Goal: Task Accomplishment & Management: Complete application form

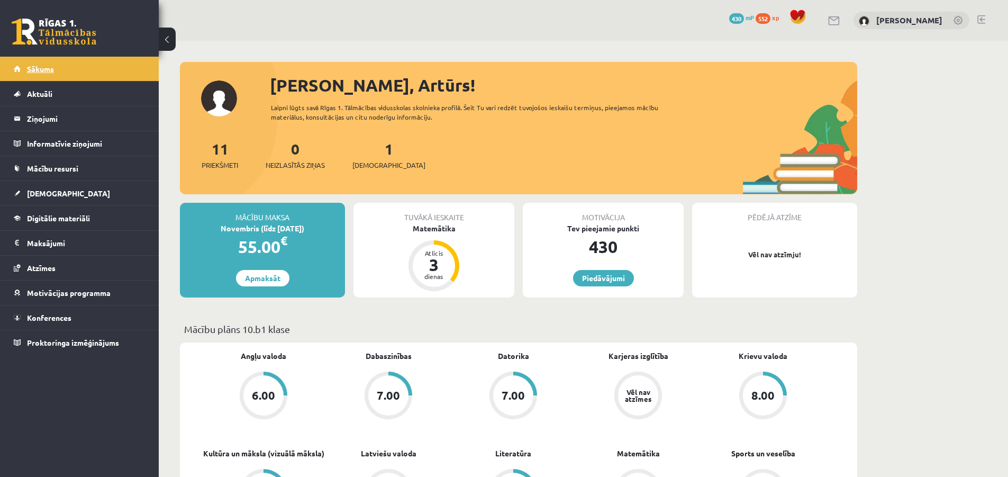
click at [38, 69] on span "Sākums" at bounding box center [40, 69] width 27 height 10
click at [34, 193] on span "[DEMOGRAPHIC_DATA]" at bounding box center [68, 193] width 83 height 10
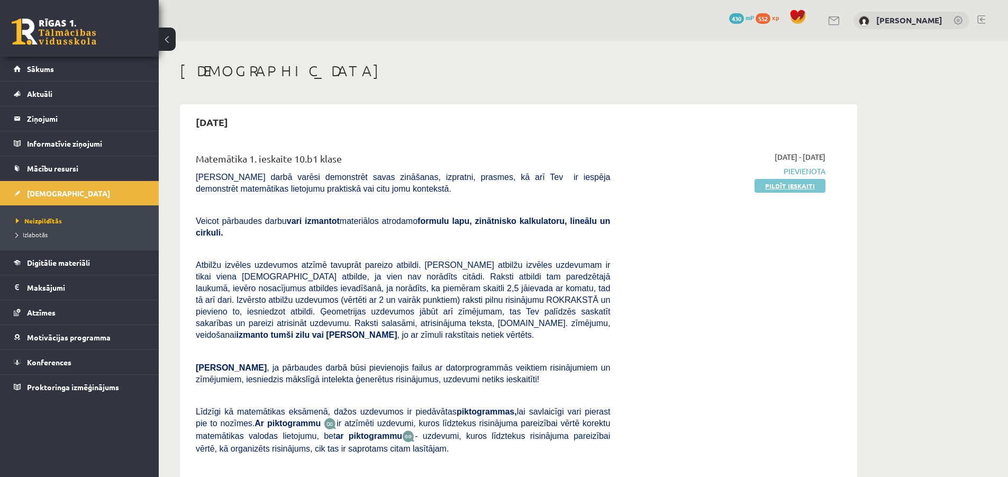
click at [803, 186] on link "Pildīt ieskaiti" at bounding box center [789, 186] width 71 height 14
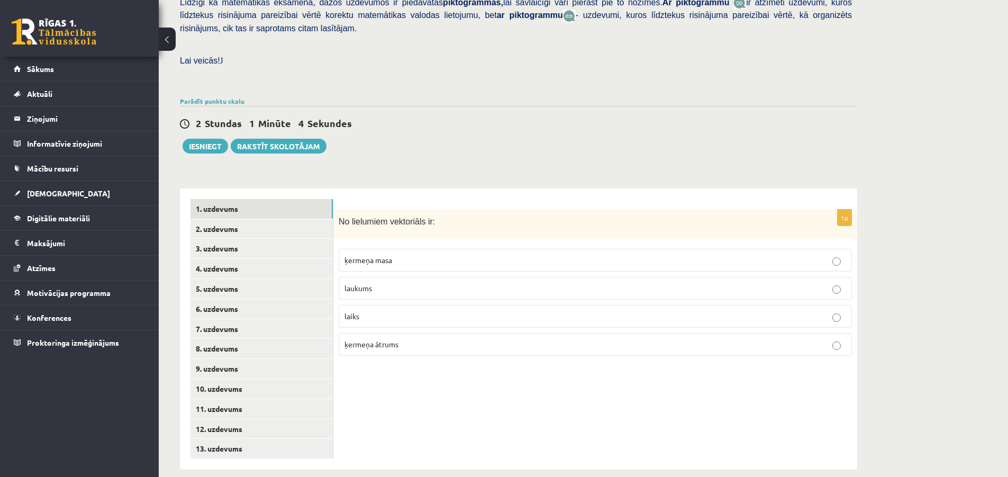
scroll to position [272, 0]
click at [249, 217] on link "2. uzdevums" at bounding box center [261, 227] width 142 height 20
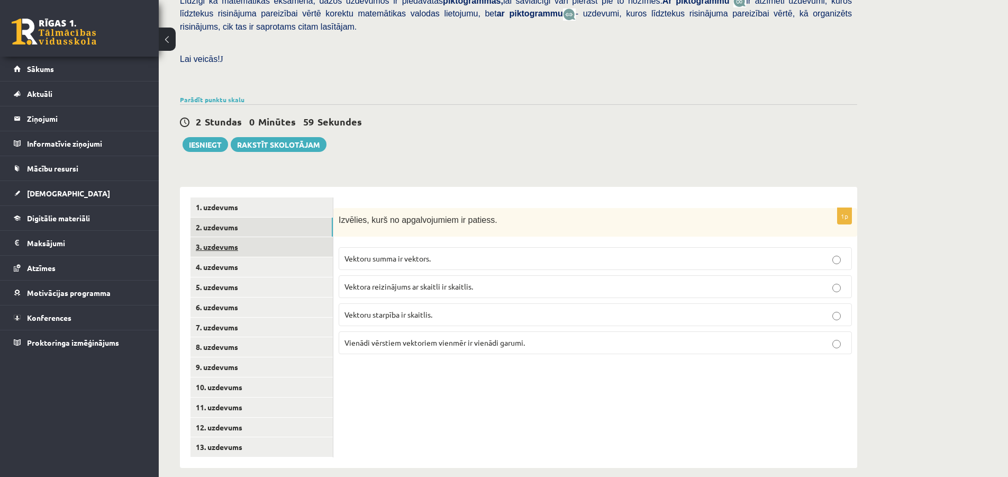
click at [238, 237] on link "3. uzdevums" at bounding box center [261, 247] width 142 height 20
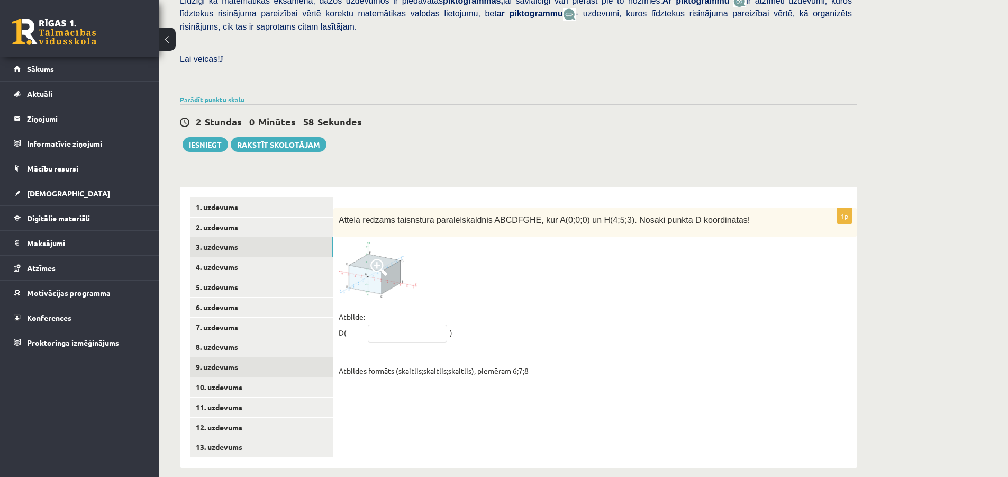
click at [232, 357] on link "9. uzdevums" at bounding box center [261, 367] width 142 height 20
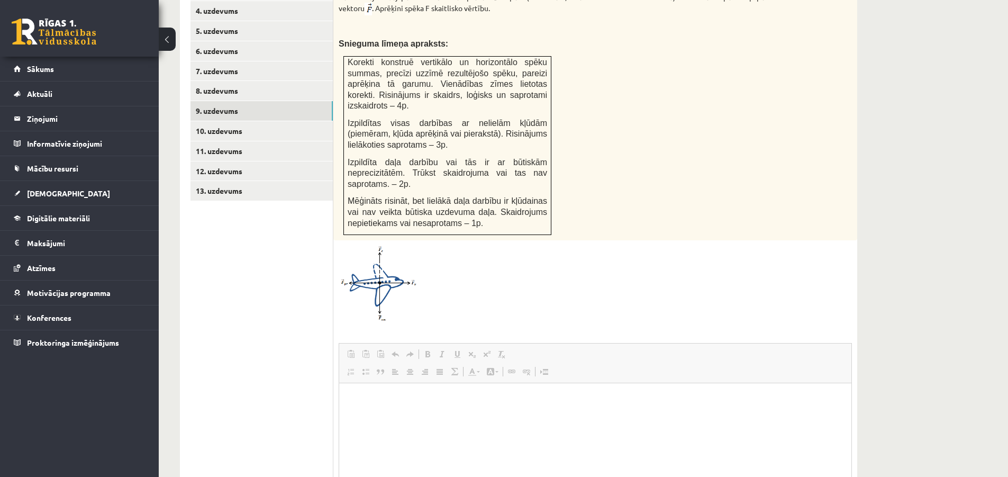
scroll to position [0, 0]
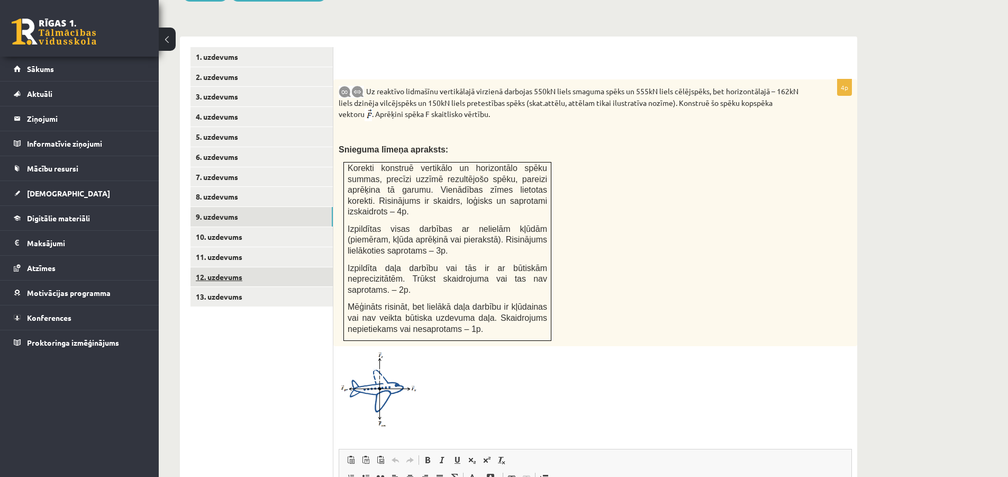
click at [213, 267] on link "12. uzdevums" at bounding box center [261, 277] width 142 height 20
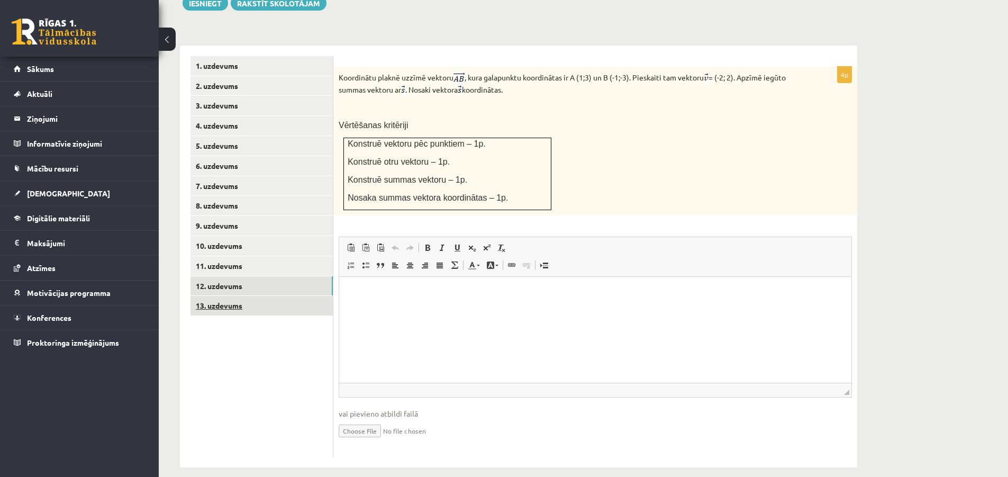
click at [234, 296] on link "13. uzdevums" at bounding box center [261, 306] width 142 height 20
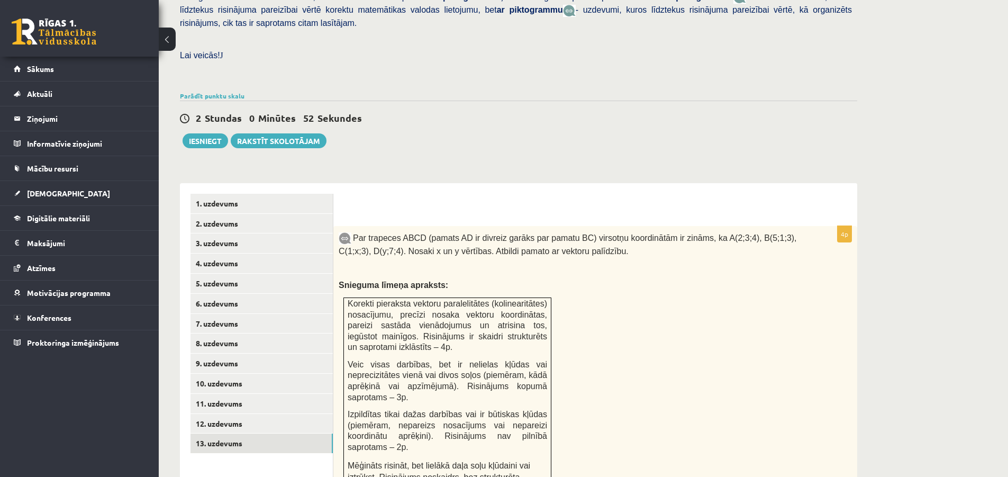
scroll to position [251, 0]
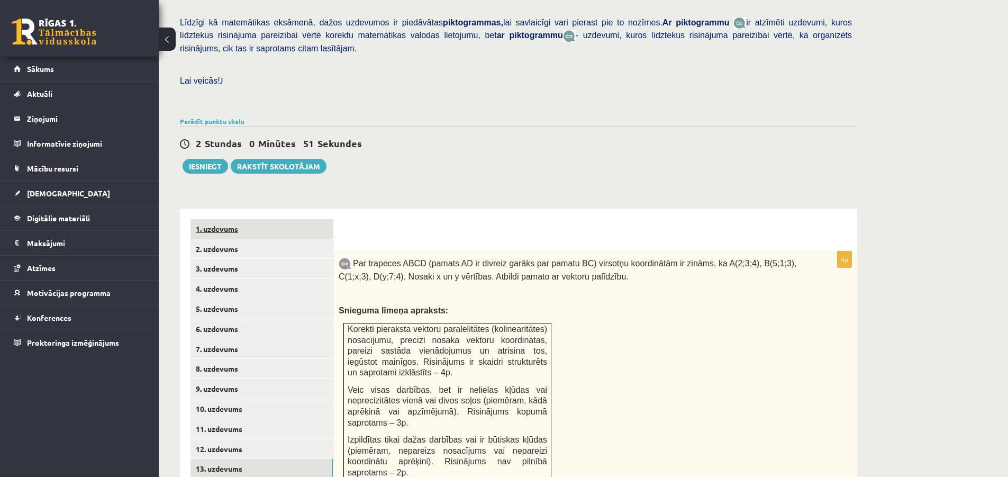
click at [230, 222] on link "1. uzdevums" at bounding box center [261, 229] width 142 height 20
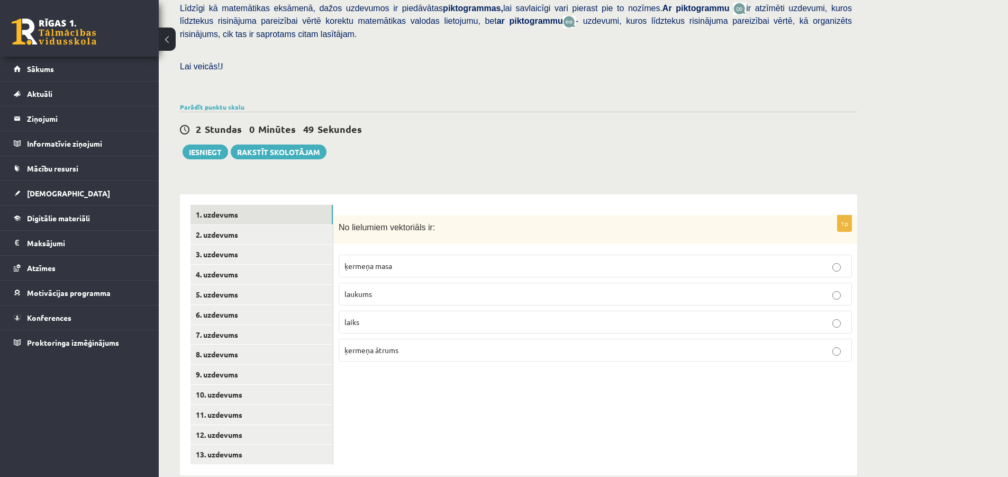
scroll to position [273, 0]
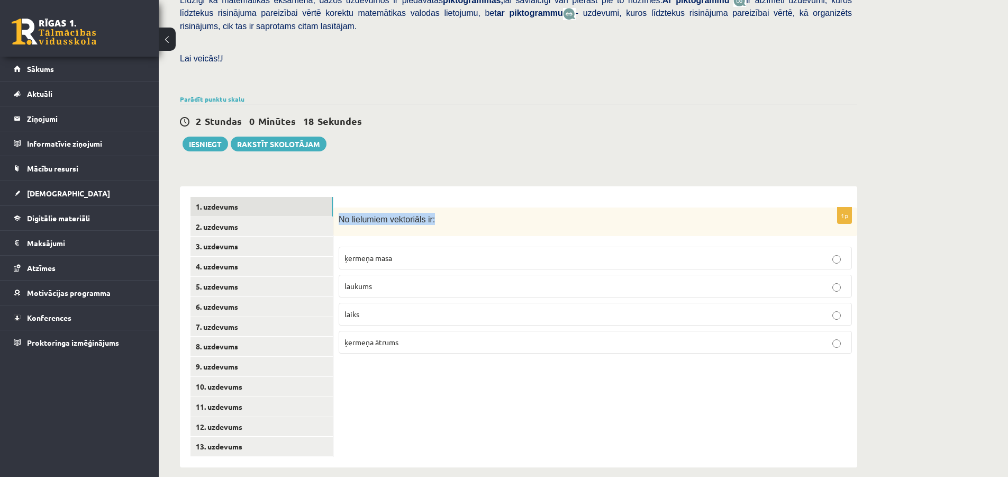
drag, startPoint x: 339, startPoint y: 204, endPoint x: 417, endPoint y: 206, distance: 77.8
click at [445, 213] on p "No lielumiem vektoriāls ir:" at bounding box center [568, 219] width 460 height 12
copy span "No lielumiem vektoriāls ir:"
click at [387, 337] on span "ķermeņa ātrums" at bounding box center [371, 342] width 54 height 10
drag, startPoint x: 339, startPoint y: 207, endPoint x: 438, endPoint y: 328, distance: 156.3
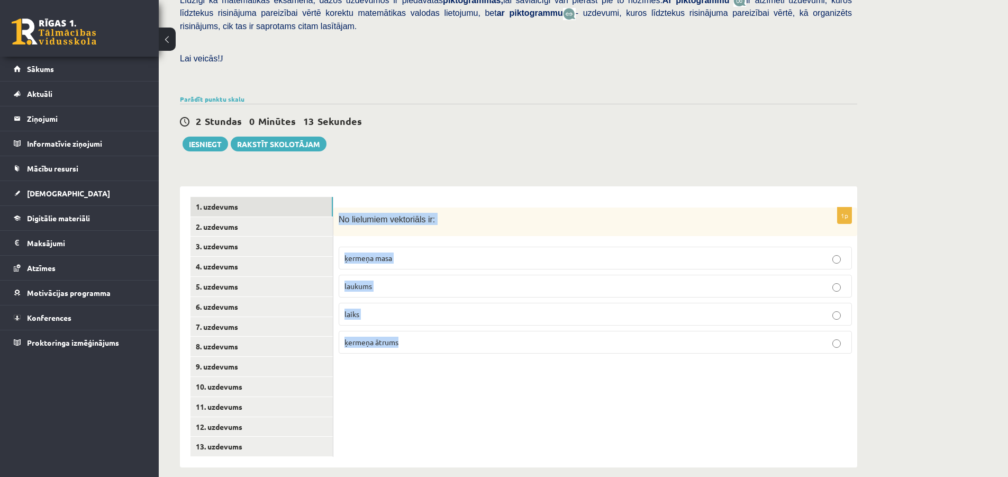
click at [438, 328] on div "1p No lielumiem vektoriāls ir: ķermeņa masa laukums laiks ķermeņa ātrums" at bounding box center [595, 284] width 524 height 155
copy div "No lielumiem vektoriāls ir: ķermeņa masa laukums laiks ķermeņa ātrums"
click at [559, 118] on div "2 Stundas 0 Minūtes 4 Sekundes Ieskaite saglabāta! Iesniegt Rakstīt skolotājam" at bounding box center [518, 128] width 677 height 48
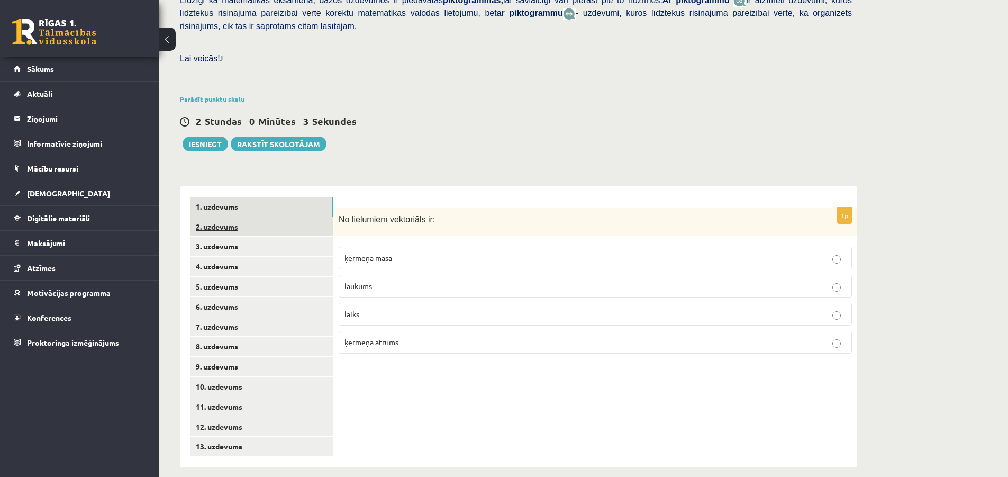
click at [210, 219] on link "2. uzdevums" at bounding box center [261, 227] width 142 height 20
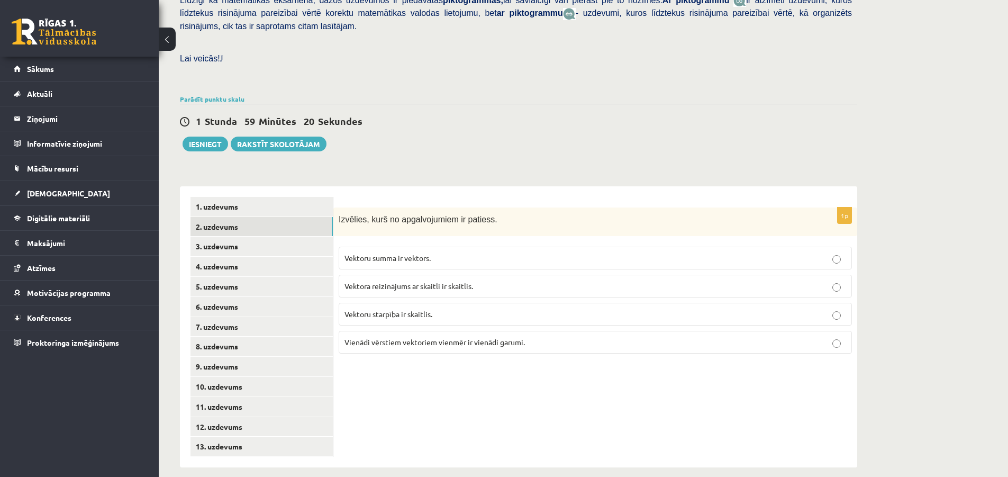
click at [447, 274] on label "Vektora reizinājums ar skaitli ir skaitlis." at bounding box center [594, 285] width 513 height 23
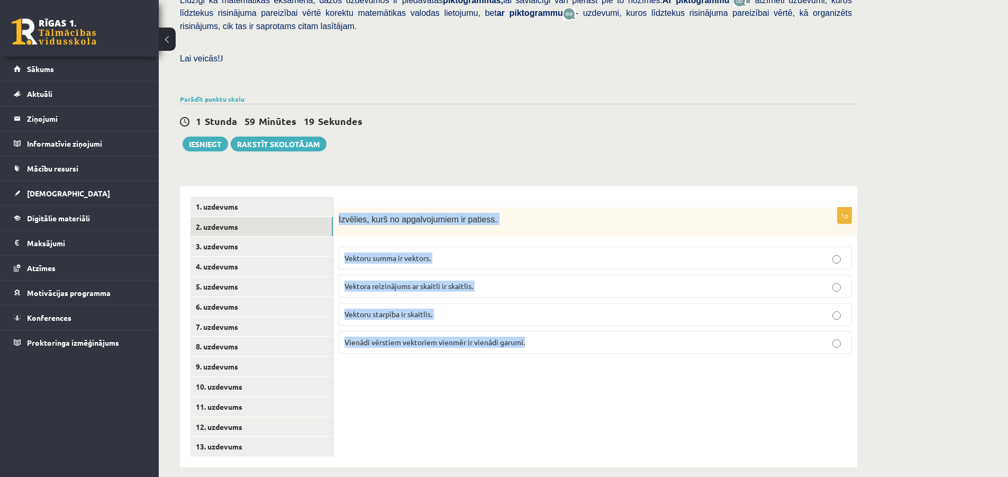
drag, startPoint x: 338, startPoint y: 204, endPoint x: 536, endPoint y: 323, distance: 230.8
click at [536, 323] on div "1p Izvēlies, kurš no apgalvojumiem ir patiess. Vektoru summa ir vektors. Vektor…" at bounding box center [595, 284] width 524 height 155
copy div "Izvēlies, kurš no apgalvojumiem ir patiess. Vektoru summa ir vektors. Vektora r…"
click at [902, 295] on div "Matemātika 1. ieskaite 10.b1 klase , Artūrs Keinovskis (10.b1 klase) Pārbaudes …" at bounding box center [583, 128] width 849 height 720
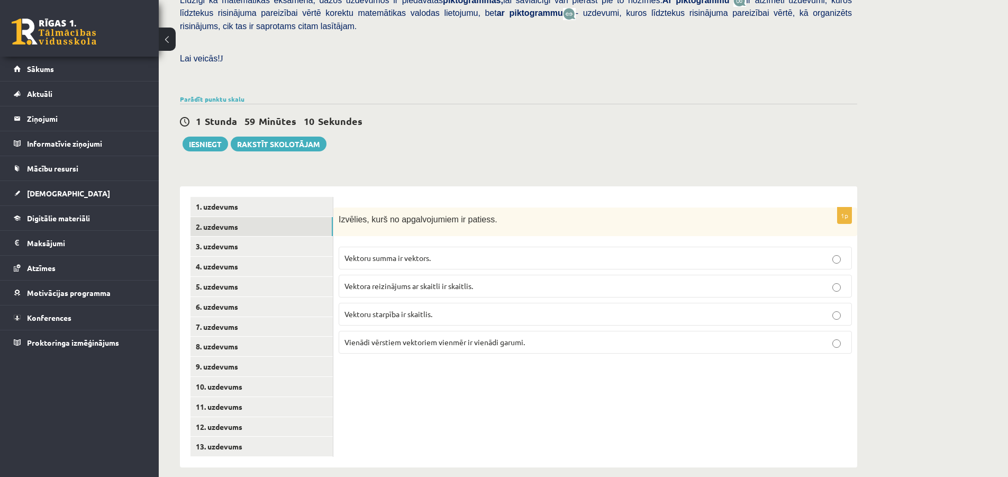
click at [804, 246] on label "Vektoru summa ir vektors." at bounding box center [594, 257] width 513 height 23
click at [235, 236] on link "3. uzdevums" at bounding box center [261, 246] width 142 height 20
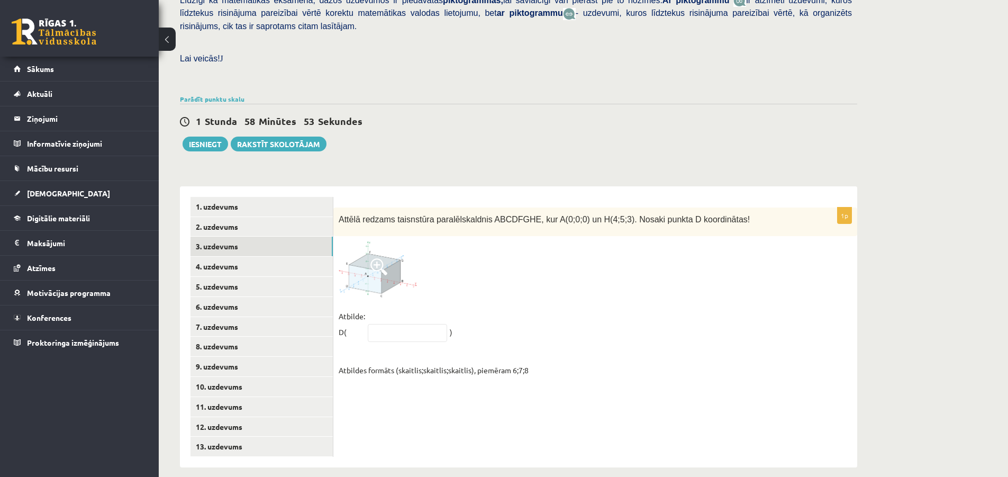
click at [374, 258] on span at bounding box center [378, 266] width 17 height 17
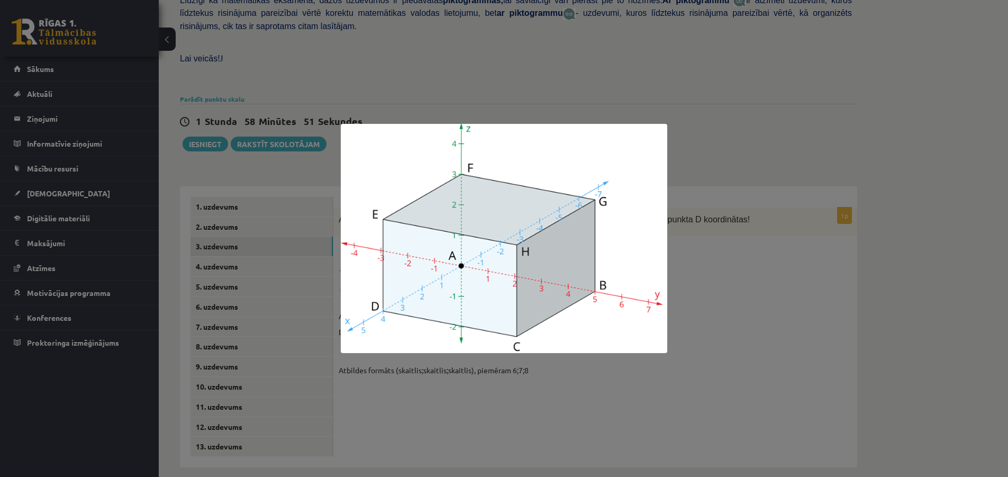
click at [708, 295] on div at bounding box center [504, 238] width 1008 height 477
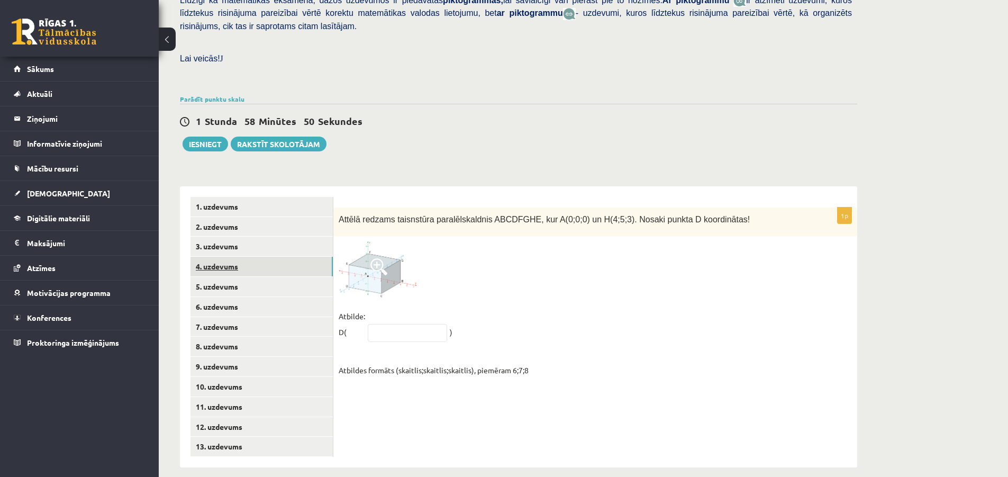
click at [236, 257] on link "4. uzdevums" at bounding box center [261, 267] width 142 height 20
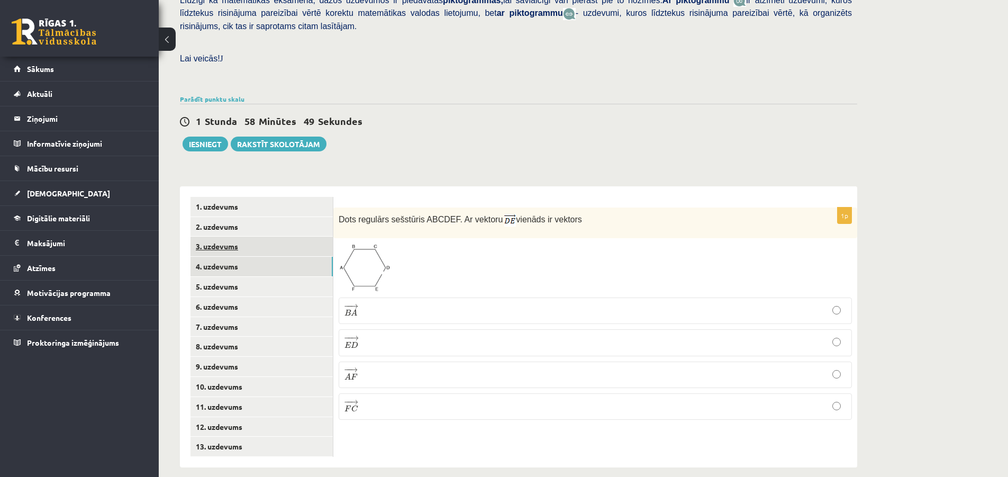
click at [234, 236] on link "3. uzdevums" at bounding box center [261, 246] width 142 height 20
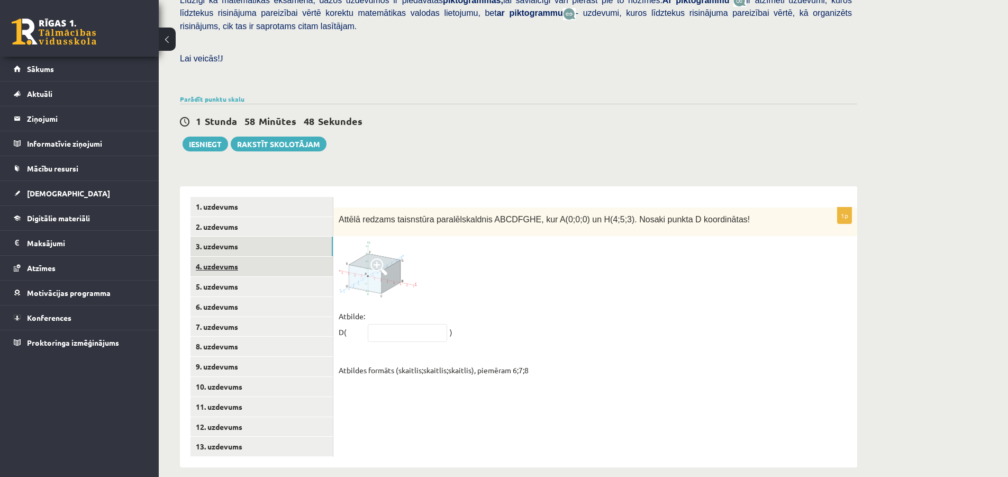
click at [237, 257] on link "4. uzdevums" at bounding box center [261, 267] width 142 height 20
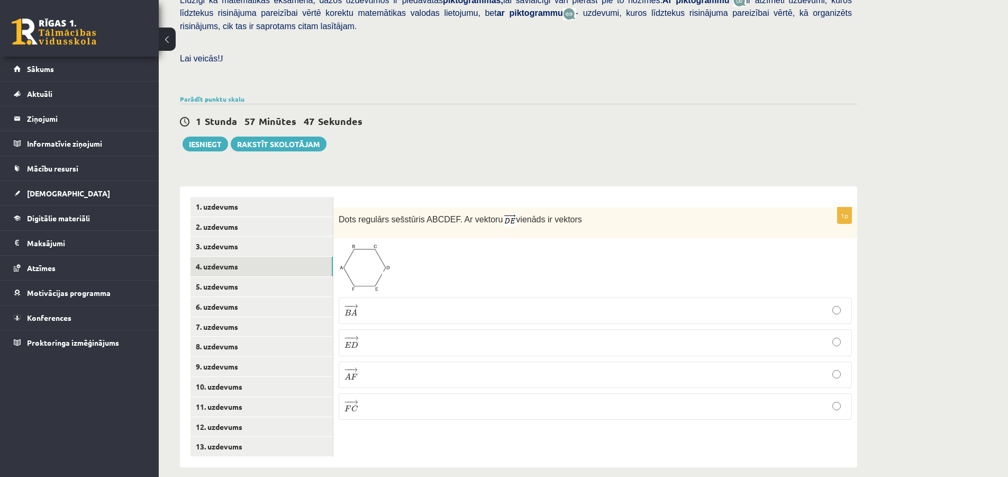
click at [389, 399] on p "− − → F C F C →" at bounding box center [594, 406] width 501 height 15
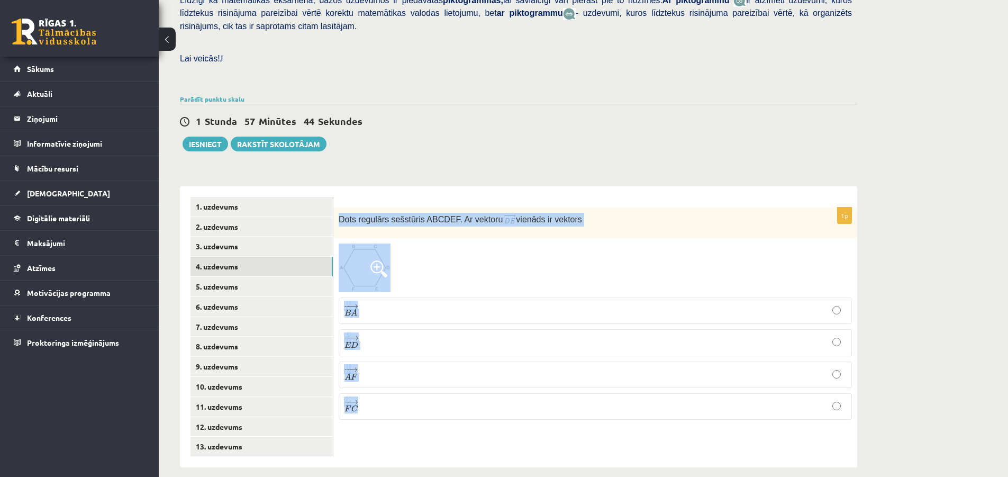
drag, startPoint x: 338, startPoint y: 205, endPoint x: 587, endPoint y: 418, distance: 327.1
click at [587, 418] on div "1p Dots regulārs sešstūris ABCDEF. Ar vektoru vienāds ir vektors − − → B A B A …" at bounding box center [595, 326] width 524 height 281
copy div "Dots regulārs sešstūris ABCDEF. Ar vektoru vienāds ir vektors − − → B A B A → −…"
click at [480, 253] on div at bounding box center [594, 267] width 513 height 49
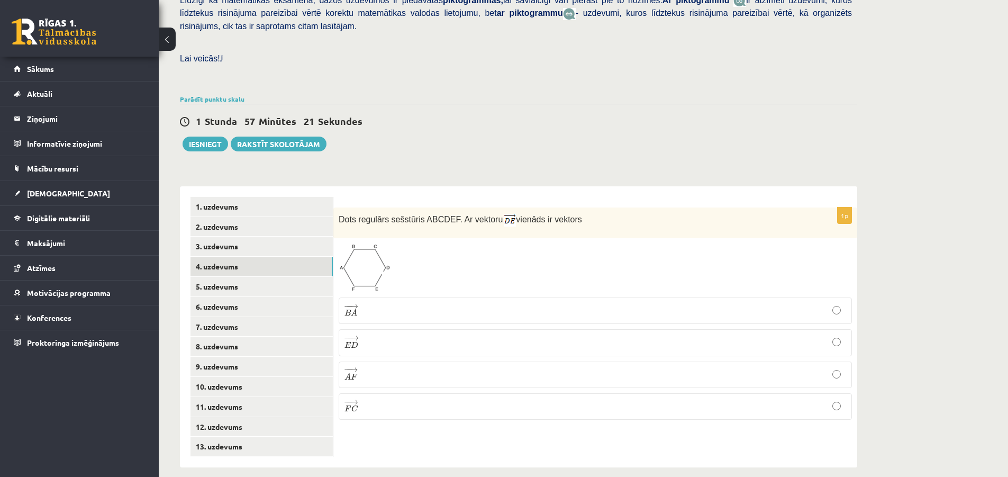
click at [365, 367] on p "− − → A F A F →" at bounding box center [594, 374] width 501 height 15
drag, startPoint x: 378, startPoint y: 277, endPoint x: 956, endPoint y: 226, distance: 580.3
click at [956, 226] on div "Matemātika 1. ieskaite 10.b1 klase , Artūrs Keinovskis (10.b1 klase) Pārbaudes …" at bounding box center [583, 128] width 849 height 720
click at [363, 335] on p "− − → E D E D →" at bounding box center [594, 342] width 501 height 15
click at [232, 277] on link "5. uzdevums" at bounding box center [261, 287] width 142 height 20
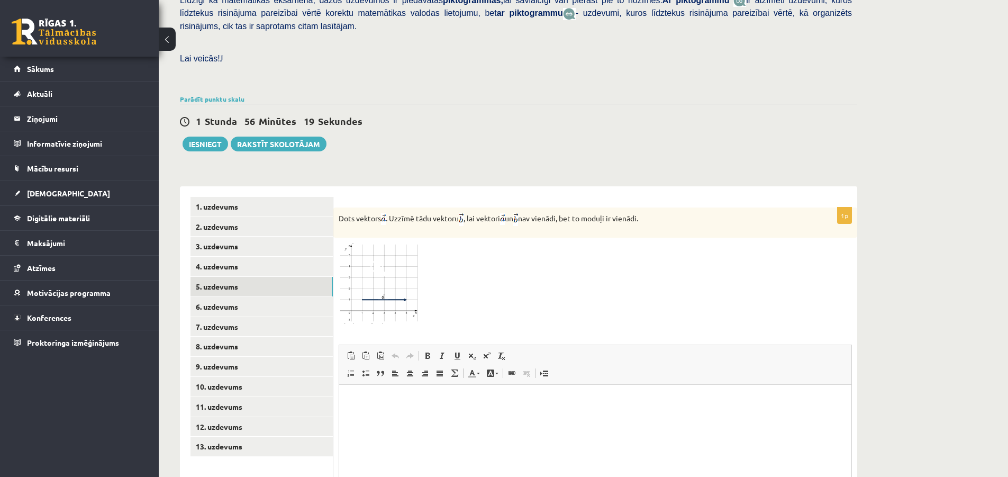
scroll to position [0, 0]
click at [235, 297] on link "6. uzdevums" at bounding box center [261, 307] width 142 height 20
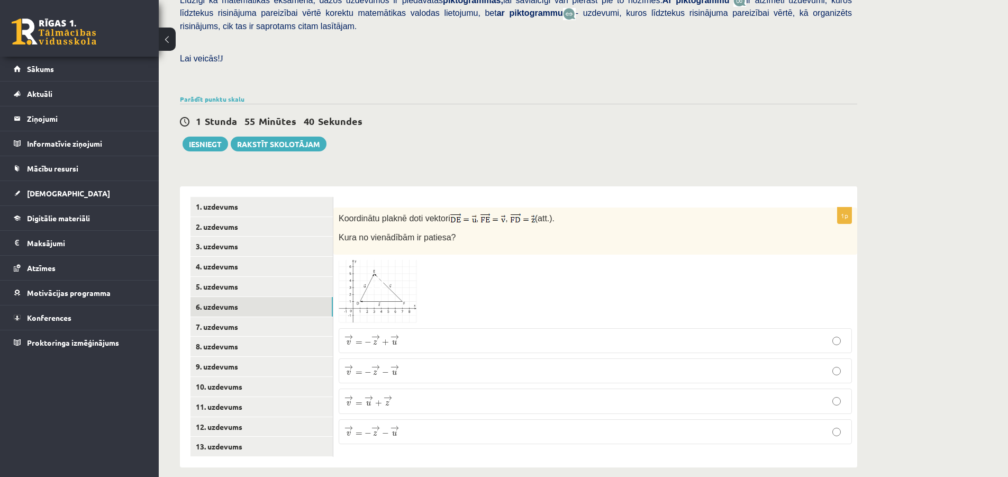
click at [396, 282] on img at bounding box center [377, 291] width 79 height 63
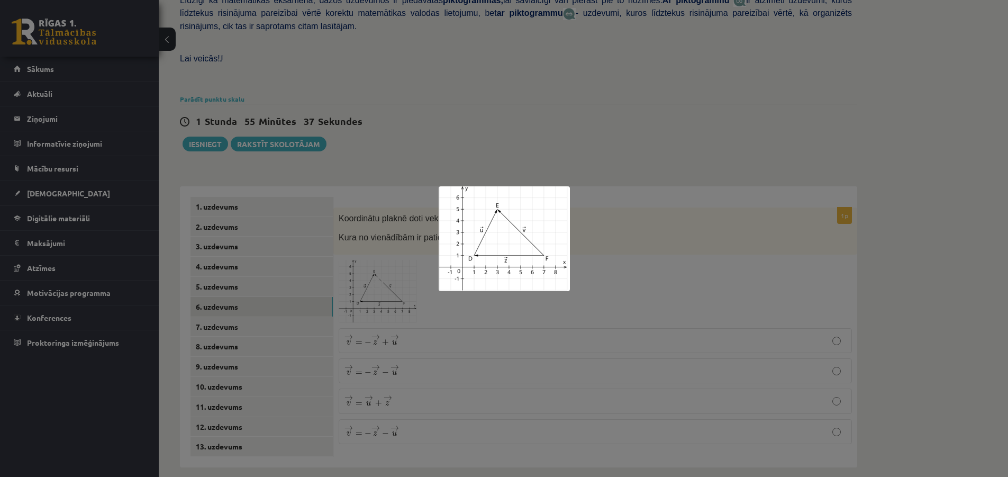
click at [617, 268] on div at bounding box center [504, 238] width 1008 height 477
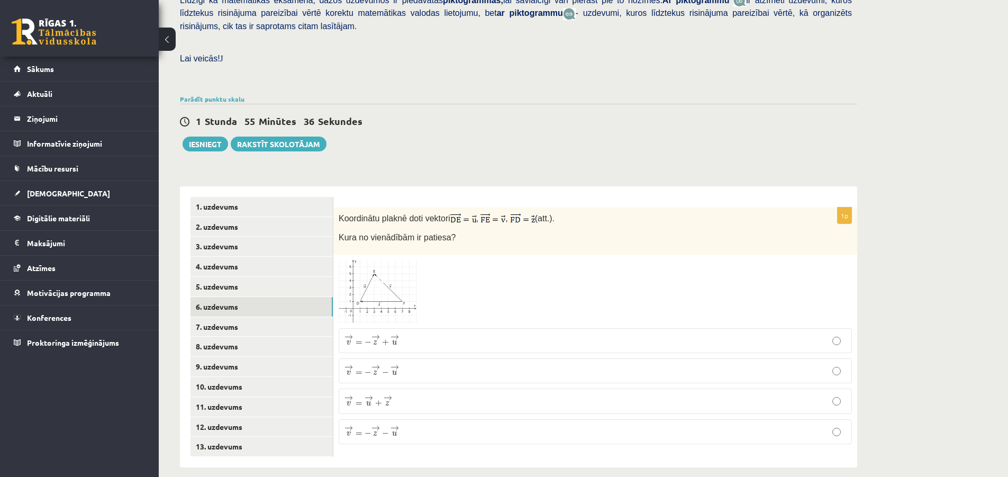
click at [376, 278] on span at bounding box center [378, 285] width 17 height 17
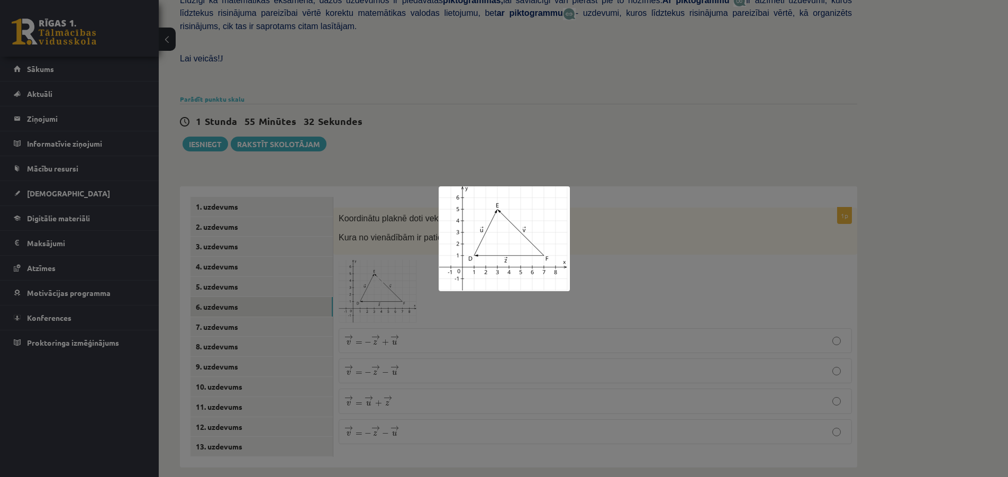
click at [675, 261] on div at bounding box center [504, 238] width 1008 height 477
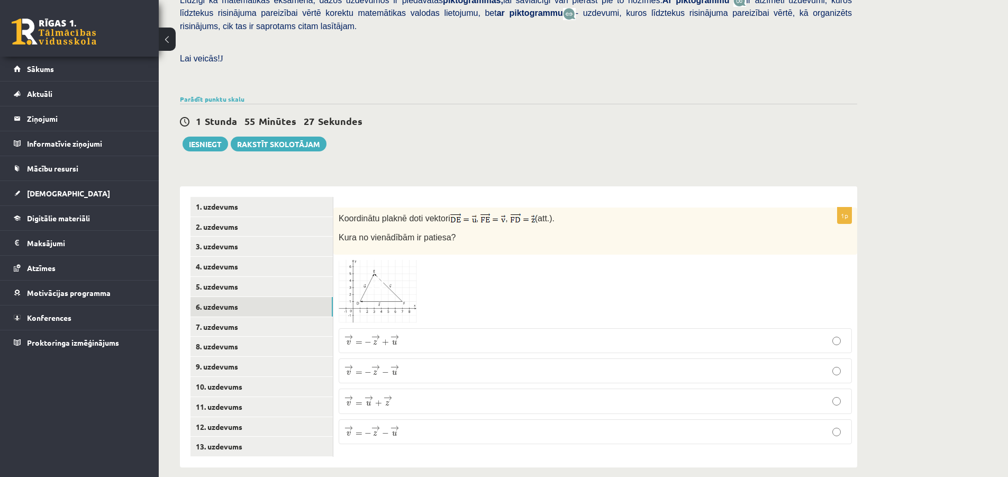
click at [391, 268] on img at bounding box center [377, 291] width 79 height 63
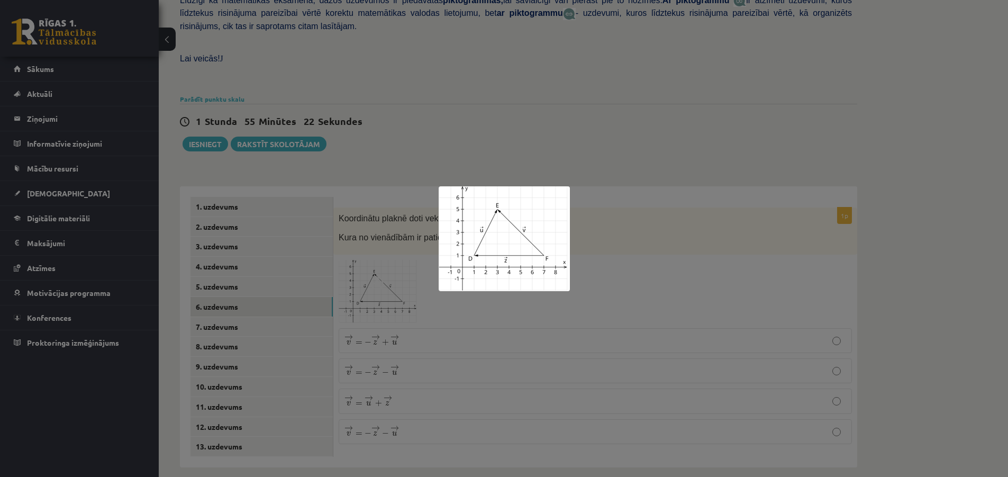
click at [675, 280] on div at bounding box center [504, 238] width 1008 height 477
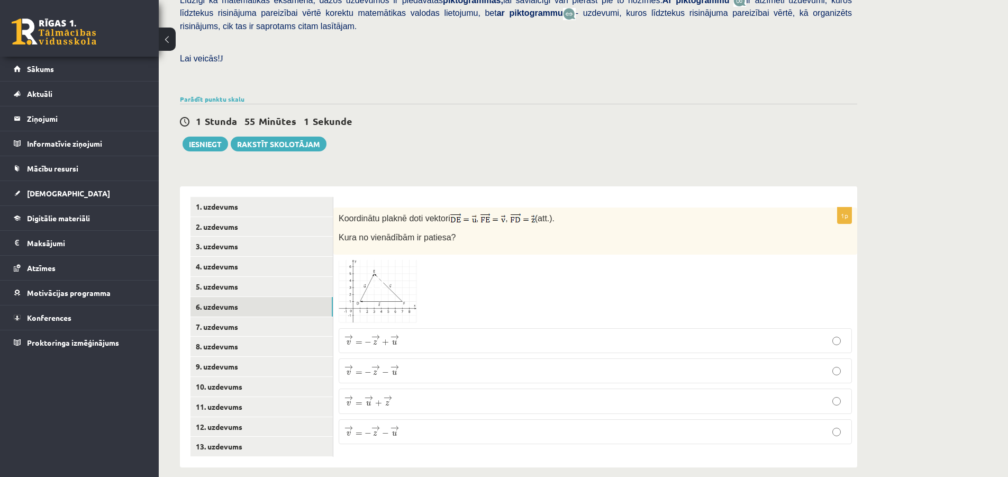
click at [391, 266] on img at bounding box center [377, 291] width 79 height 63
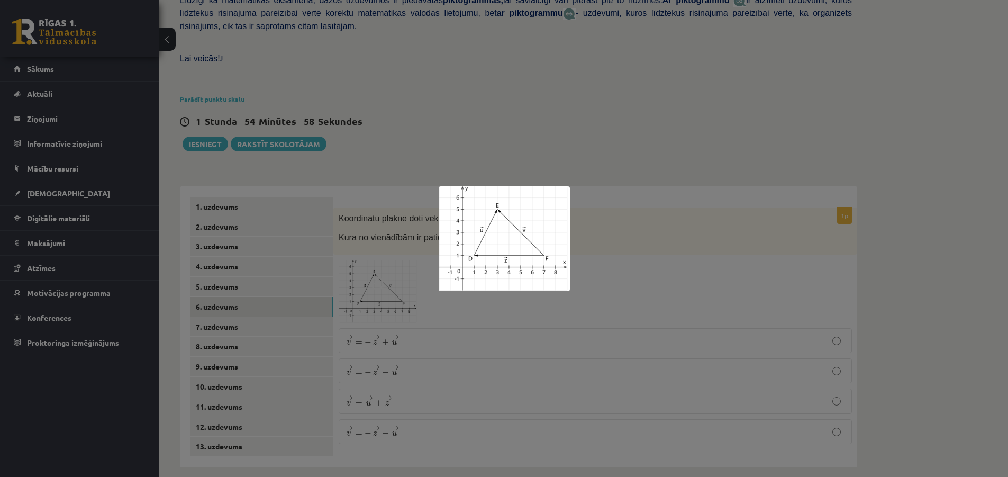
click at [646, 267] on div at bounding box center [504, 238] width 1008 height 477
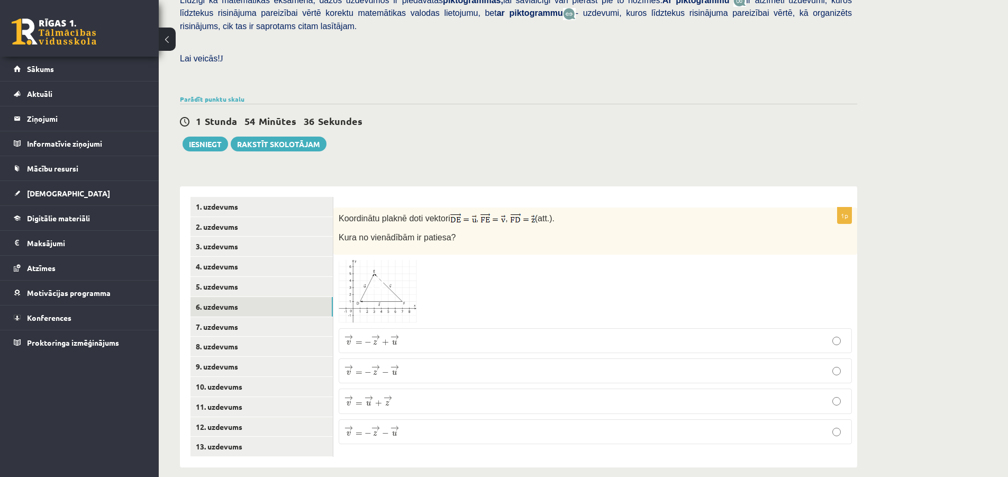
click at [399, 394] on p "→ v = → u + → z v → = u → + z →" at bounding box center [594, 400] width 501 height 13
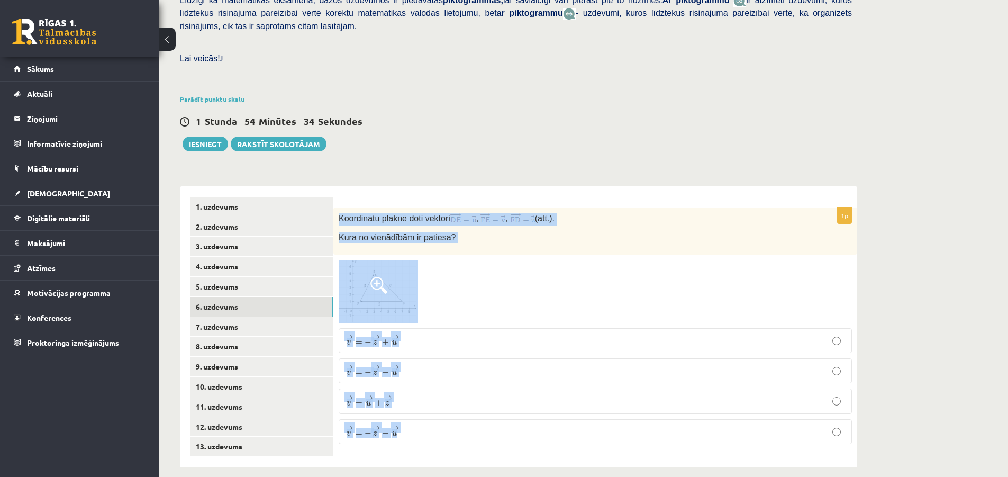
drag, startPoint x: 340, startPoint y: 204, endPoint x: 416, endPoint y: 429, distance: 237.8
click at [416, 429] on div "1p Koordinātu plaknē doti vektori , , (att.). Kura no vienādībām ir patiesa? → …" at bounding box center [595, 329] width 524 height 245
copy div "Koordinātu plaknē doti vektori , , (att.). Kura no vienādībām ir patiesa? → v =…"
click at [945, 285] on div "Matemātika 1. ieskaite 10.b1 klase , Artūrs Keinovskis (10.b1 klase) Pārbaudes …" at bounding box center [583, 128] width 849 height 720
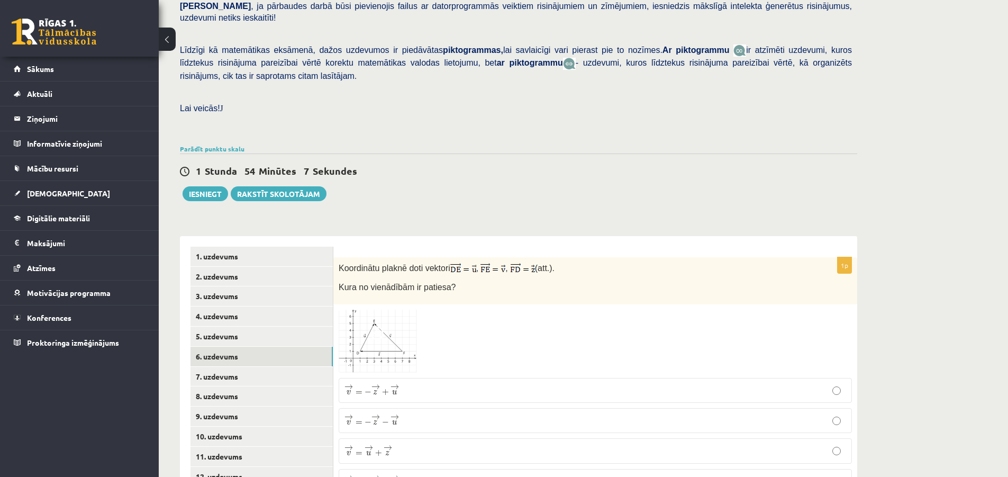
scroll to position [273, 0]
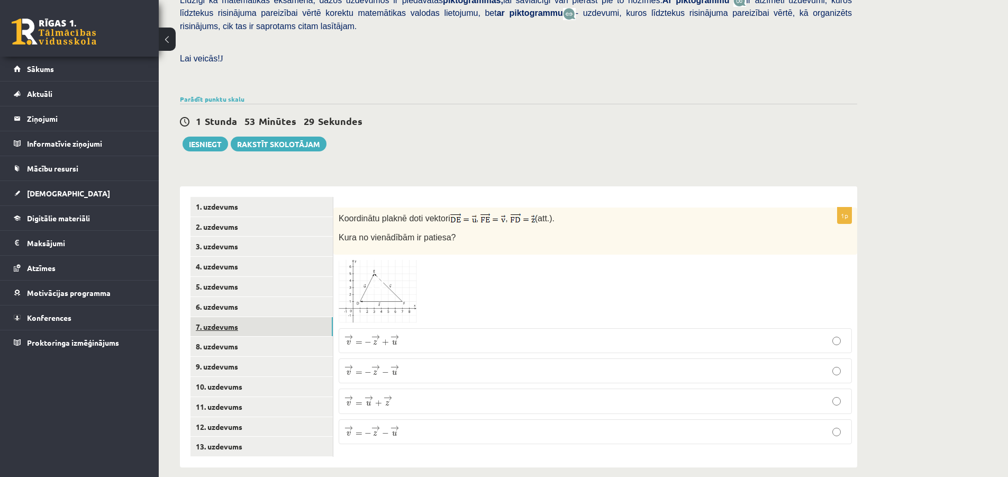
click at [235, 317] on link "7. uzdevums" at bounding box center [261, 327] width 142 height 20
click at [216, 336] on link "8. uzdevums" at bounding box center [261, 346] width 142 height 20
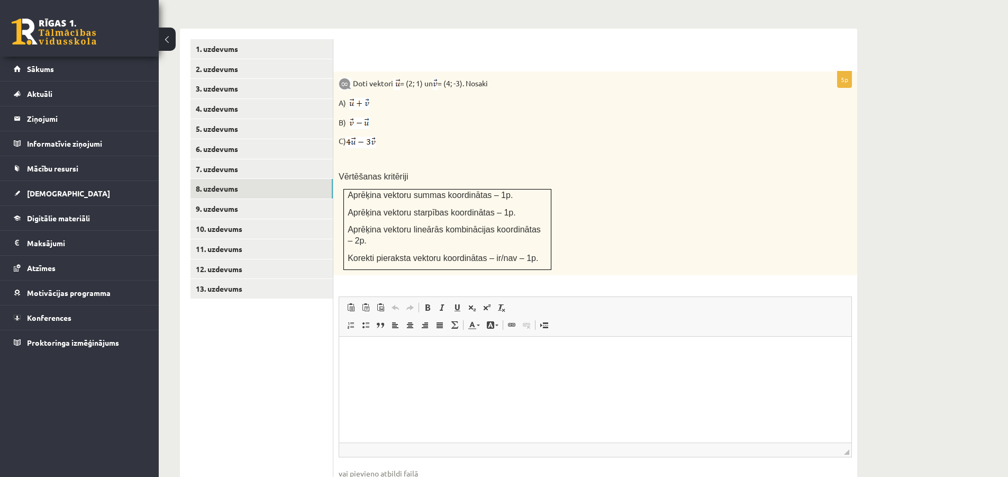
scroll to position [432, 0]
click at [227, 159] on link "7. uzdevums" at bounding box center [261, 168] width 142 height 20
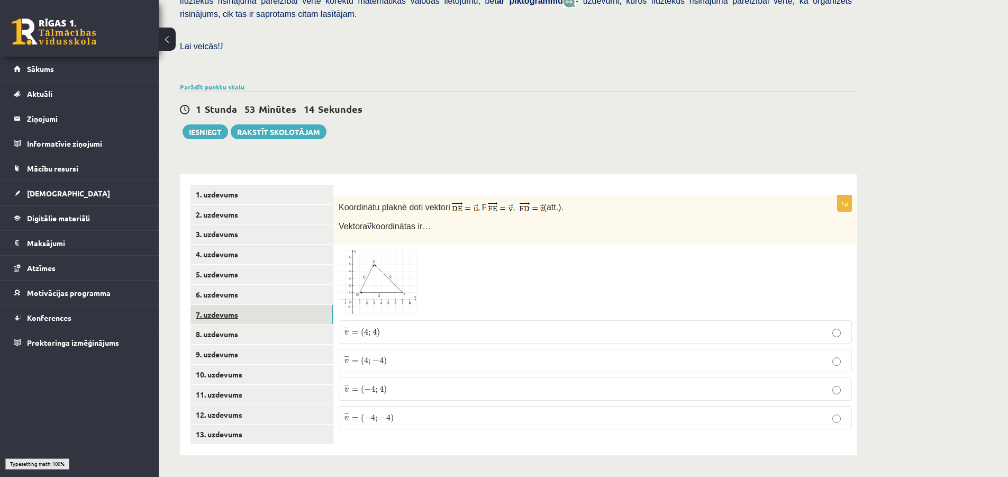
scroll to position [273, 0]
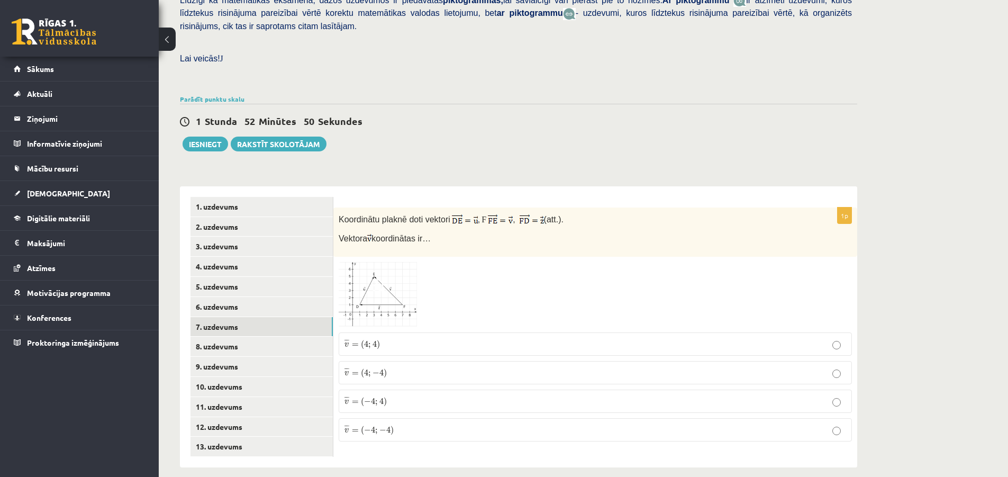
click at [392, 285] on img at bounding box center [377, 294] width 79 height 65
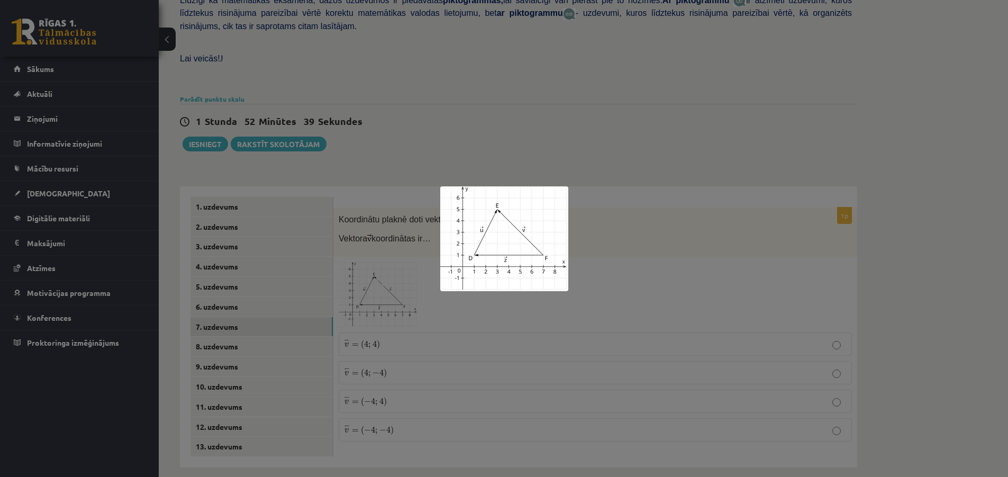
click at [652, 262] on div at bounding box center [504, 238] width 1008 height 477
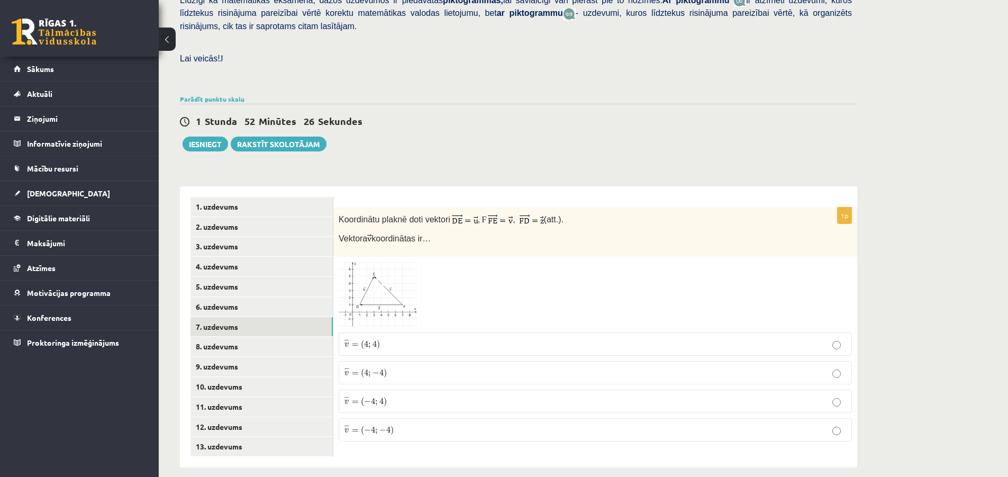
click at [386, 397] on span ")" at bounding box center [384, 402] width 3 height 10
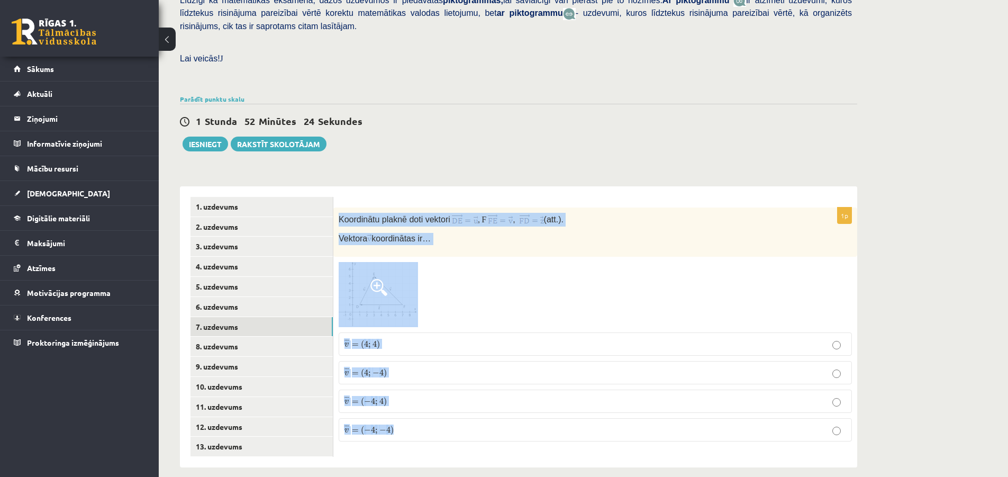
drag, startPoint x: 338, startPoint y: 206, endPoint x: 427, endPoint y: 404, distance: 217.1
click at [427, 410] on div "1p Koordinātu plaknē doti vektori , F , (att.). Vektora koordinātas ir… ¯ ¯ ¯ v…" at bounding box center [595, 328] width 524 height 242
copy div "Koordinātu plaknē doti vektori , F , (att.). Vektora koordinātas ir… ¯ ¯ ¯ v = …"
click at [479, 285] on div at bounding box center [594, 294] width 513 height 65
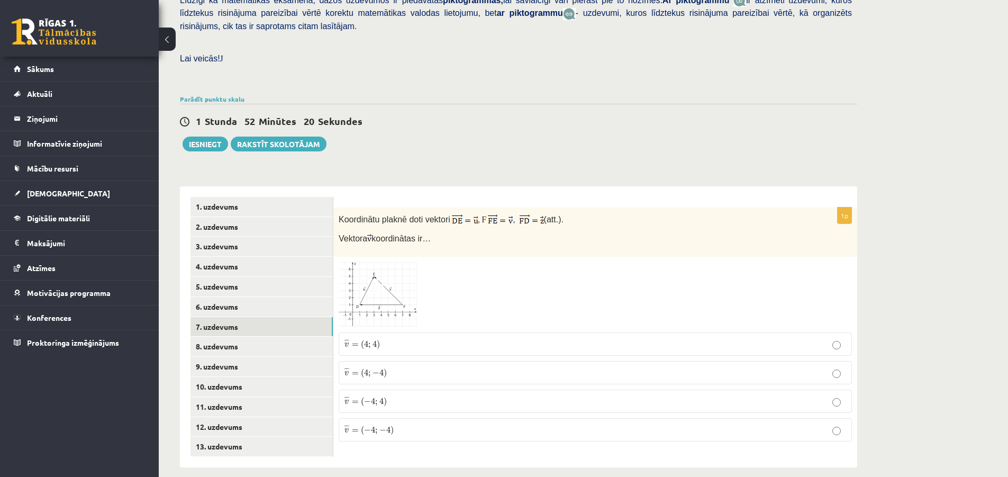
drag, startPoint x: 416, startPoint y: 279, endPoint x: 389, endPoint y: 282, distance: 26.7
click at [841, 367] on p "¯ ¯ ¯ v = ( 4 ; − 4 ) v ¯ = ( 4 ; − 4 )" at bounding box center [594, 373] width 501 height 12
click at [923, 161] on div "Matemātika 1. ieskaite 10.b1 klase , Artūrs Keinovskis (10.b1 klase) Pārbaudes …" at bounding box center [583, 128] width 849 height 720
click at [219, 336] on link "8. uzdevums" at bounding box center [261, 346] width 142 height 20
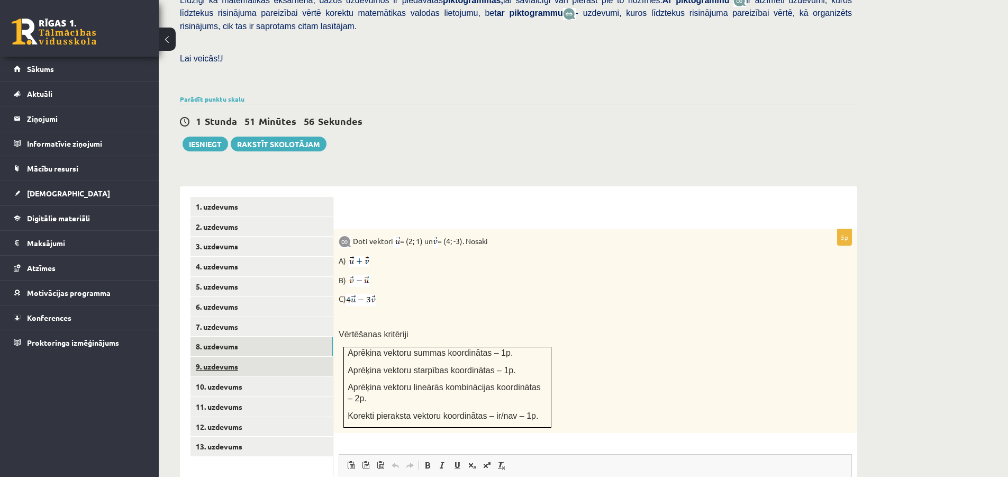
scroll to position [0, 0]
click at [218, 357] on link "9. uzdevums" at bounding box center [261, 366] width 142 height 20
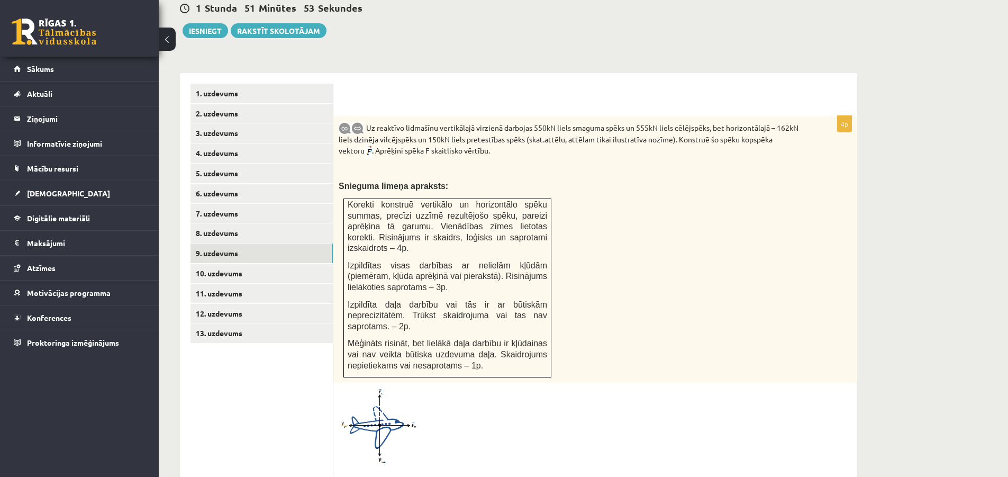
scroll to position [379, 0]
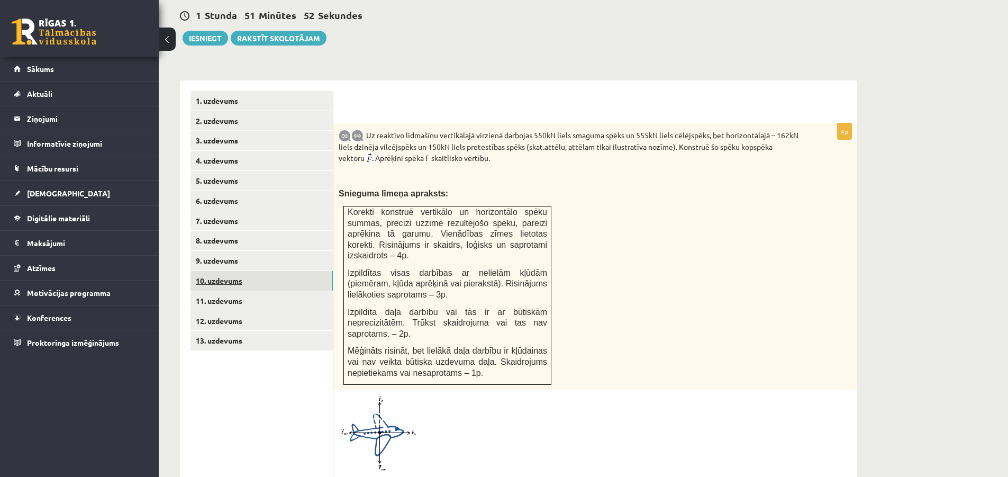
click at [240, 271] on link "10. uzdevums" at bounding box center [261, 281] width 142 height 20
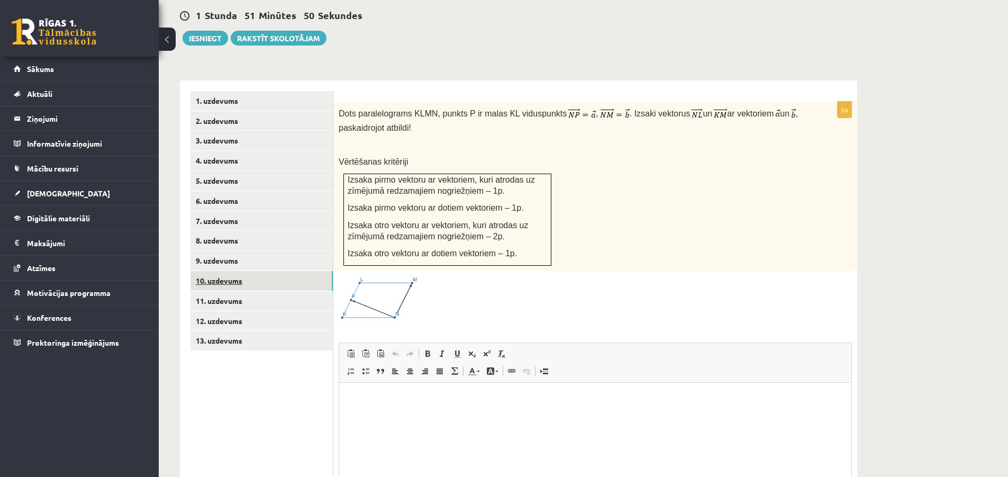
scroll to position [0, 0]
click at [236, 291] on link "11. uzdevums" at bounding box center [261, 301] width 142 height 20
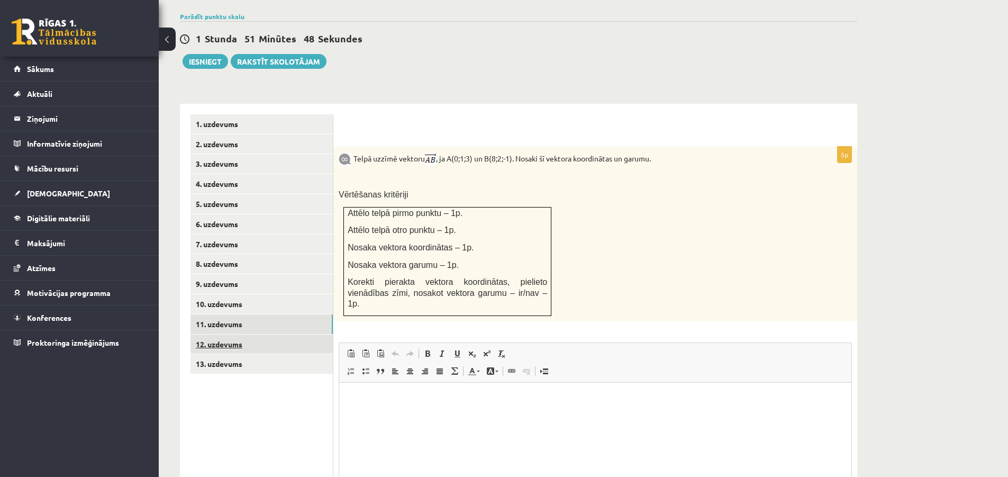
click at [224, 334] on link "12. uzdevums" at bounding box center [261, 344] width 142 height 20
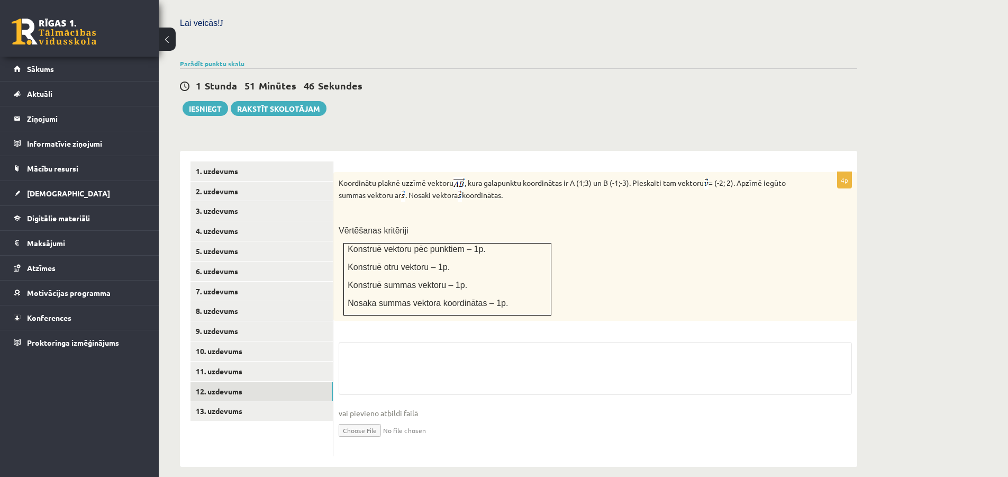
scroll to position [355, 0]
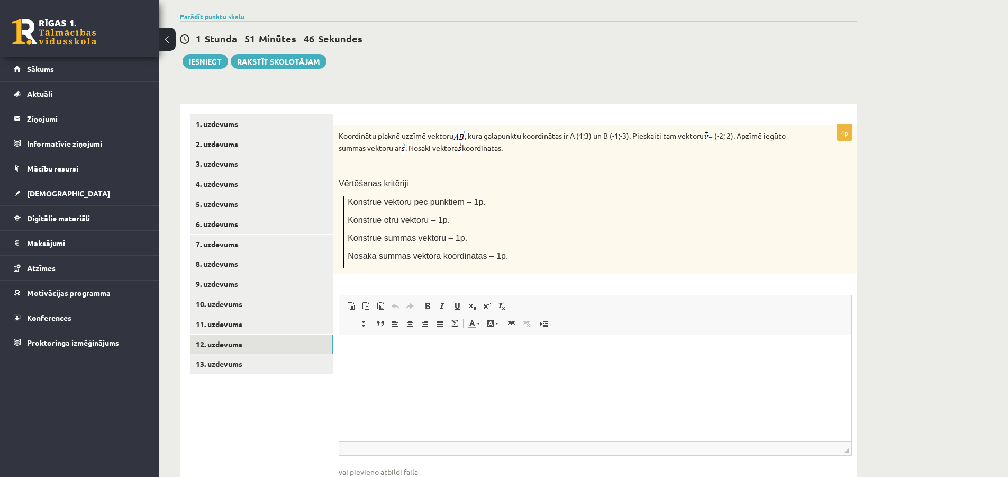
click at [226, 400] on ul "1. uzdevums 2. uzdevums 3. uzdevums 4. uzdevums 5. uzdevums 6. uzdevums 7. uzde…" at bounding box center [261, 314] width 143 height 401
click at [232, 354] on link "13. uzdevums" at bounding box center [261, 364] width 142 height 20
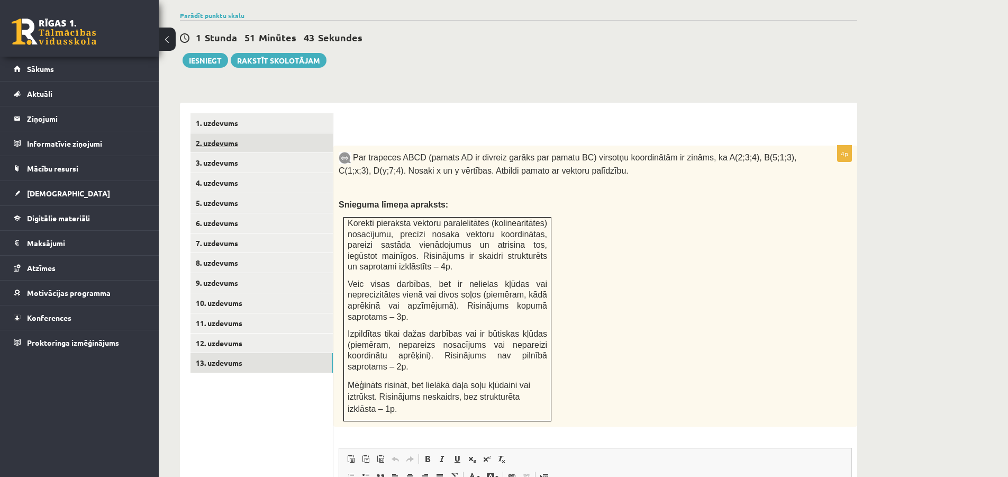
click at [227, 133] on link "2. uzdevums" at bounding box center [261, 143] width 142 height 20
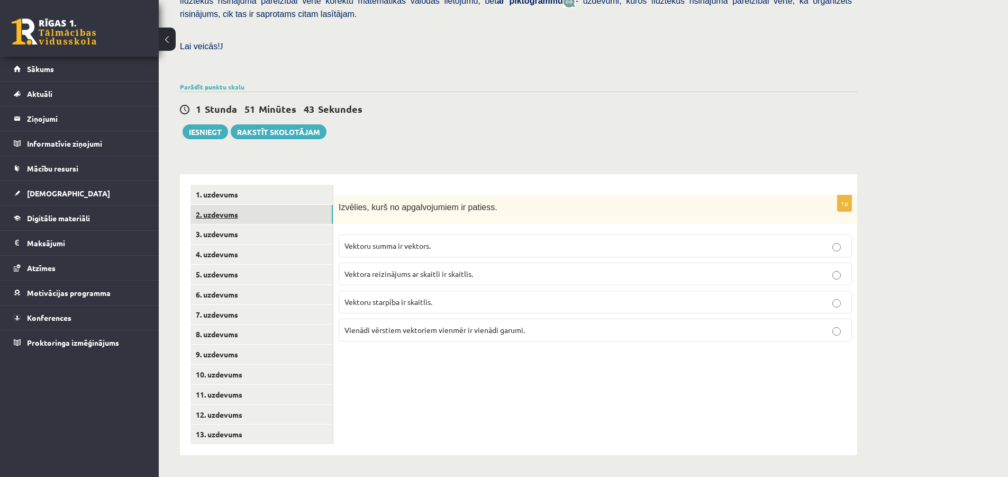
scroll to position [273, 0]
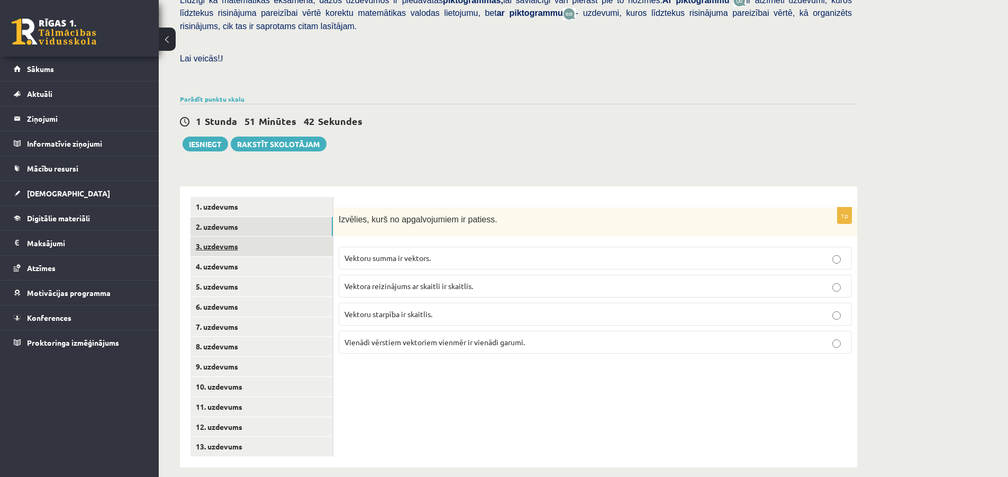
click at [224, 236] on link "3. uzdevums" at bounding box center [261, 246] width 142 height 20
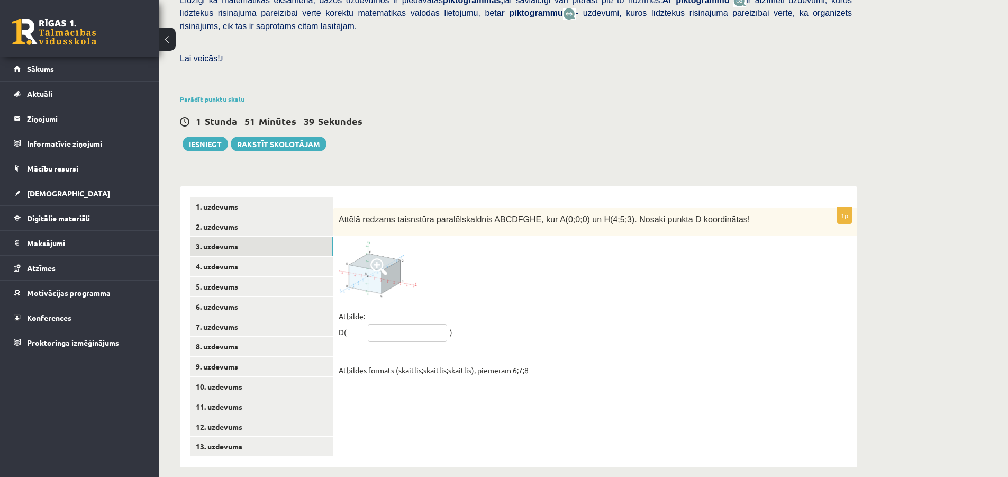
click at [398, 324] on input "text" at bounding box center [407, 333] width 79 height 18
click at [561, 264] on div at bounding box center [594, 269] width 513 height 56
click at [405, 324] on input "text" at bounding box center [407, 333] width 79 height 18
click at [495, 283] on div at bounding box center [594, 269] width 513 height 56
click at [380, 258] on span at bounding box center [378, 266] width 17 height 17
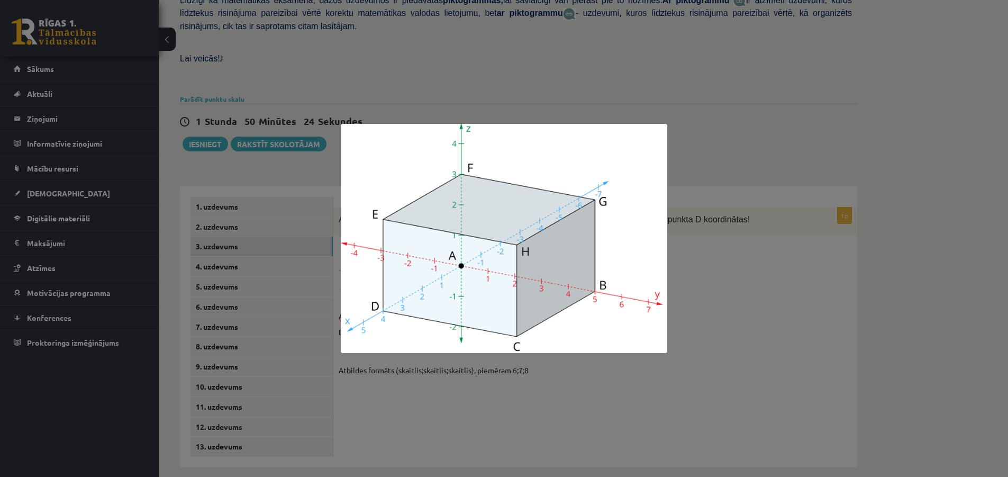
click at [758, 298] on div at bounding box center [504, 238] width 1008 height 477
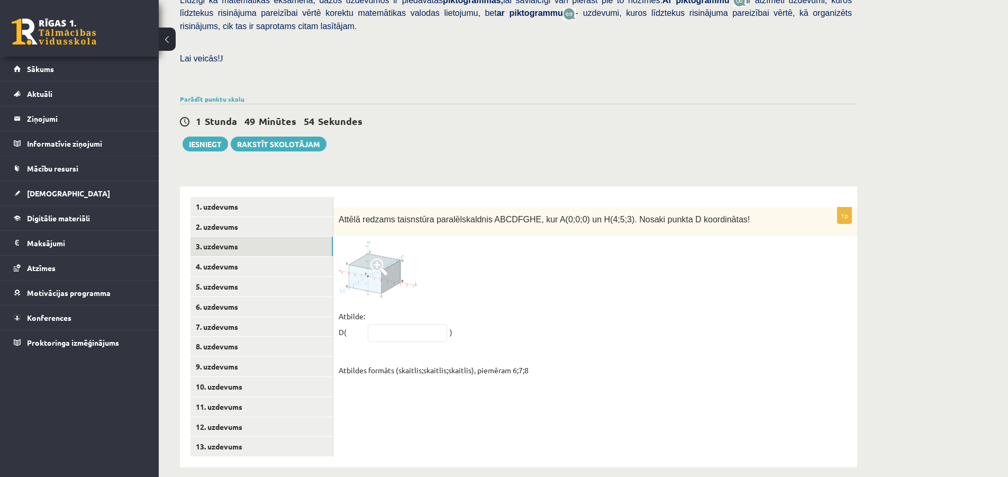
click at [391, 272] on img at bounding box center [377, 269] width 79 height 56
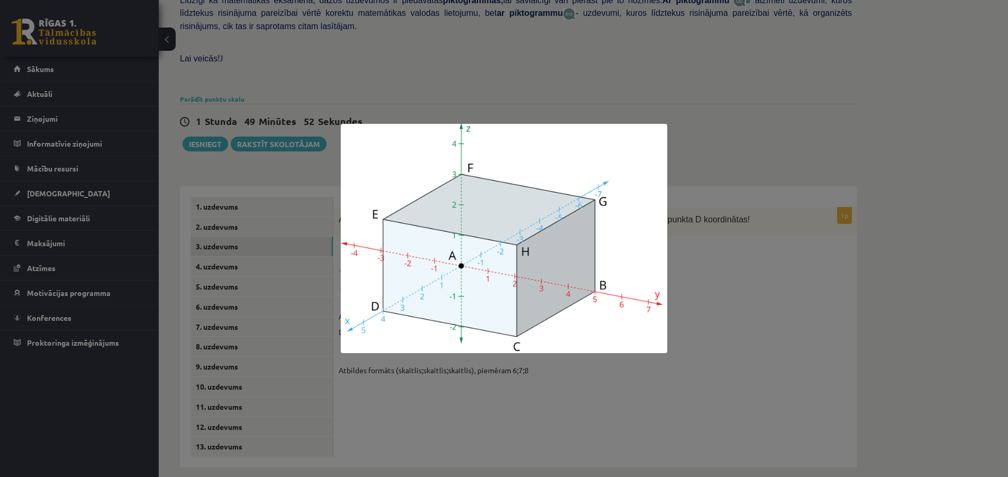
click at [751, 279] on div at bounding box center [504, 238] width 1008 height 477
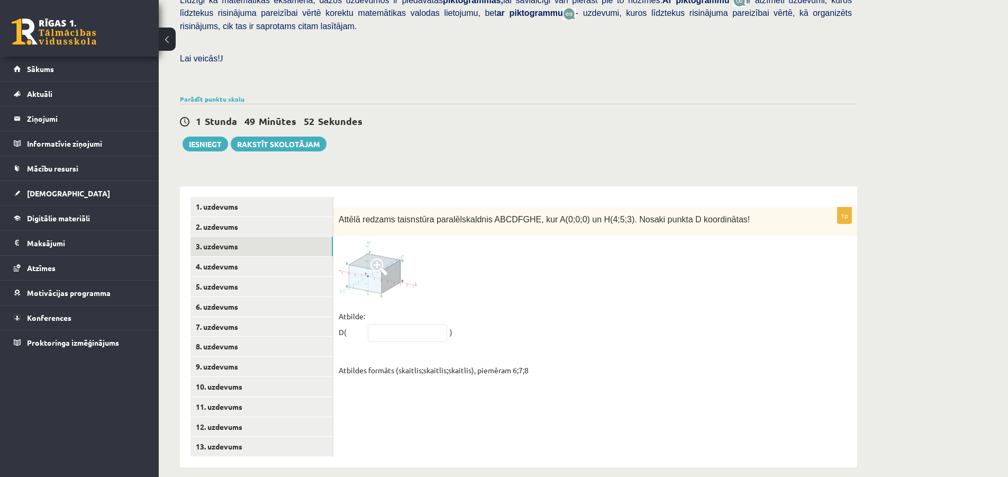
click at [374, 265] on img at bounding box center [377, 269] width 79 height 56
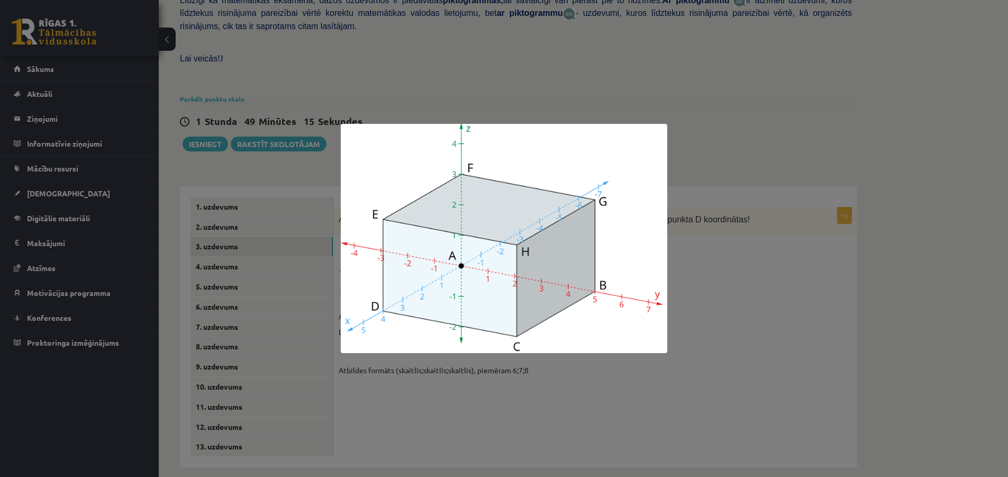
click at [824, 324] on div at bounding box center [504, 238] width 1008 height 477
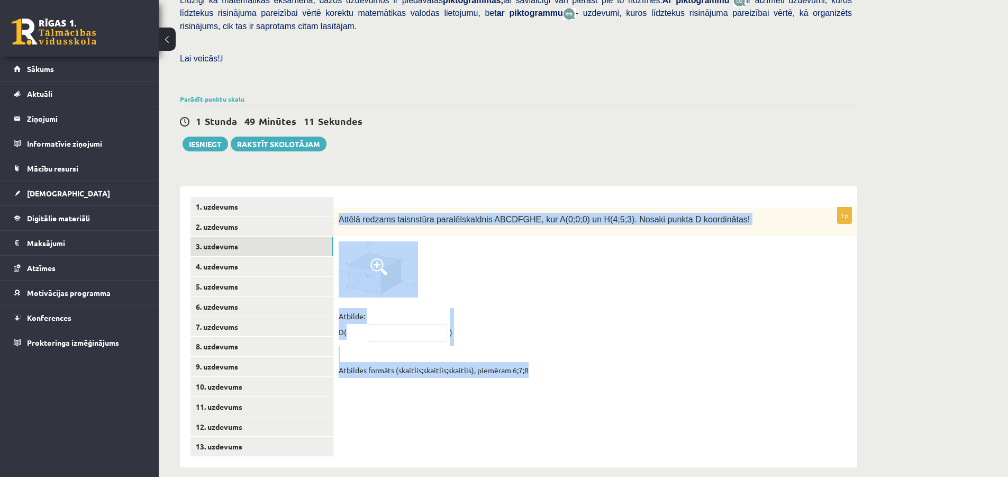
drag, startPoint x: 339, startPoint y: 207, endPoint x: 574, endPoint y: 360, distance: 280.3
click at [574, 360] on div "1p Attēlā redzams taisnstūra paralēlskaldnis ABCDFGHE, kur A(0;0;0) un H(4;5;3)…" at bounding box center [595, 295] width 524 height 176
copy div "Attēlā redzams taisnstūra paralēlskaldnis ABCDFGHE, kur A(0;0;0) un H(4;5;3). N…"
drag, startPoint x: 509, startPoint y: 255, endPoint x: 502, endPoint y: 254, distance: 7.5
click at [509, 255] on div at bounding box center [594, 269] width 513 height 56
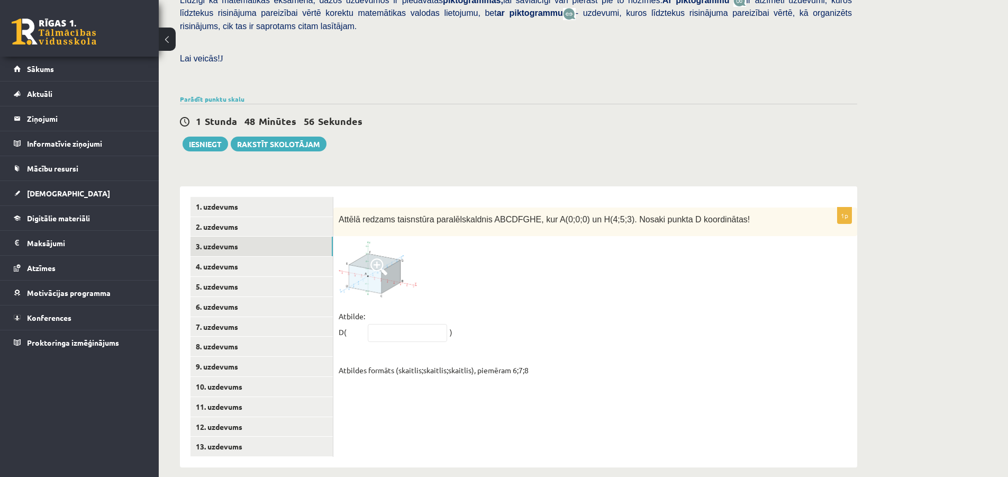
click at [699, 283] on div at bounding box center [594, 269] width 513 height 56
click at [370, 266] on img at bounding box center [377, 269] width 79 height 56
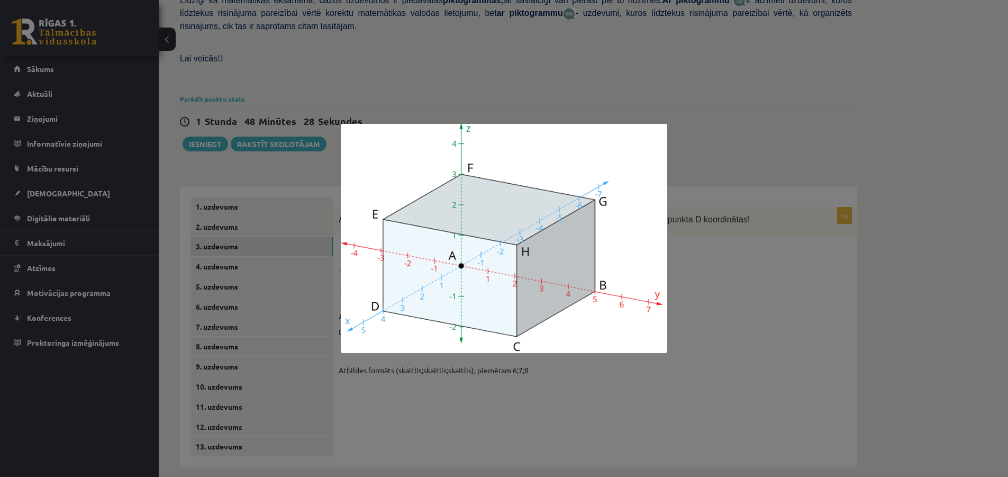
click at [716, 303] on div at bounding box center [504, 238] width 1008 height 477
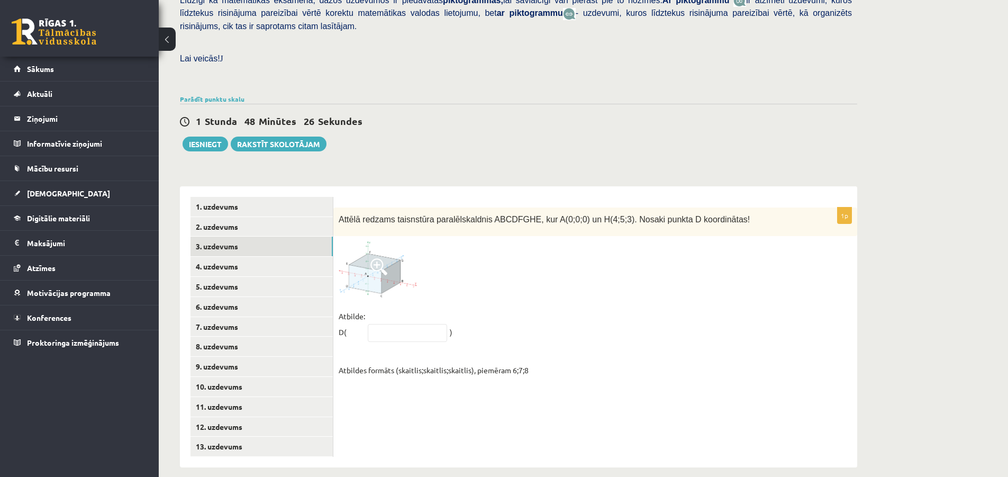
click at [366, 267] on img at bounding box center [377, 269] width 79 height 56
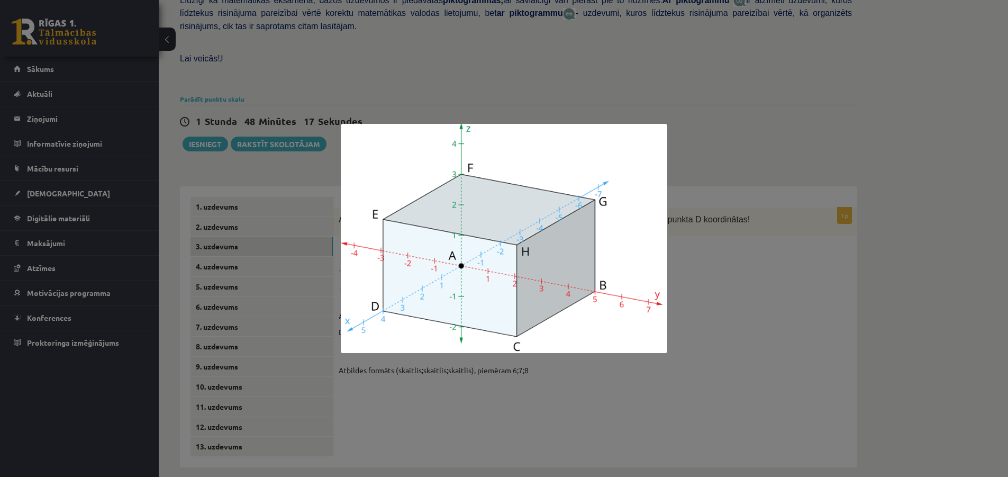
click at [757, 284] on div at bounding box center [504, 238] width 1008 height 477
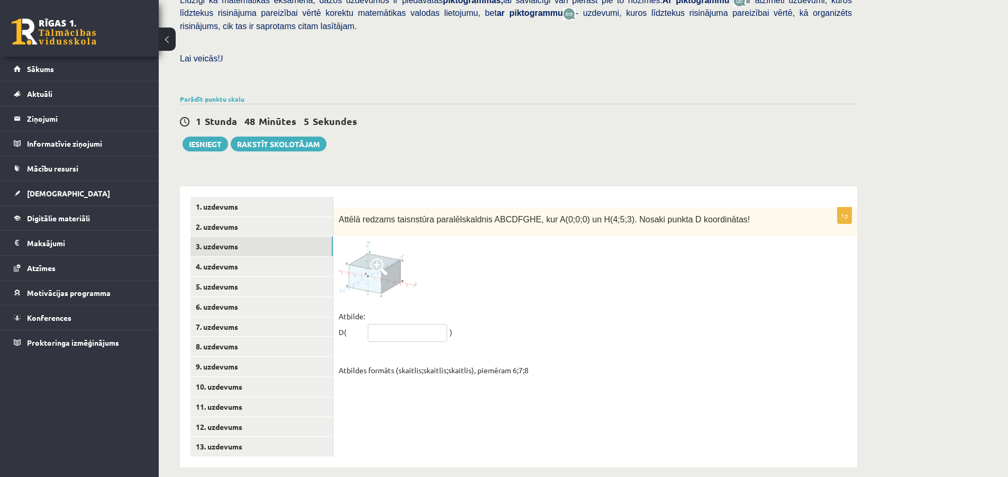
click at [398, 324] on input "text" at bounding box center [407, 333] width 79 height 18
click at [586, 294] on div "1p Attēlā redzams taisnstūra paralēlskaldnis ABCDFGHE, kur A(0;0;0) un H(4;5;3)…" at bounding box center [595, 295] width 524 height 176
click at [415, 324] on input "text" at bounding box center [407, 333] width 79 height 18
type input "*****"
click at [559, 263] on div at bounding box center [594, 269] width 513 height 56
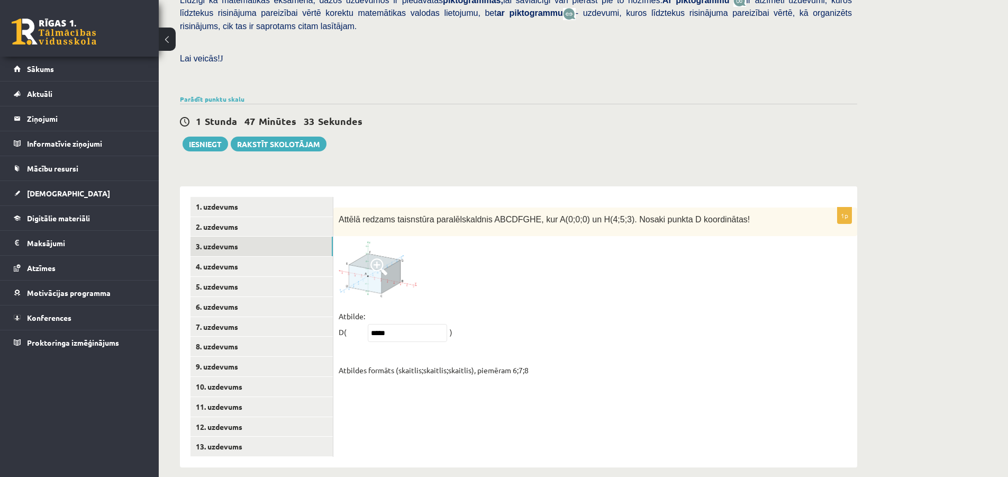
click at [388, 258] on img at bounding box center [377, 269] width 79 height 56
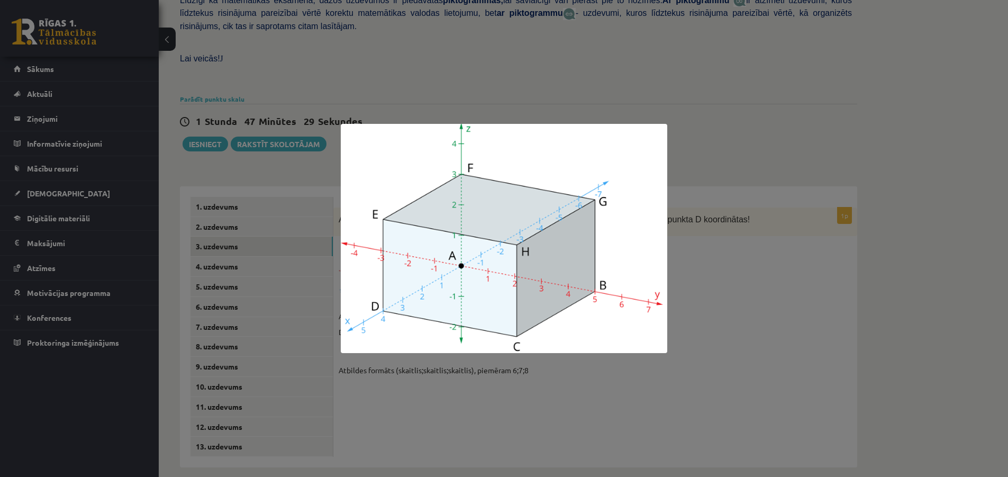
click at [719, 332] on div at bounding box center [504, 238] width 1008 height 477
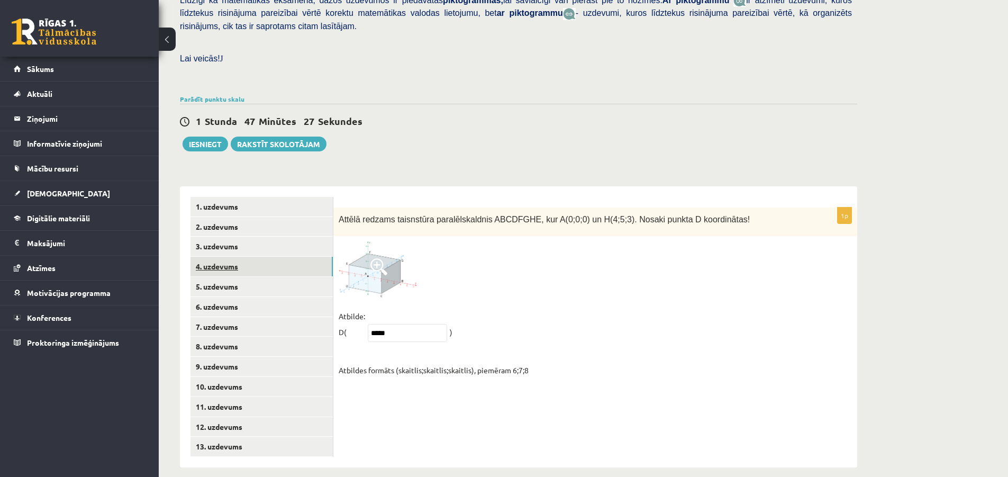
click at [227, 257] on link "4. uzdevums" at bounding box center [261, 267] width 142 height 20
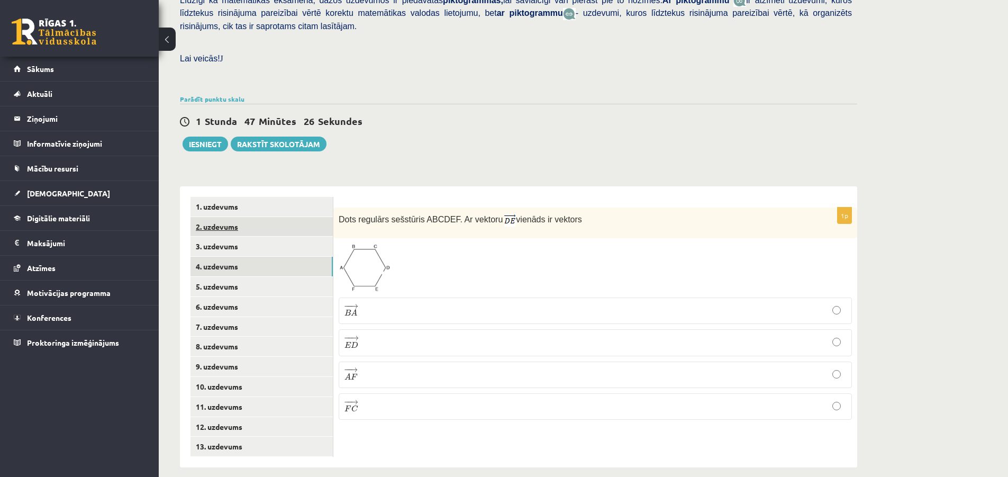
click at [233, 218] on link "2. uzdevums" at bounding box center [261, 227] width 142 height 20
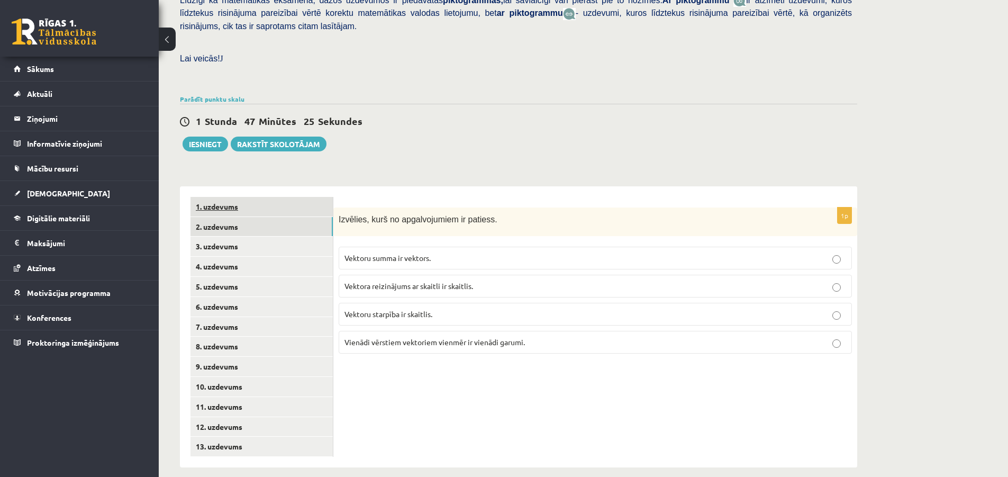
click at [232, 199] on link "1. uzdevums" at bounding box center [261, 207] width 142 height 20
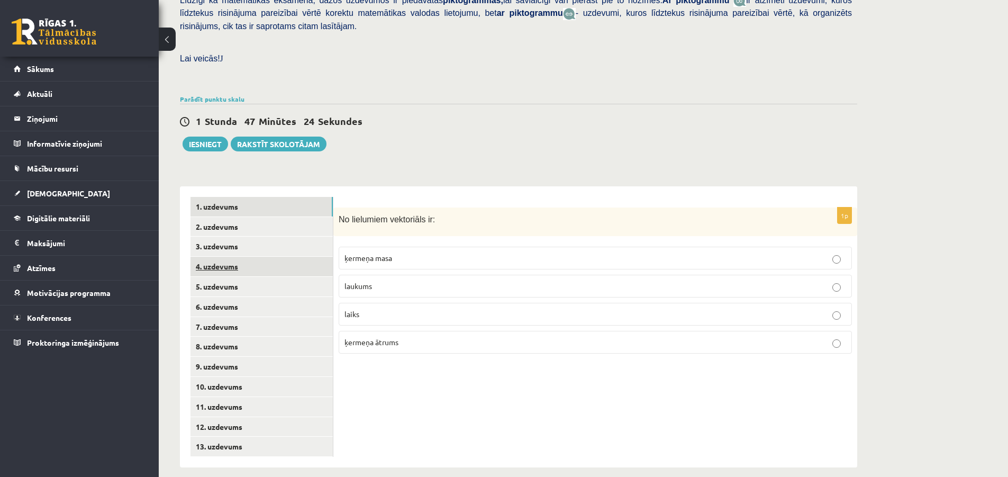
click at [226, 257] on link "4. uzdevums" at bounding box center [261, 267] width 142 height 20
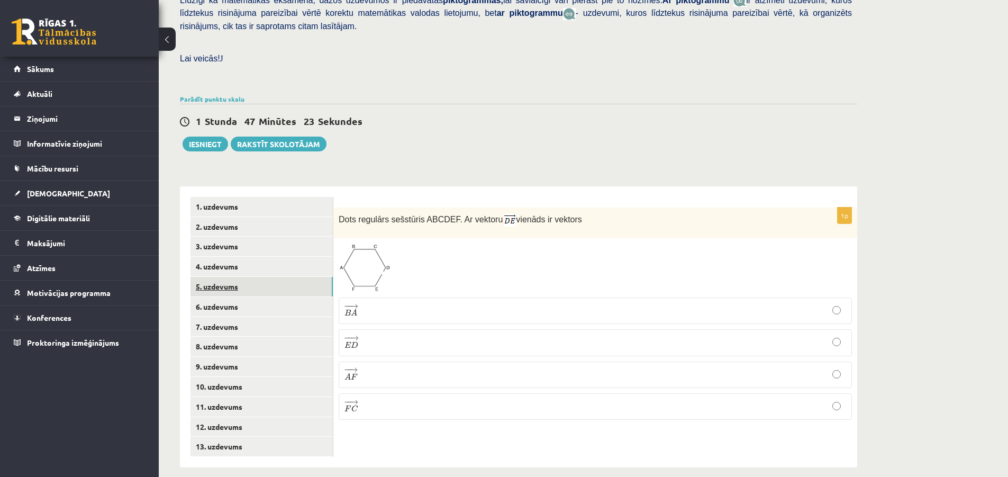
click at [221, 277] on link "5. uzdevums" at bounding box center [261, 287] width 142 height 20
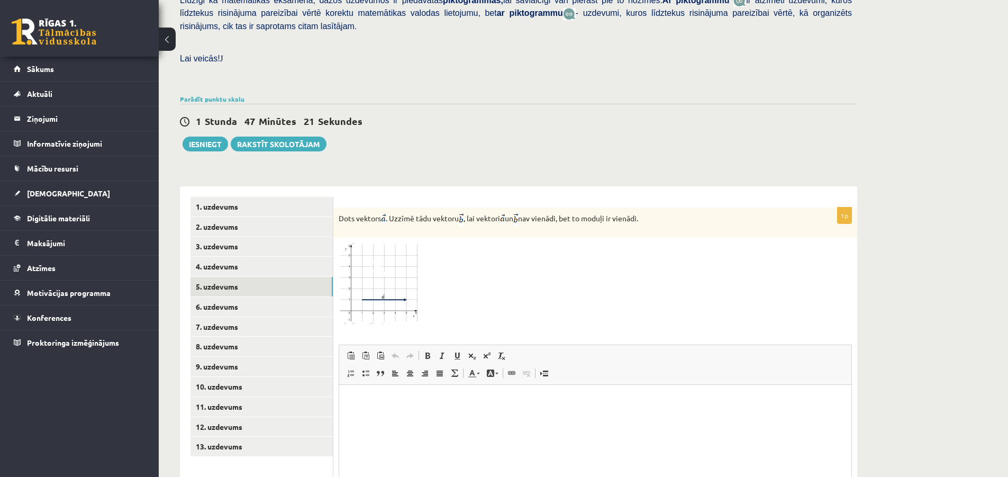
scroll to position [0, 0]
click at [211, 297] on link "6. uzdevums" at bounding box center [261, 307] width 142 height 20
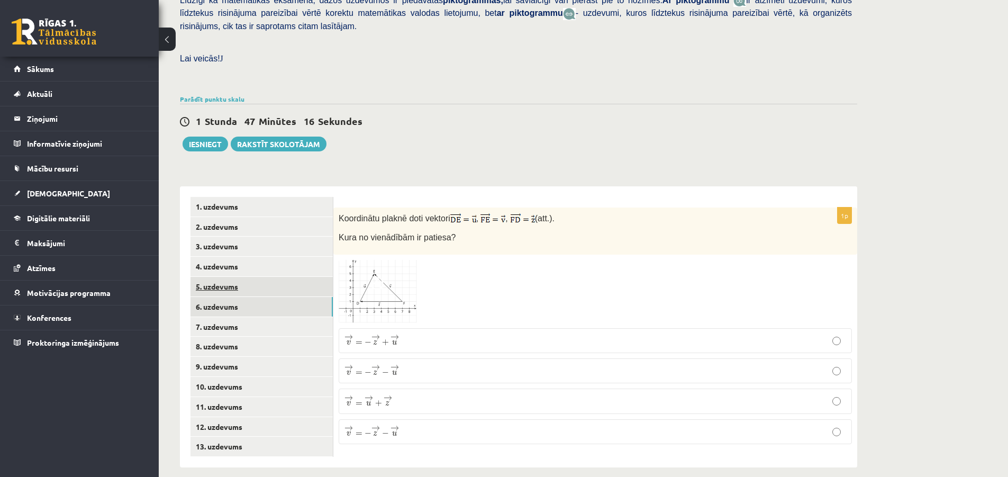
click at [222, 278] on link "5. uzdevums" at bounding box center [261, 287] width 142 height 20
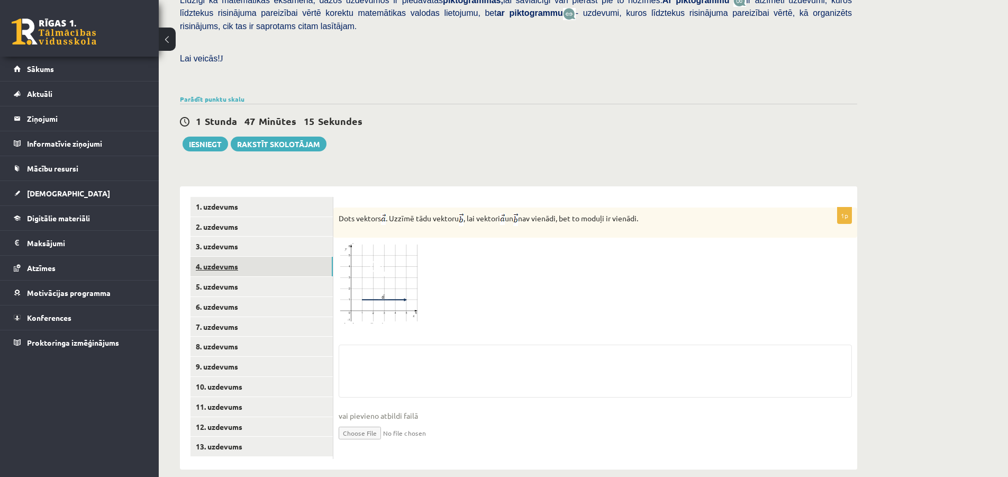
click at [224, 257] on link "4. uzdevums" at bounding box center [261, 267] width 142 height 20
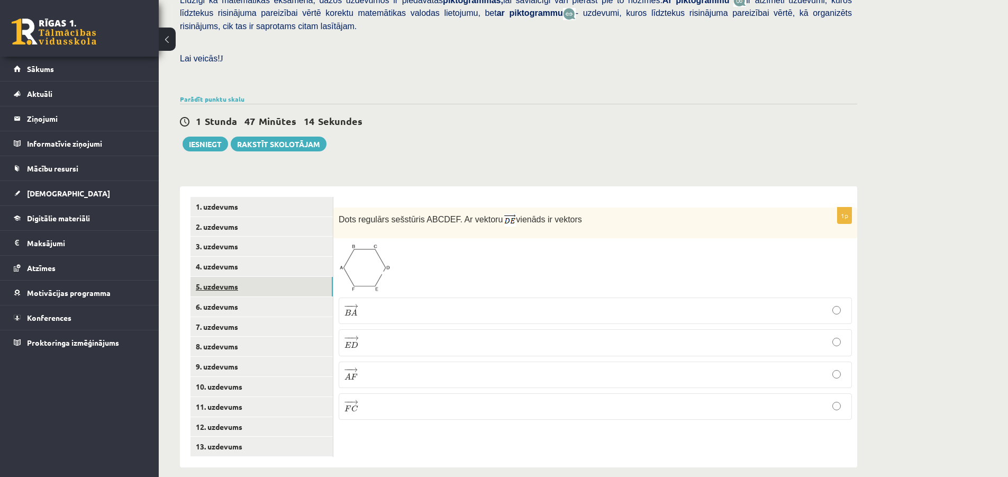
click at [227, 277] on link "5. uzdevums" at bounding box center [261, 287] width 142 height 20
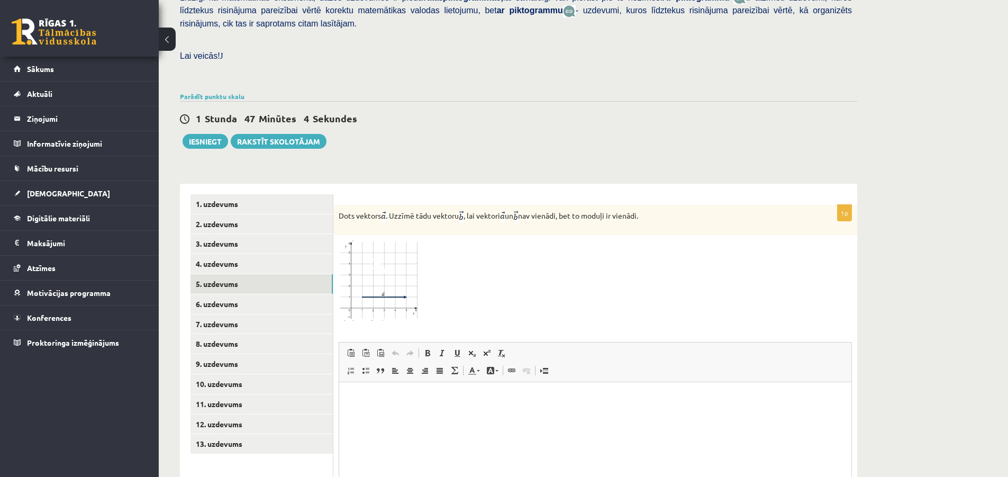
click at [369, 282] on img at bounding box center [377, 280] width 79 height 80
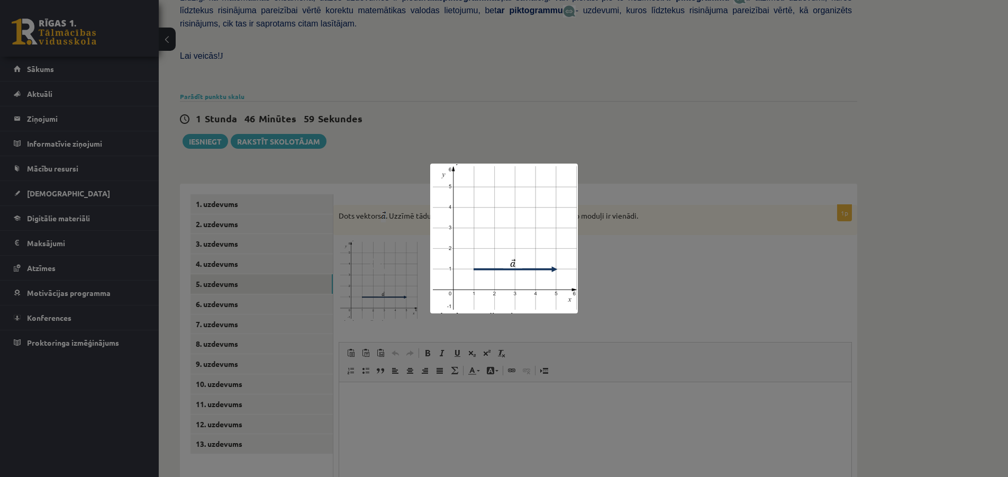
click at [702, 269] on div at bounding box center [504, 238] width 1008 height 477
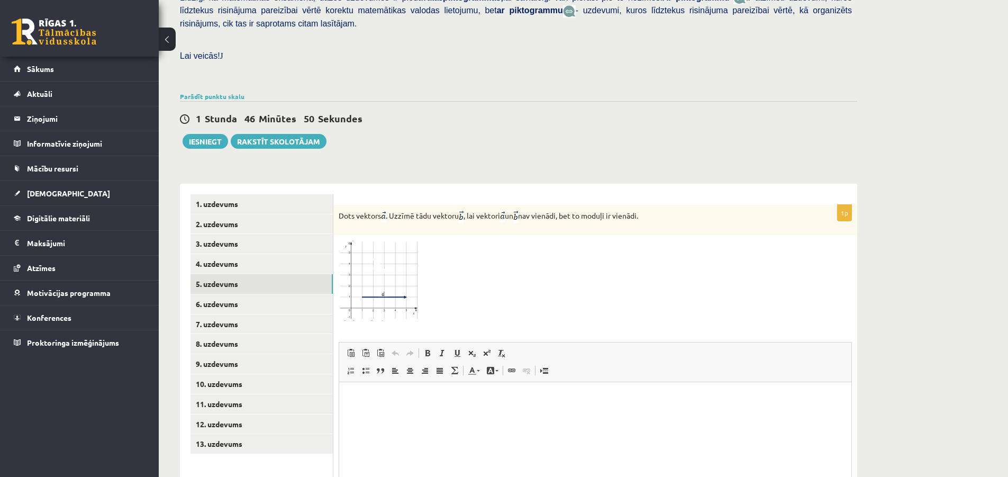
click at [395, 270] on img at bounding box center [377, 280] width 79 height 80
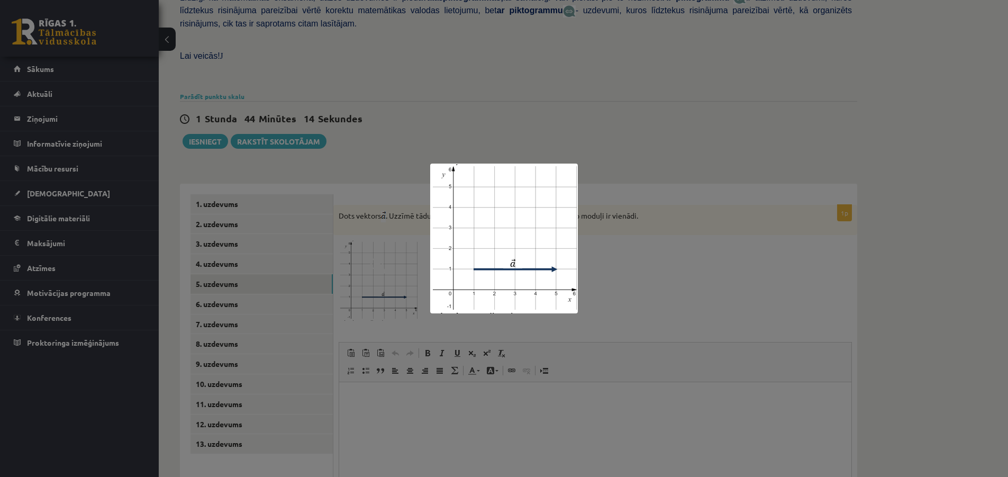
click at [666, 285] on div at bounding box center [504, 238] width 1008 height 477
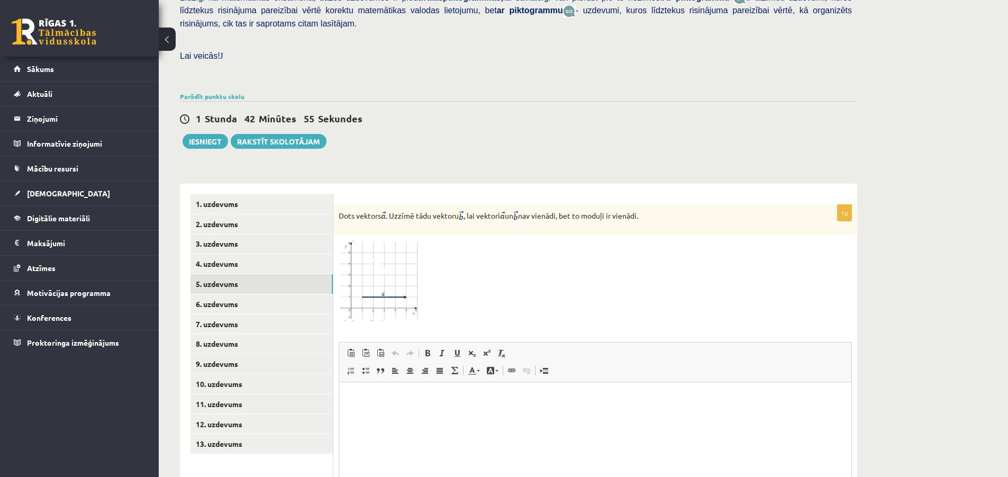
drag, startPoint x: 339, startPoint y: 206, endPoint x: 670, endPoint y: 205, distance: 331.1
click at [670, 210] on p "Dots vektors . Uzzīmē tādu vektoru , lai vektori un nav vienādi, bet to moduļi …" at bounding box center [568, 216] width 460 height 13
copy p "Dots vektors . Uzzīmē tādu vektoru , lai vektori un nav vienādi, bet to moduļi …"
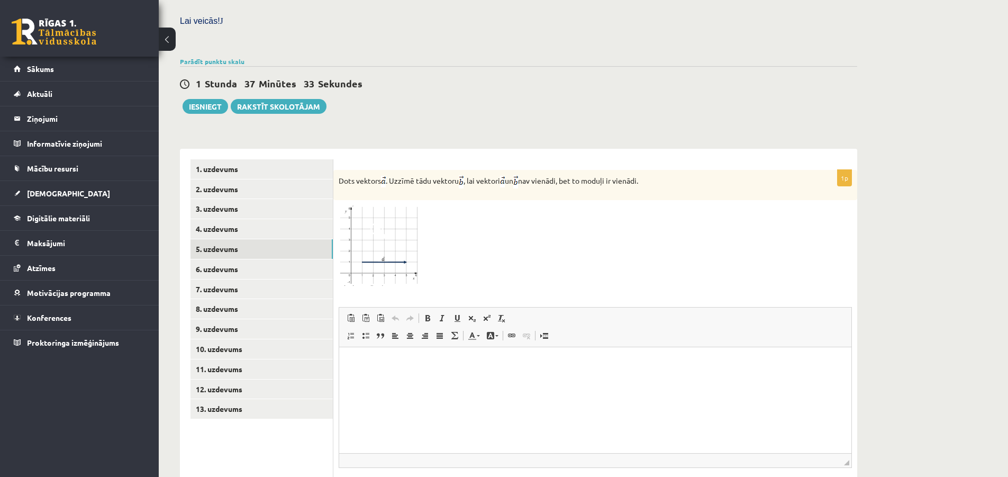
scroll to position [328, 0]
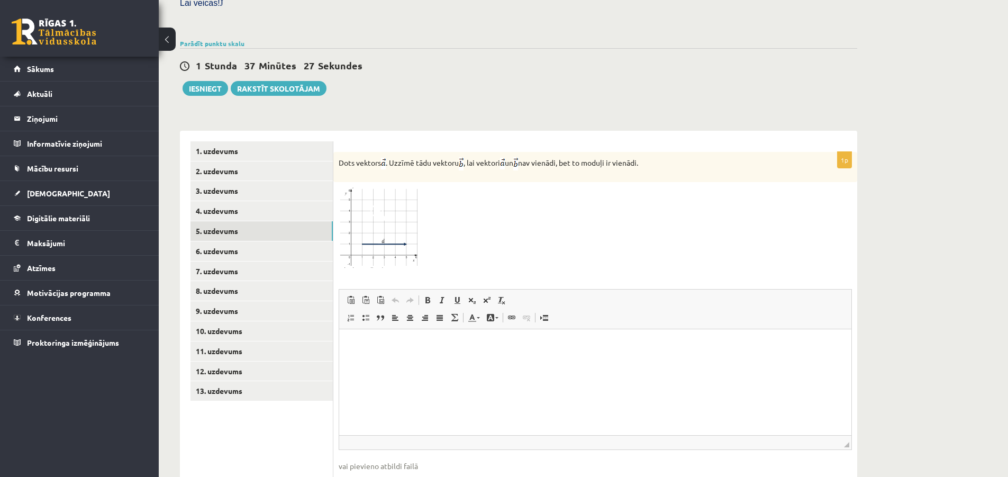
click at [378, 343] on p "Визуальный текстовый редактор, wiswyg-editor-user-answer-47433811562120" at bounding box center [595, 345] width 491 height 11
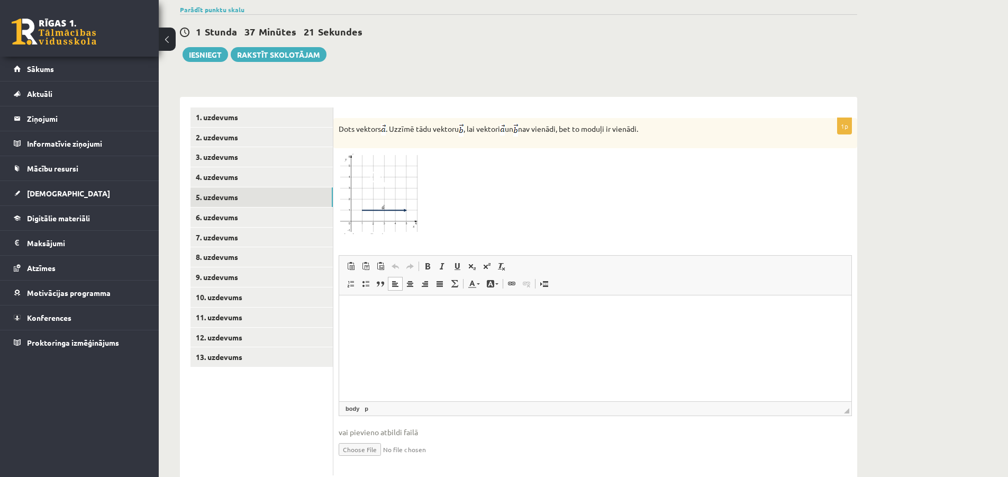
scroll to position [381, 0]
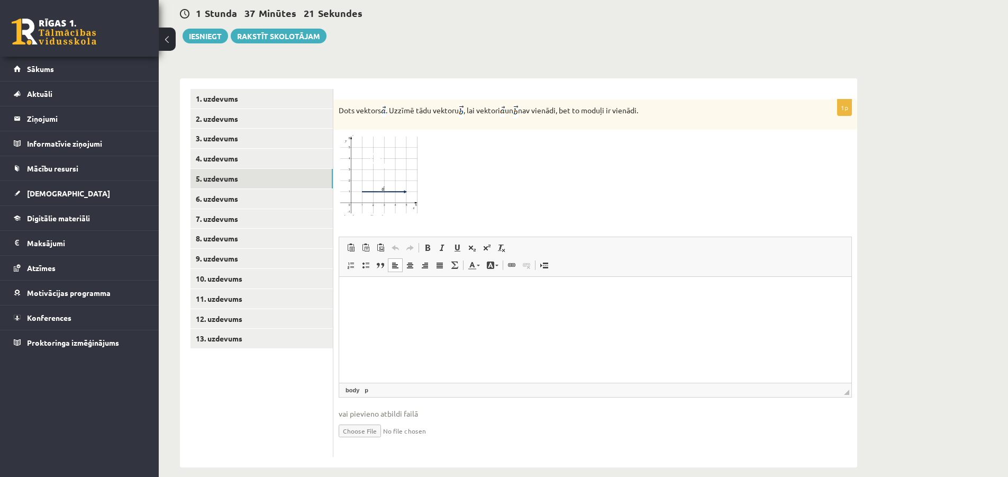
click at [374, 419] on input "file" at bounding box center [594, 430] width 513 height 22
type input "**********"
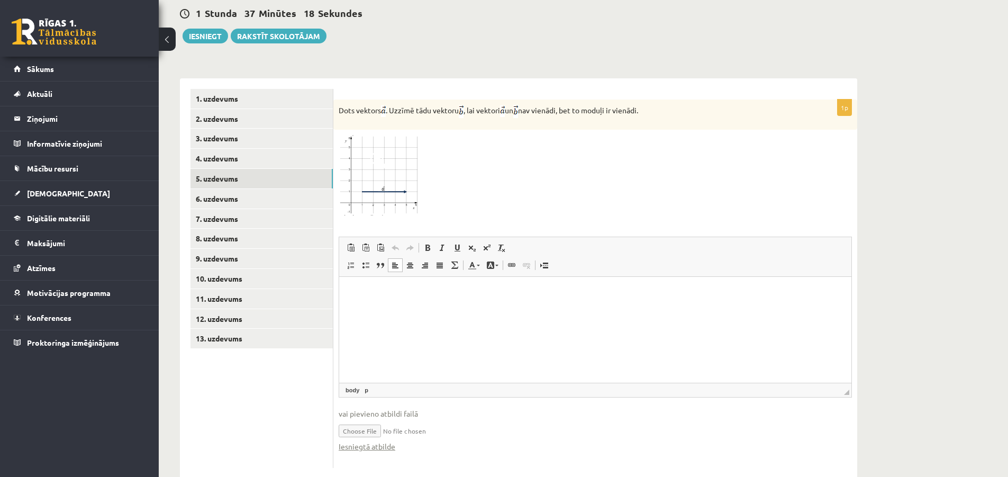
scroll to position [392, 0]
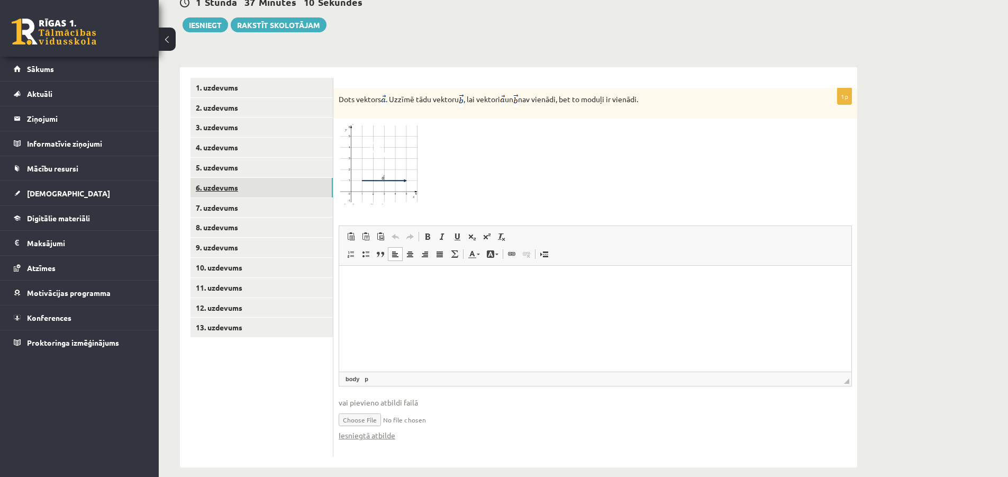
click at [227, 178] on link "6. uzdevums" at bounding box center [261, 188] width 142 height 20
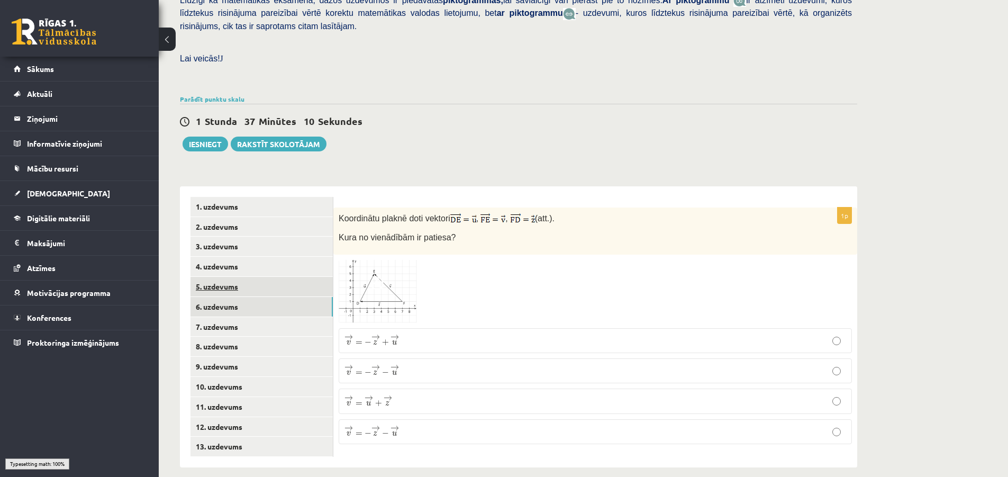
click at [231, 277] on link "5. uzdevums" at bounding box center [261, 287] width 142 height 20
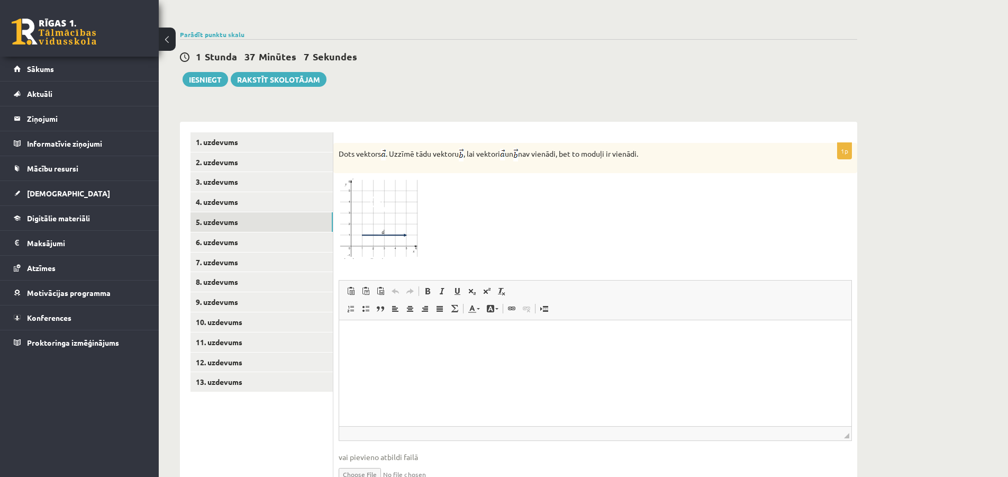
scroll to position [392, 0]
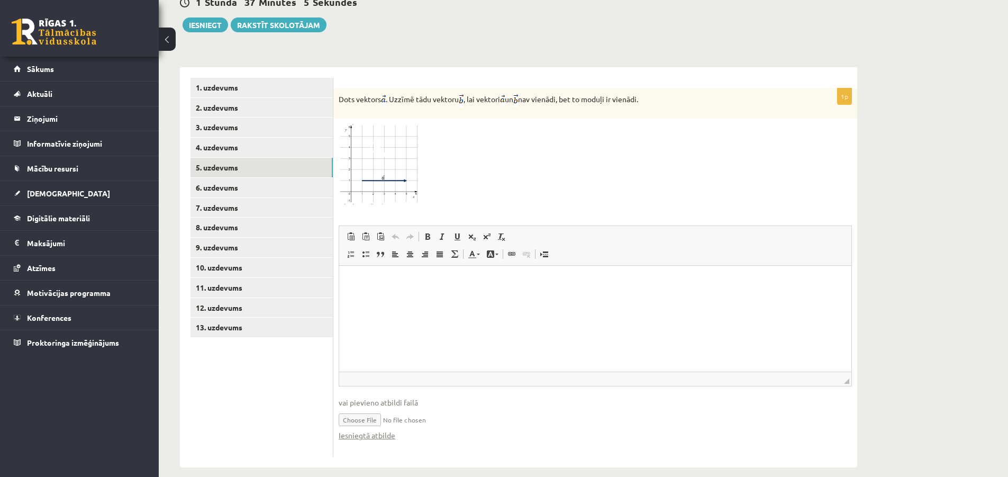
click at [378, 408] on input "file" at bounding box center [594, 419] width 513 height 22
type input "**********"
click at [385, 429] on link "Iesniegtā atbilde" at bounding box center [366, 434] width 57 height 11
click at [379, 291] on html at bounding box center [595, 282] width 512 height 32
click at [227, 178] on link "6. uzdevums" at bounding box center [261, 188] width 142 height 20
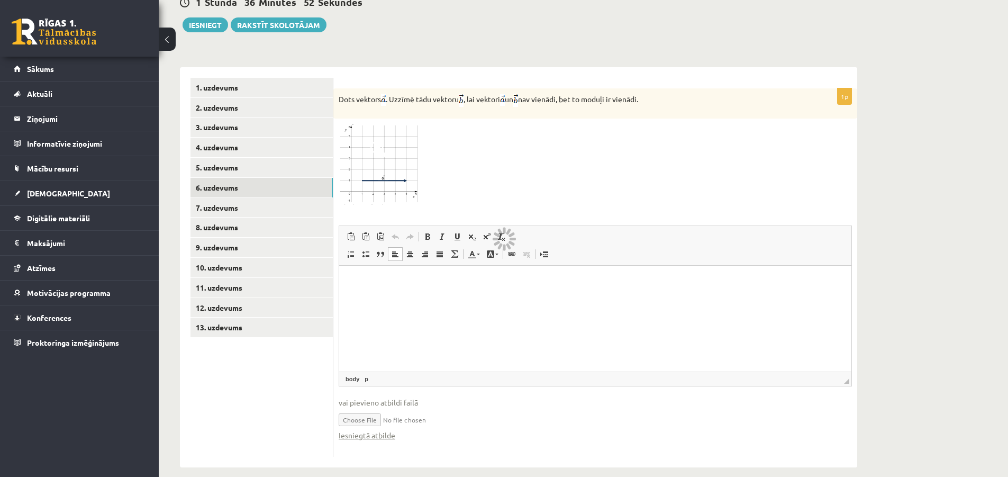
scroll to position [273, 0]
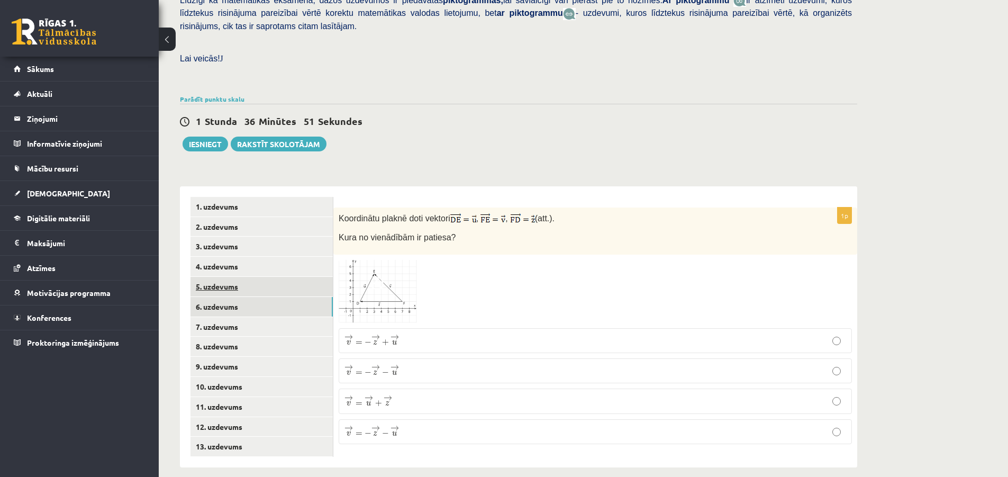
click at [231, 277] on link "5. uzdevums" at bounding box center [261, 287] width 142 height 20
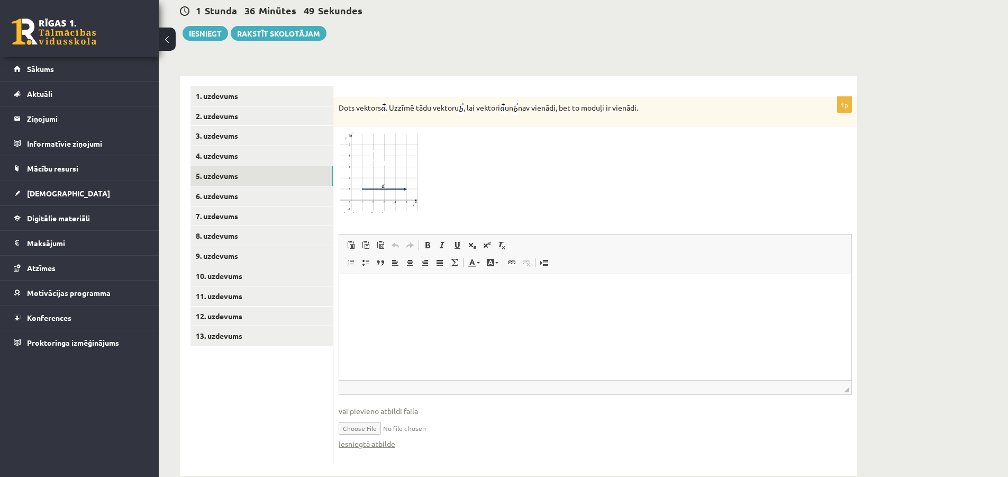
scroll to position [392, 0]
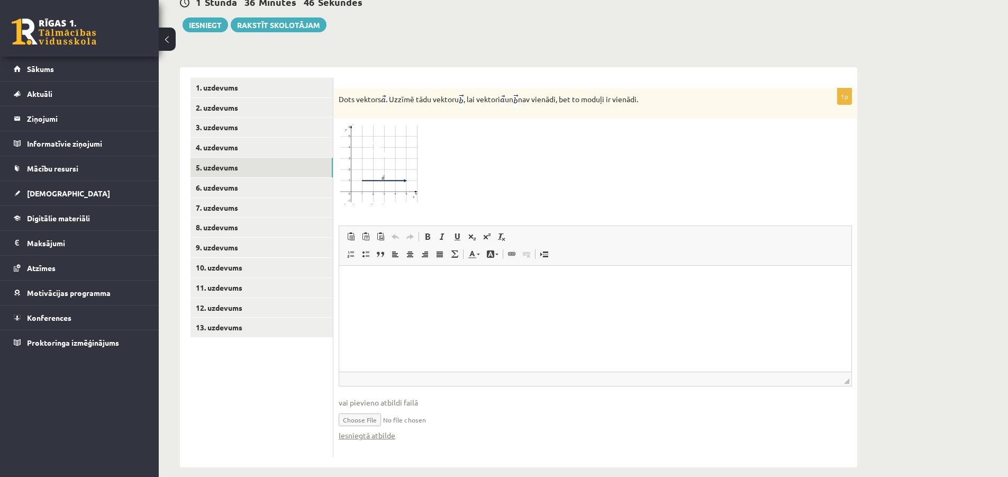
click at [378, 410] on input "file" at bounding box center [594, 419] width 513 height 22
type input "**********"
click at [373, 280] on p "Визуальный текстовый редактор, wiswyg-editor-user-answer-47434088209260" at bounding box center [595, 281] width 491 height 11
click at [408, 273] on span "Вставить" at bounding box center [407, 276] width 38 height 15
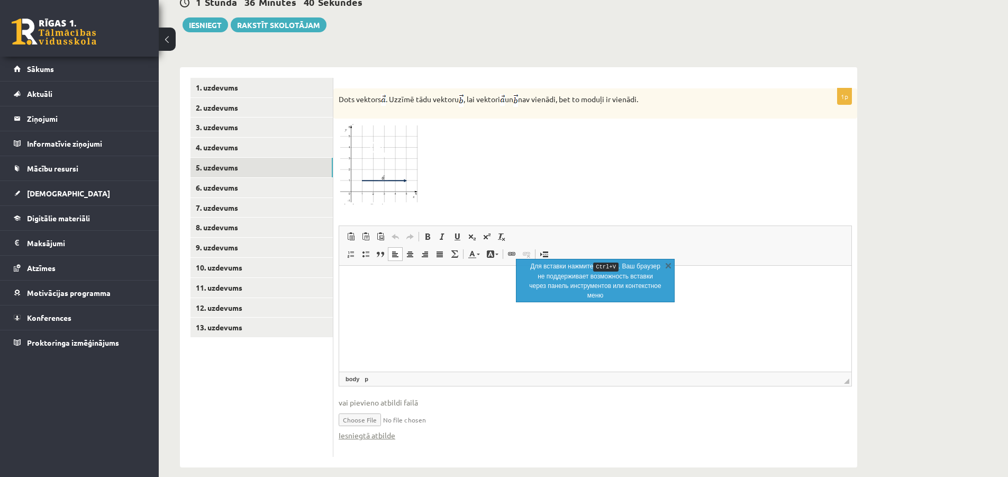
click at [398, 290] on html at bounding box center [595, 282] width 512 height 32
click at [372, 408] on input "file" at bounding box center [594, 419] width 513 height 22
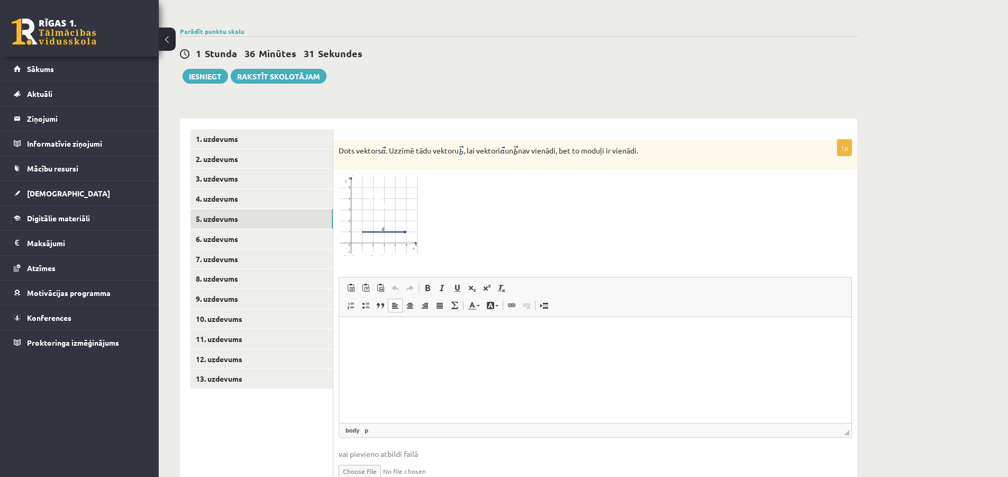
scroll to position [392, 0]
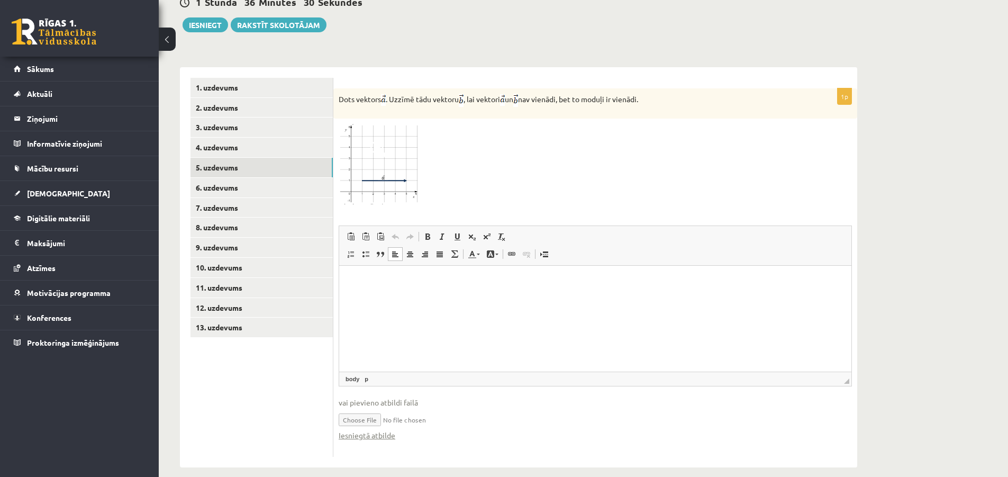
click at [379, 408] on input "file" at bounding box center [594, 419] width 513 height 22
type input "**********"
click at [371, 429] on link "Iesniegtā atbilde" at bounding box center [366, 434] width 57 height 11
drag, startPoint x: 382, startPoint y: 292, endPoint x: 375, endPoint y: 289, distance: 7.6
click at [374, 298] on html at bounding box center [595, 282] width 512 height 32
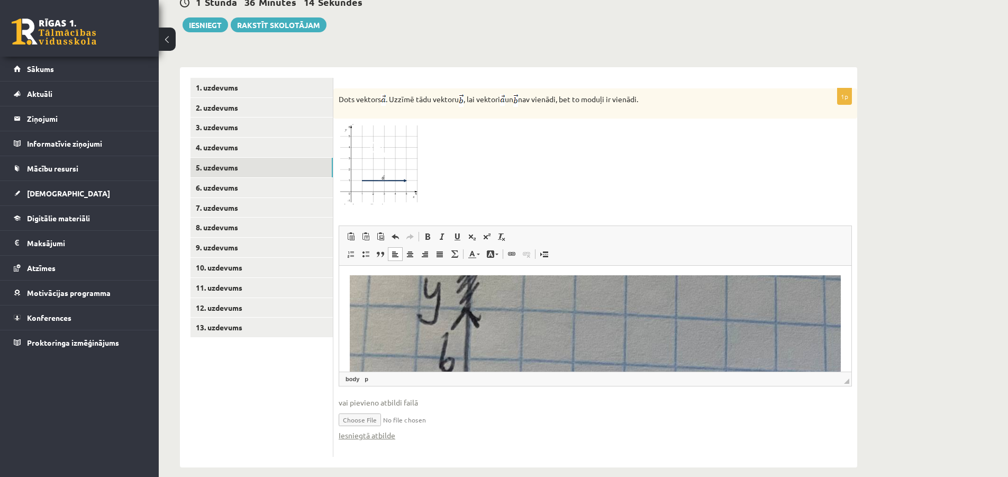
scroll to position [0, 0]
click at [243, 178] on link "6. uzdevums" at bounding box center [261, 188] width 142 height 20
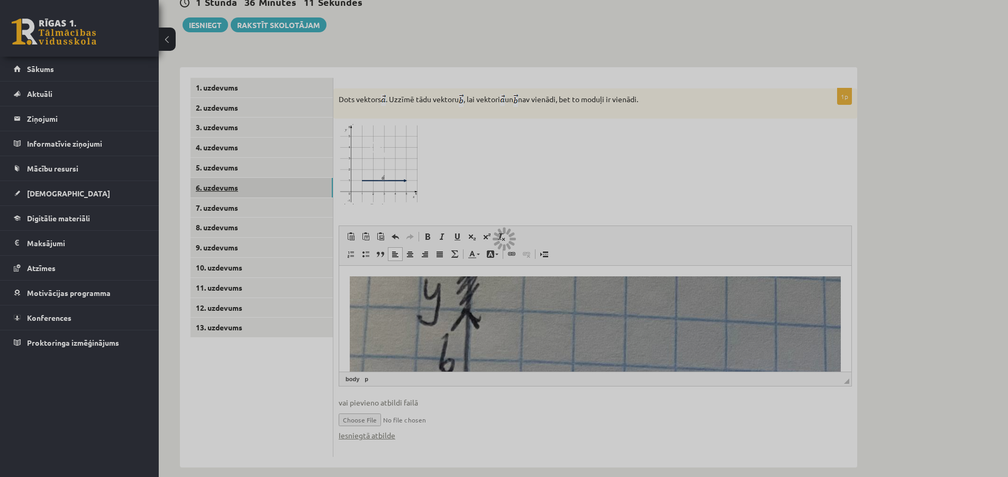
scroll to position [273, 0]
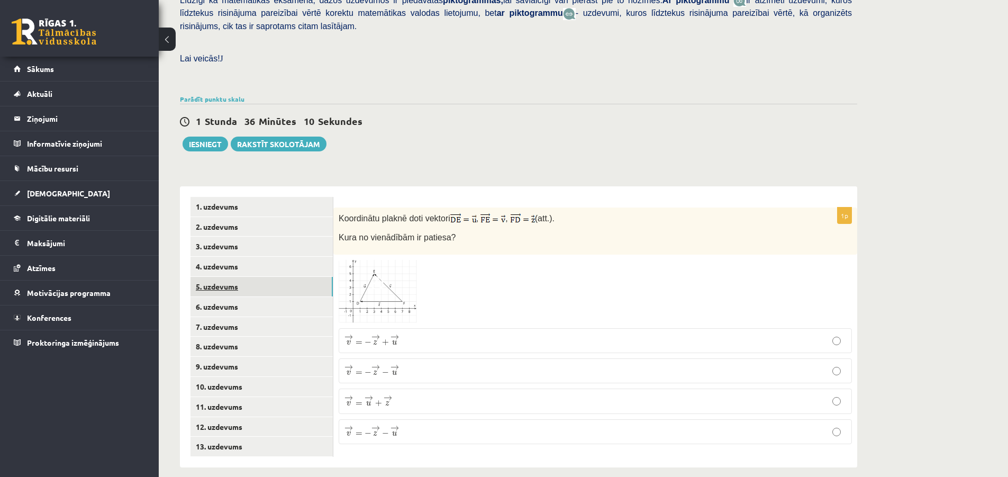
click at [219, 277] on link "5. uzdevums" at bounding box center [261, 287] width 142 height 20
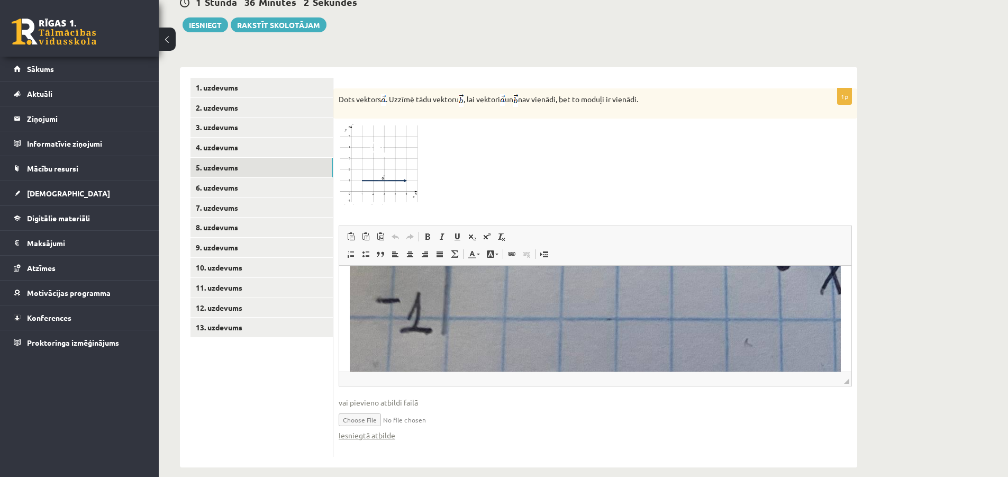
scroll to position [476, 0]
click at [216, 141] on link "4. uzdevums" at bounding box center [261, 148] width 142 height 20
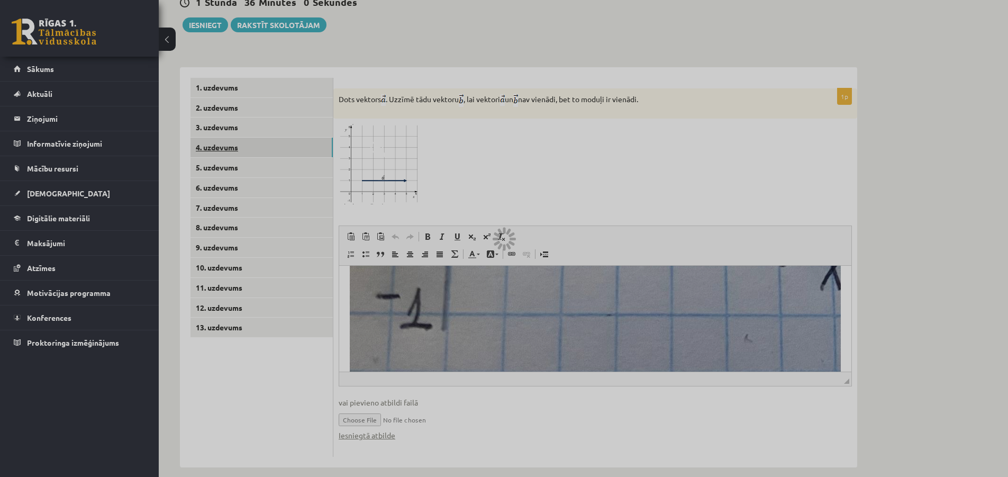
scroll to position [273, 0]
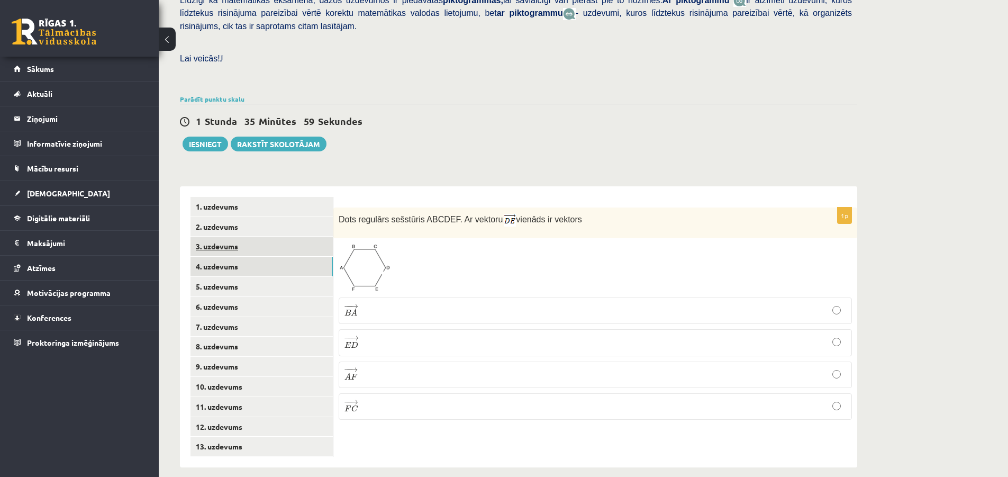
click at [239, 236] on link "3. uzdevums" at bounding box center [261, 246] width 142 height 20
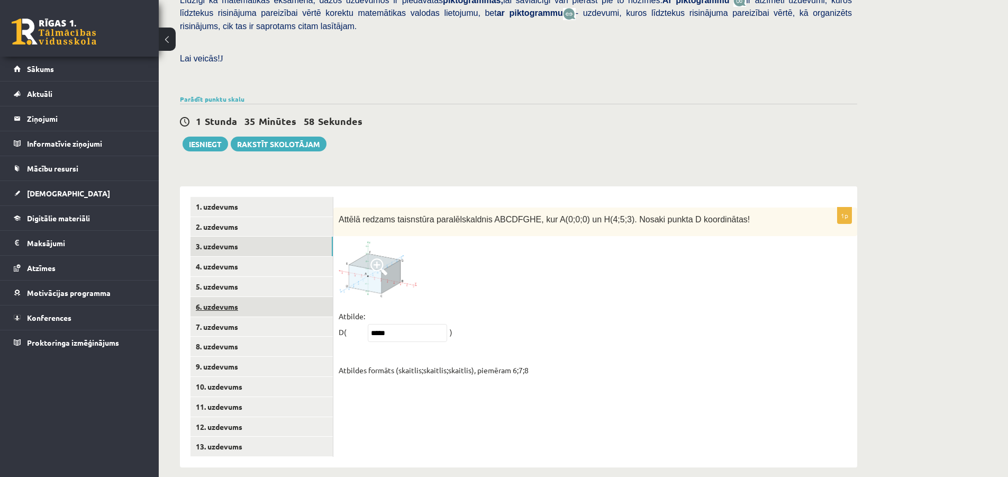
click at [227, 297] on link "6. uzdevums" at bounding box center [261, 307] width 142 height 20
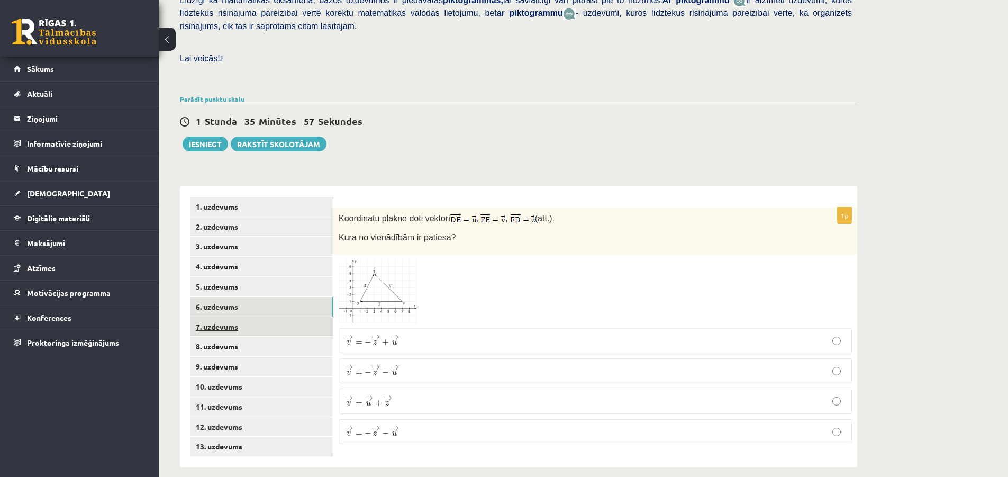
click at [226, 317] on link "7. uzdevums" at bounding box center [261, 327] width 142 height 20
click at [203, 336] on link "8. uzdevums" at bounding box center [261, 346] width 142 height 20
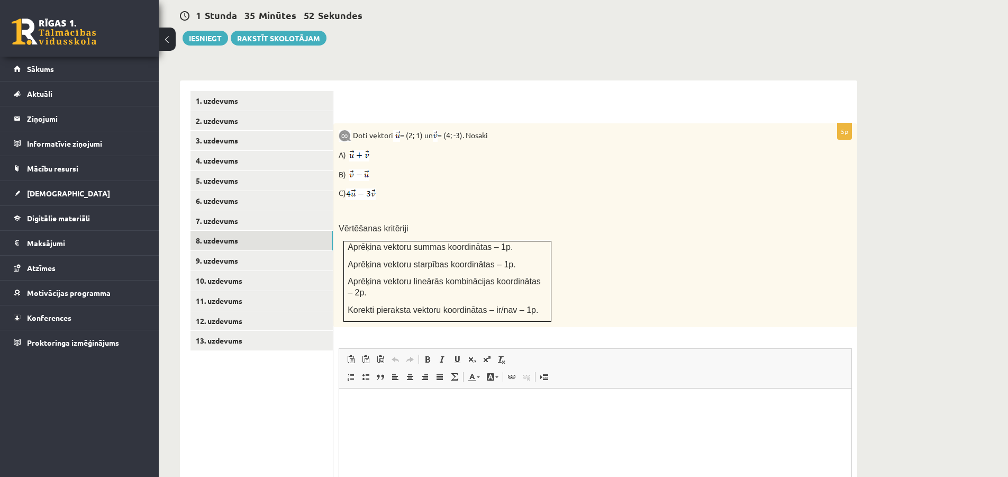
scroll to position [0, 0]
drag, startPoint x: 202, startPoint y: 250, endPoint x: 210, endPoint y: 245, distance: 9.3
click at [202, 251] on link "9. uzdevums" at bounding box center [261, 261] width 142 height 20
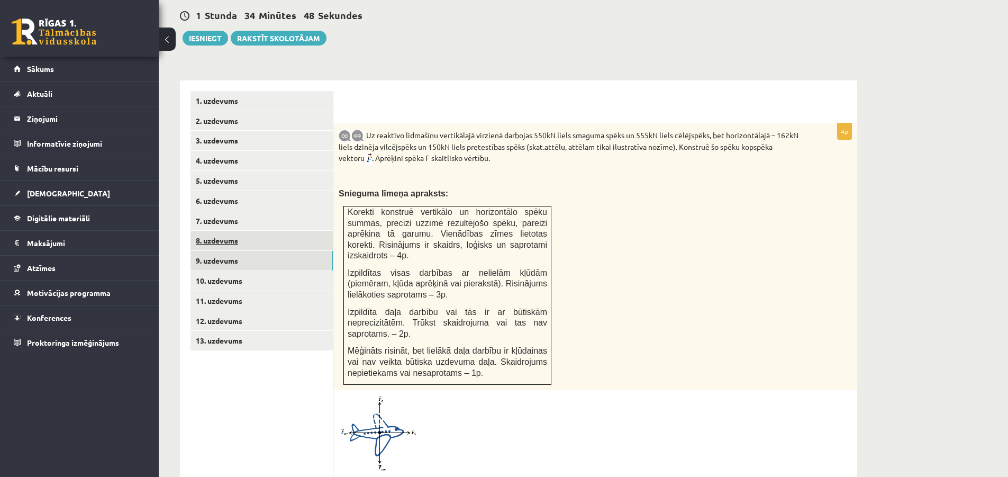
click at [221, 231] on link "8. uzdevums" at bounding box center [261, 241] width 142 height 20
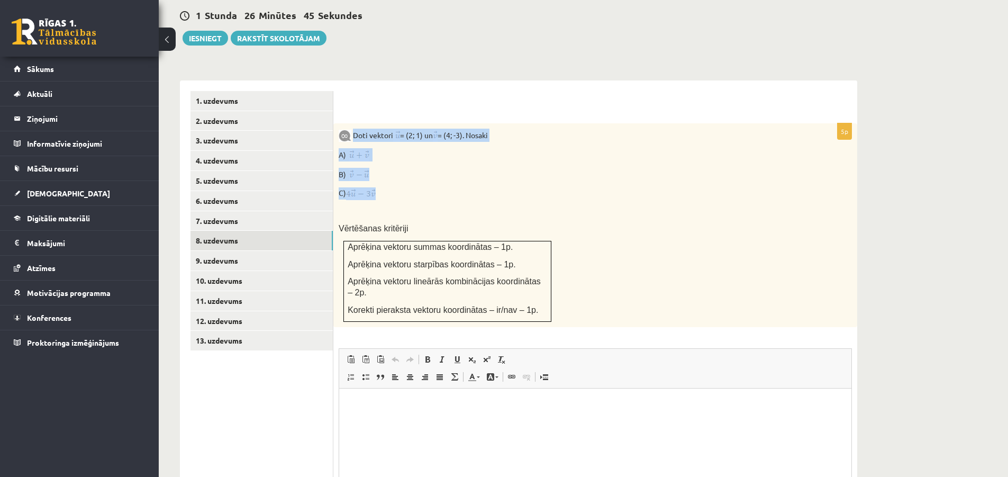
drag, startPoint x: 354, startPoint y: 124, endPoint x: 440, endPoint y: 179, distance: 101.1
click at [440, 179] on div "Doti vektori = (2; 1) un = (4; -3). Nosaki A) B) C) Vērtēšanas kritēriji Aprēķi…" at bounding box center [595, 225] width 524 height 204
copy div "Doti vektori = (2; 1) un = (4; -3). Nosaki A) B) C)"
click at [693, 169] on div "Doti vektori = (2; 1) un = (4; -3). Nosaki A) B) C) Vērtēšanas kritēriji Aprēķi…" at bounding box center [595, 225] width 524 height 204
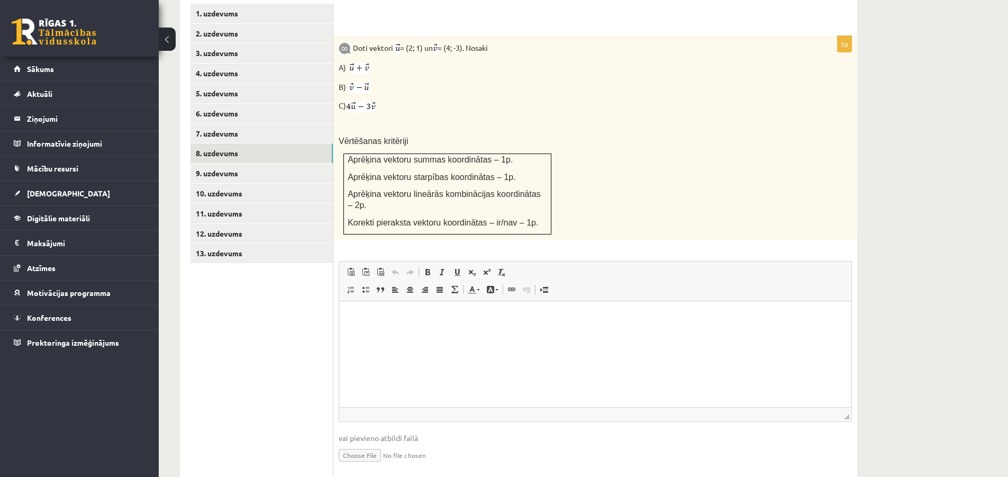
scroll to position [484, 0]
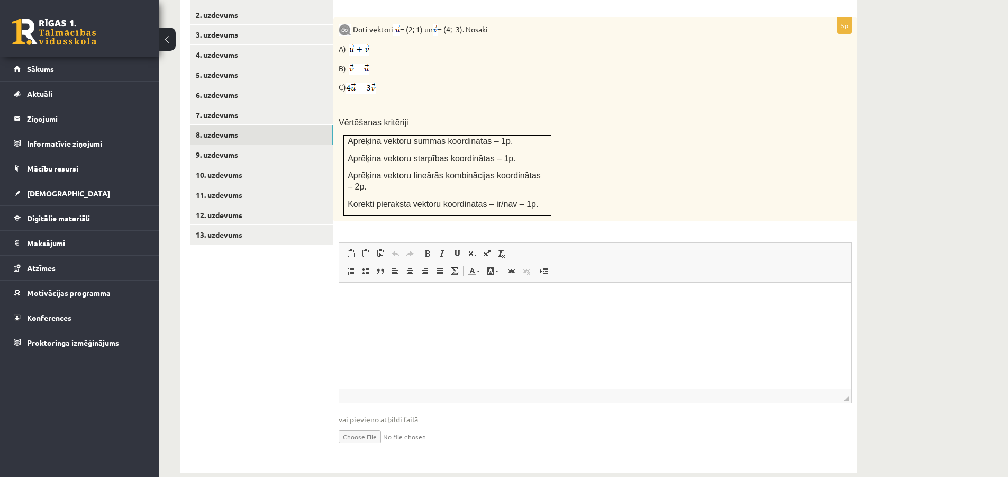
click at [401, 300] on p "Визуальный текстовый редактор, wiswyg-editor-user-answer-47433859302160" at bounding box center [595, 298] width 491 height 11
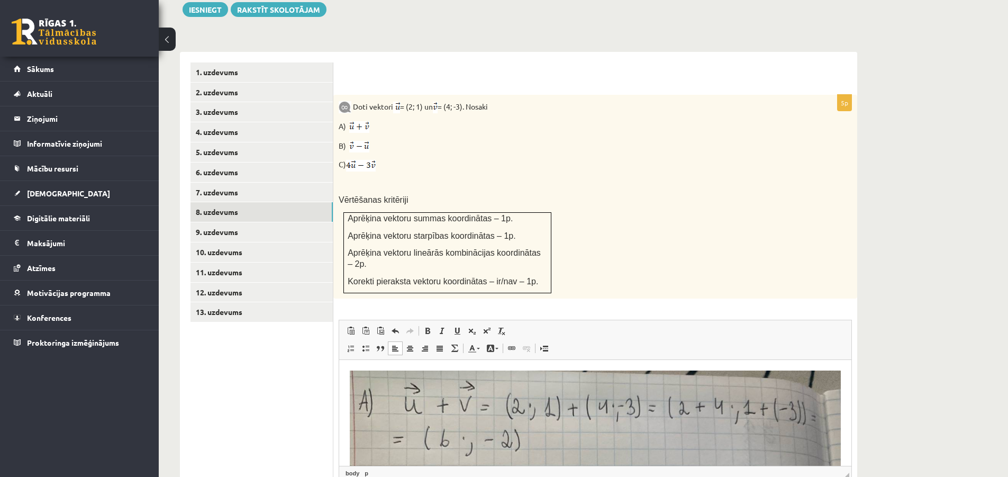
scroll to position [382, 0]
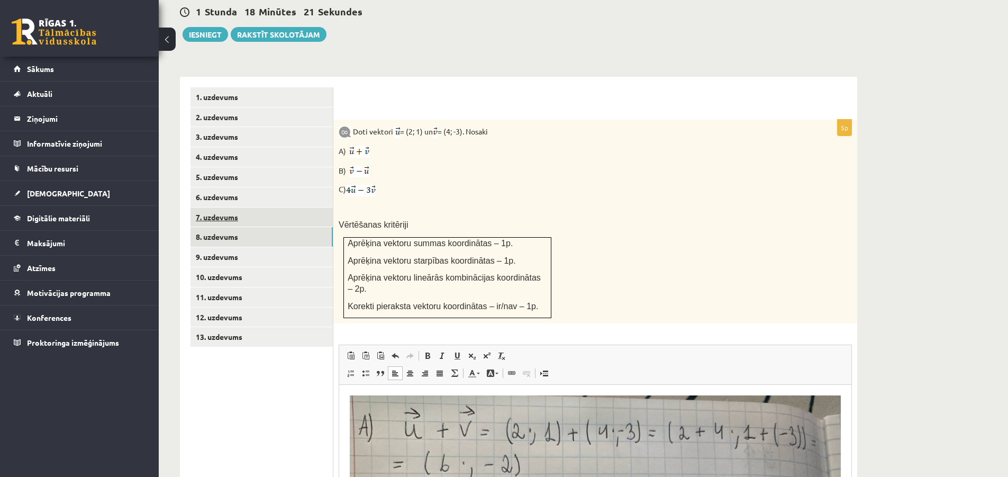
click at [234, 207] on link "7. uzdevums" at bounding box center [261, 217] width 142 height 20
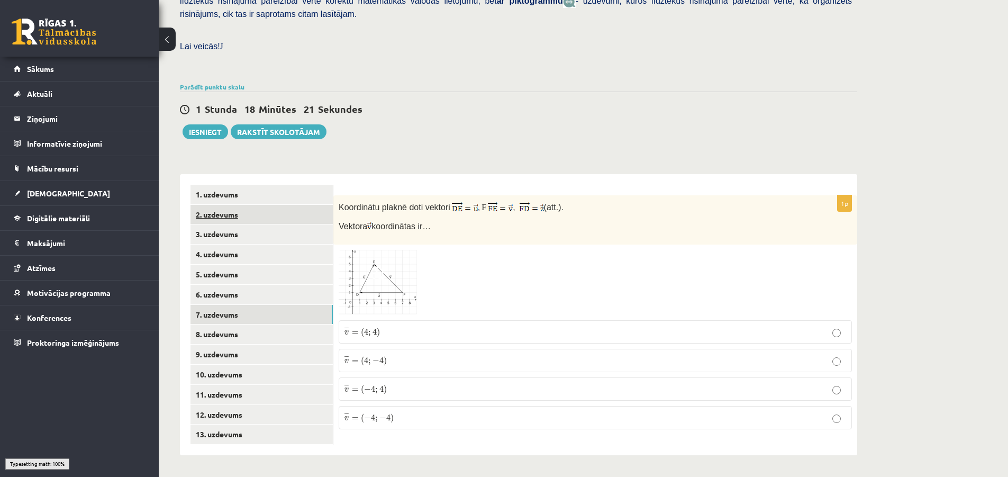
scroll to position [273, 0]
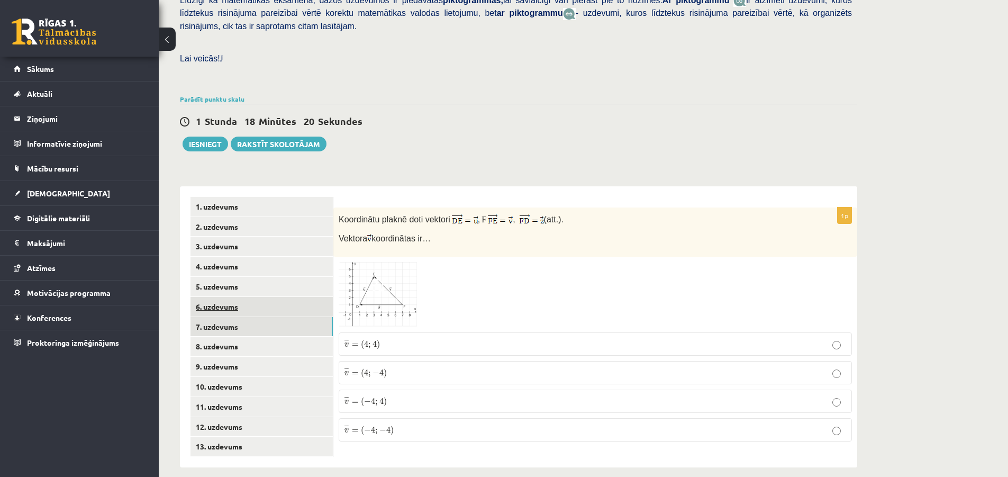
click at [222, 297] on link "6. uzdevums" at bounding box center [261, 307] width 142 height 20
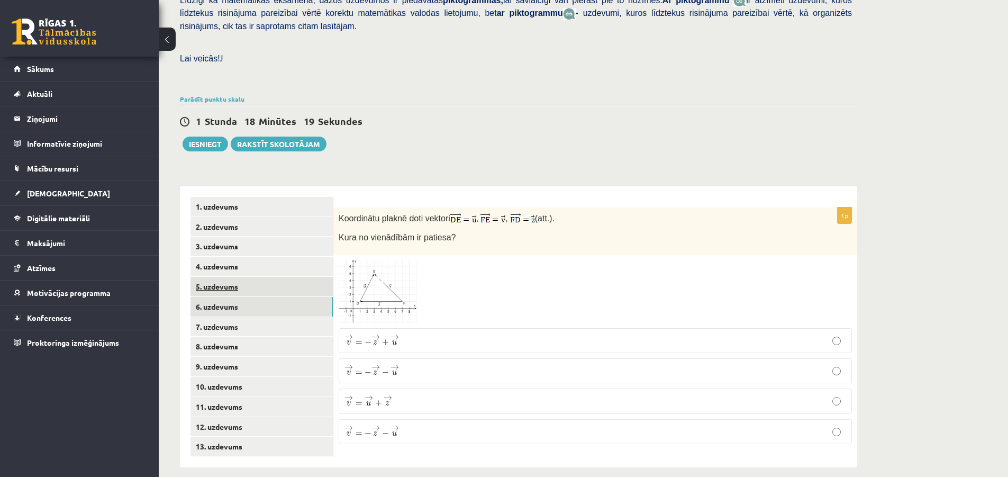
click at [239, 277] on link "5. uzdevums" at bounding box center [261, 287] width 142 height 20
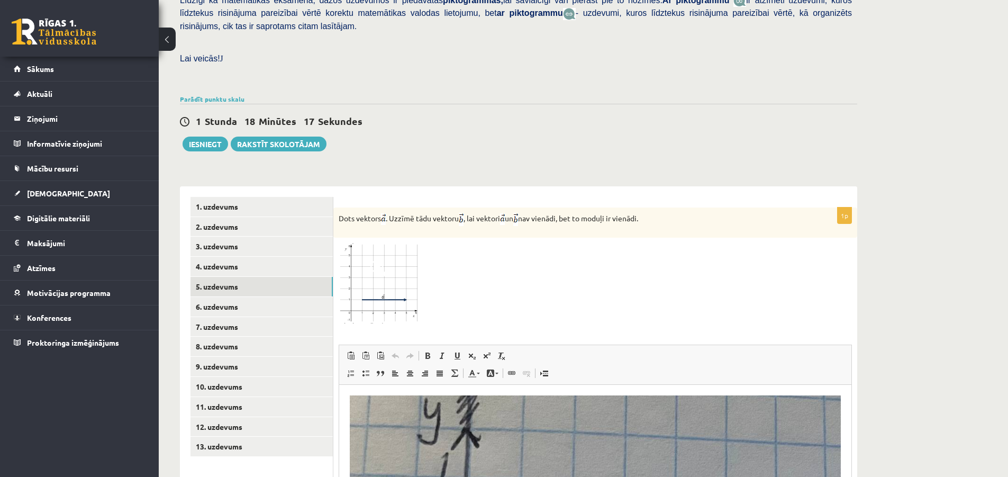
scroll to position [0, 0]
click at [235, 336] on link "8. uzdevums" at bounding box center [261, 346] width 142 height 20
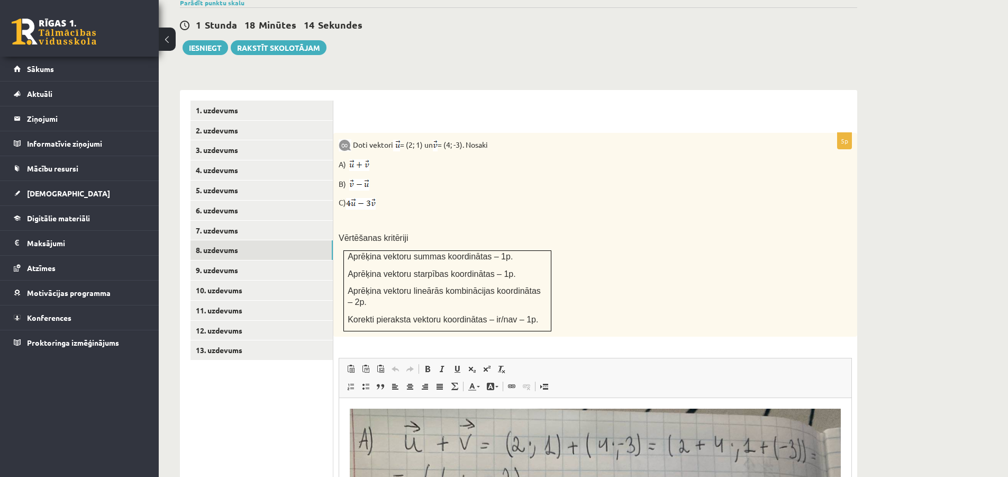
scroll to position [432, 0]
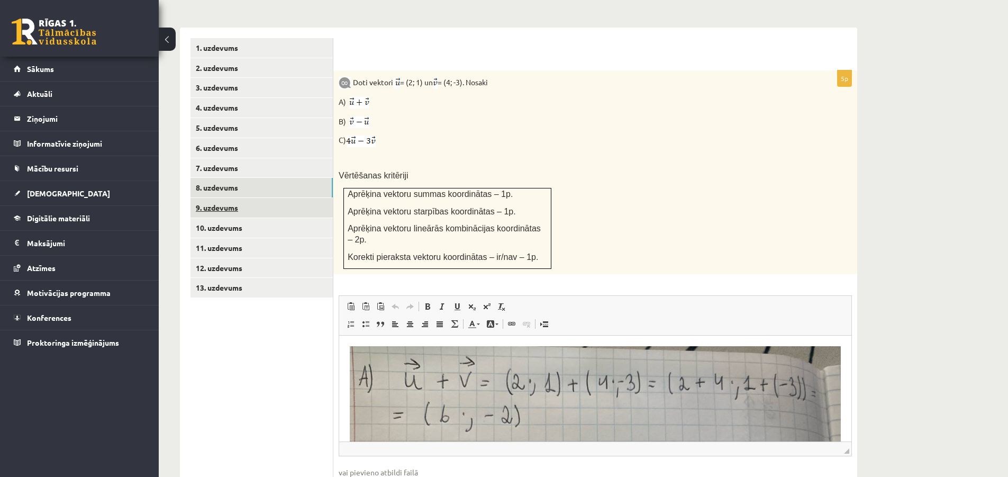
click at [215, 198] on link "9. uzdevums" at bounding box center [261, 208] width 142 height 20
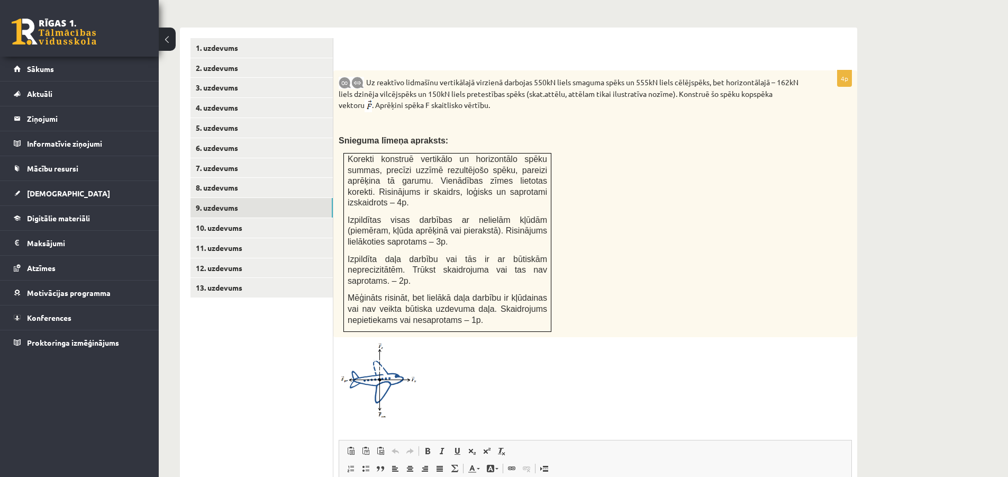
scroll to position [0, 0]
click at [237, 219] on link "10. uzdevums" at bounding box center [261, 228] width 142 height 20
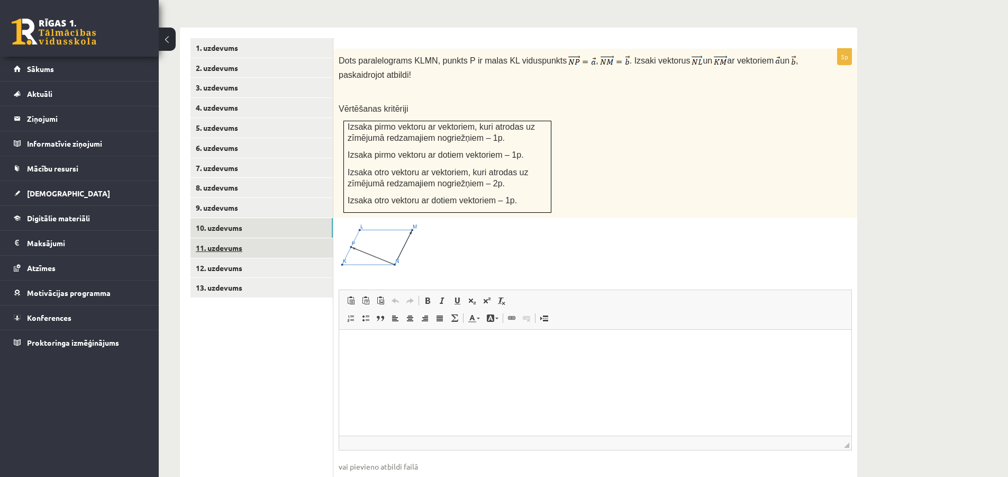
click at [230, 238] on link "11. uzdevums" at bounding box center [261, 248] width 142 height 20
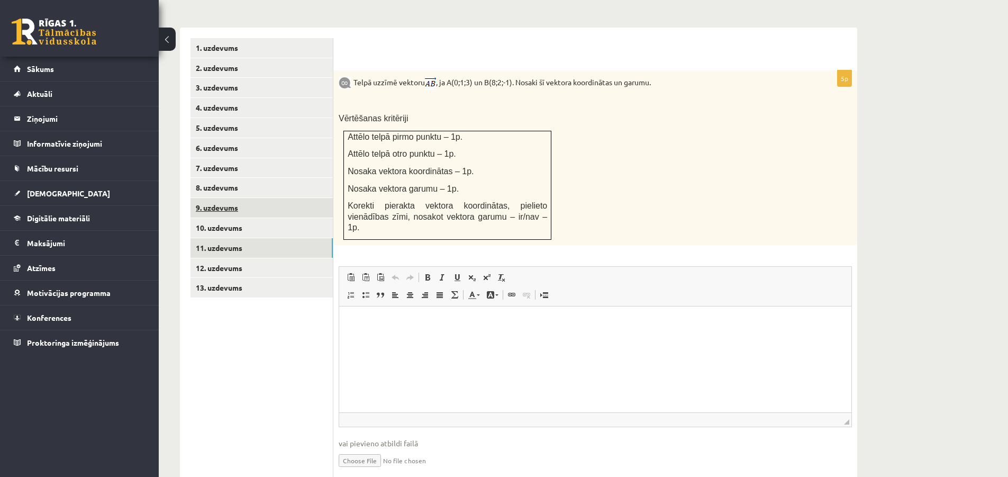
click at [223, 198] on link "9. uzdevums" at bounding box center [261, 208] width 142 height 20
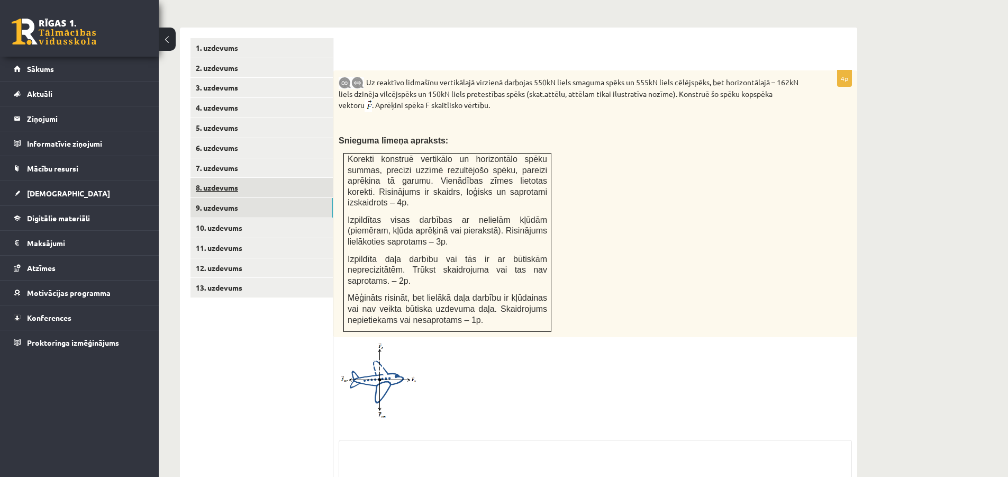
click at [223, 180] on link "8. uzdevums" at bounding box center [261, 188] width 142 height 20
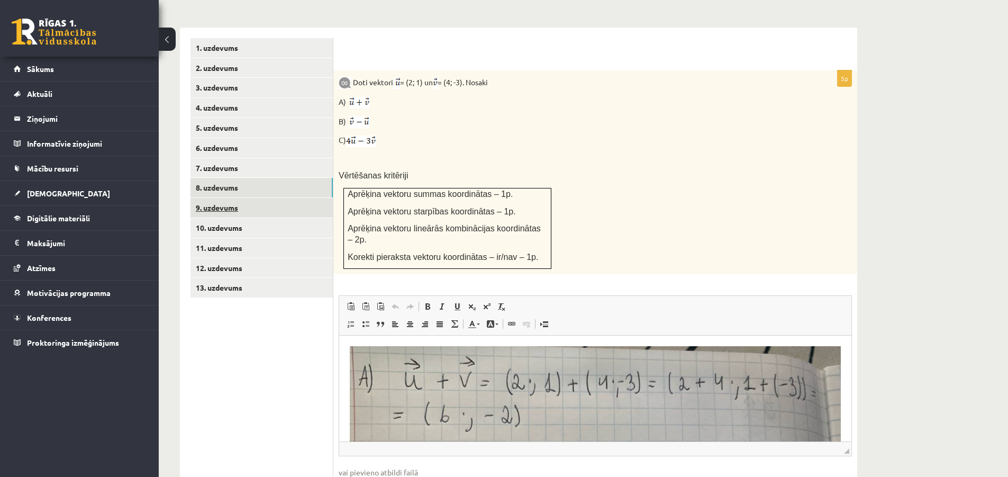
click at [224, 198] on link "9. uzdevums" at bounding box center [261, 208] width 142 height 20
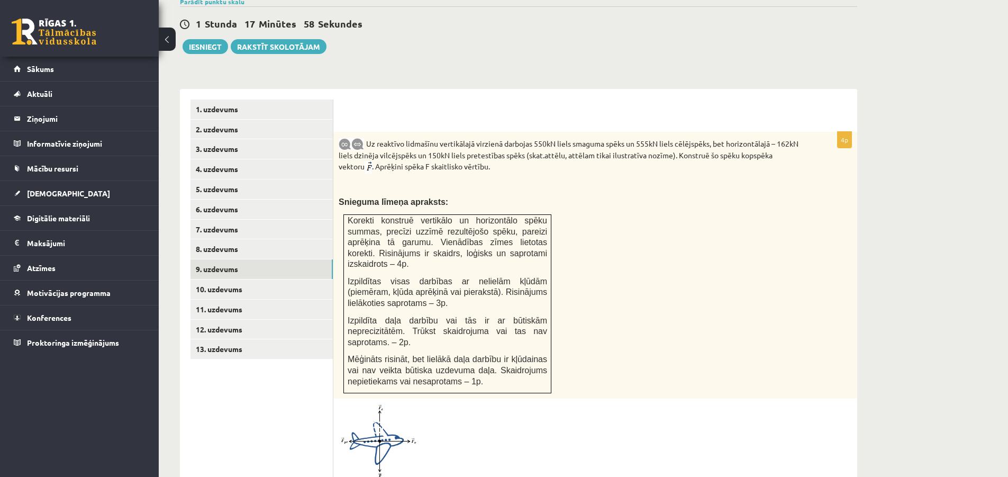
scroll to position [432, 0]
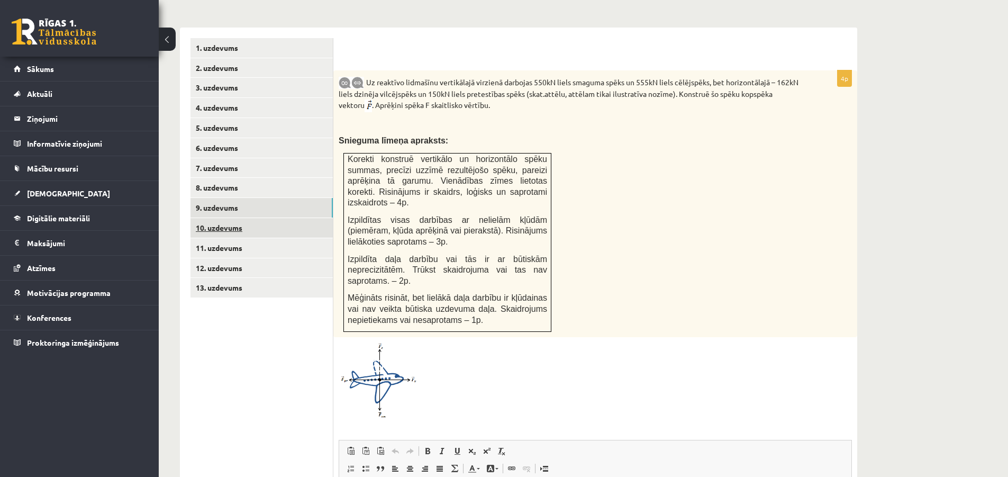
click at [225, 218] on link "10. uzdevums" at bounding box center [261, 228] width 142 height 20
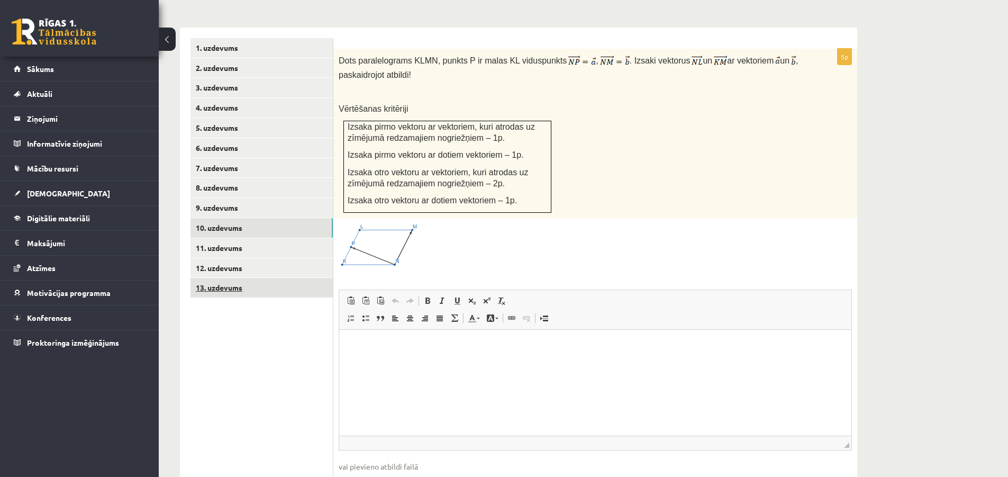
scroll to position [0, 0]
click at [250, 283] on link "13. uzdevums" at bounding box center [261, 288] width 142 height 20
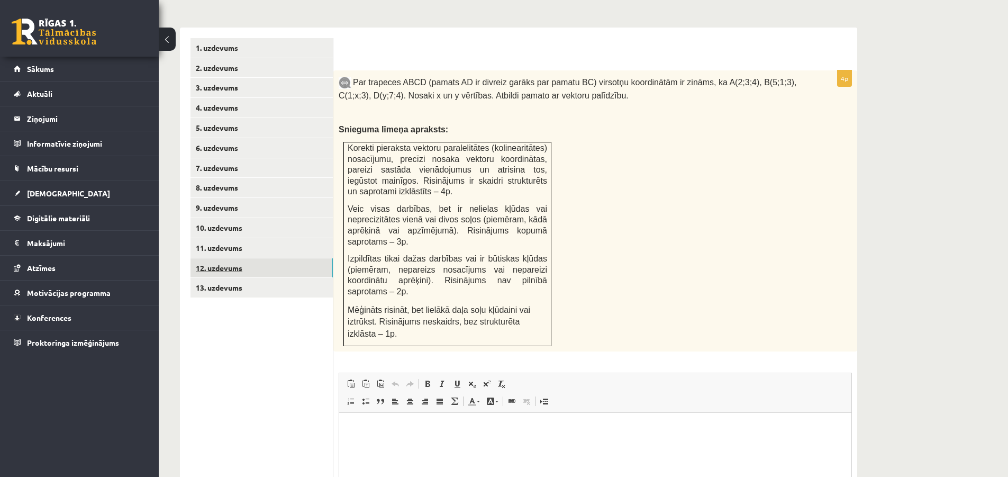
click at [232, 260] on link "12. uzdevums" at bounding box center [261, 268] width 142 height 20
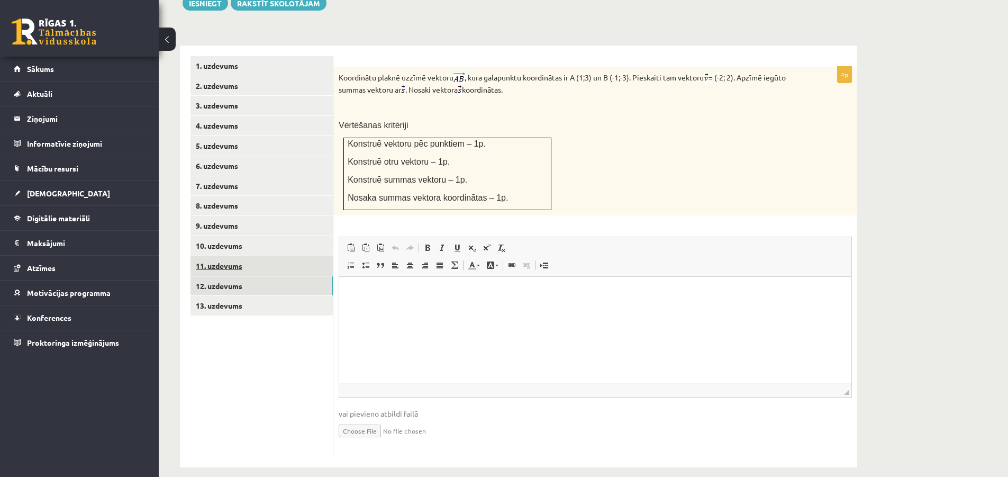
click at [229, 256] on link "11. uzdevums" at bounding box center [261, 266] width 142 height 20
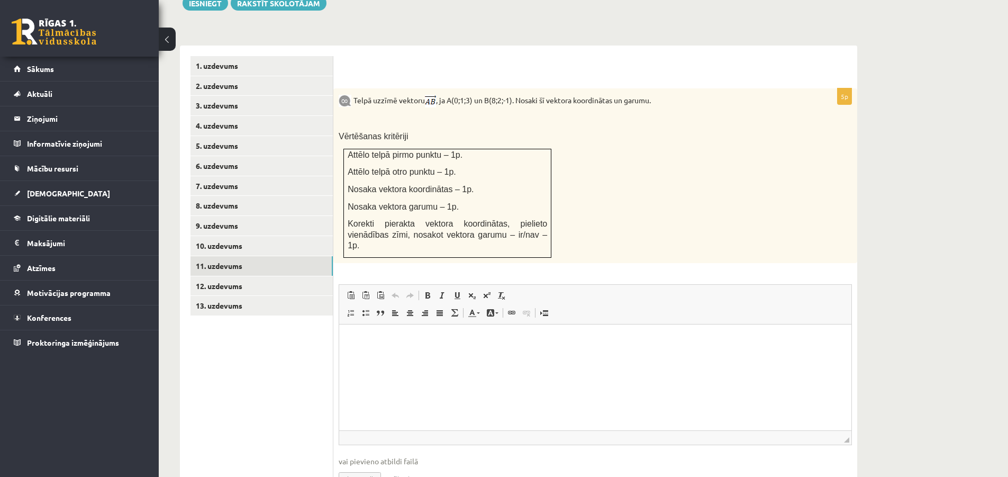
scroll to position [361, 0]
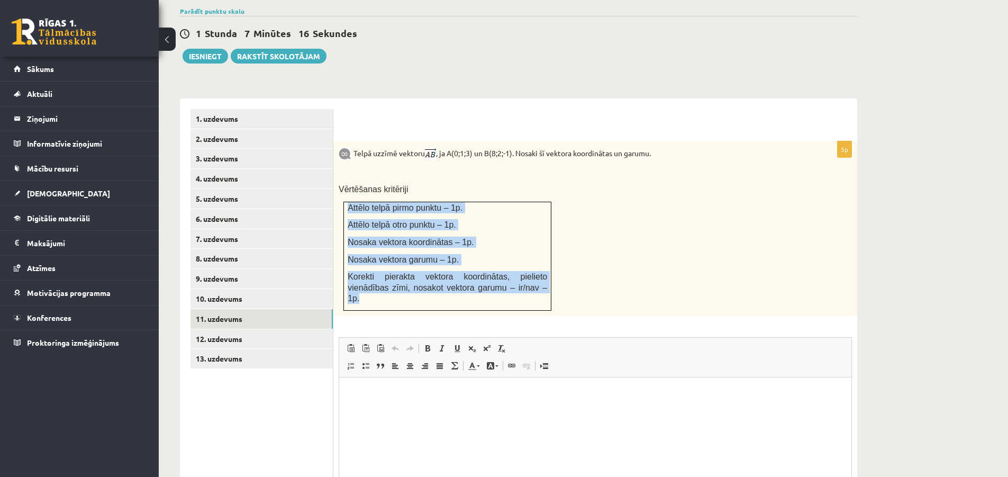
drag, startPoint x: 346, startPoint y: 195, endPoint x: 419, endPoint y: 285, distance: 116.2
click at [419, 285] on td "Attēlo telpā pirmo punktu – 1p. Attēlo telpā otro punktu – 1p. Nosaka vektora k…" at bounding box center [447, 256] width 207 height 108
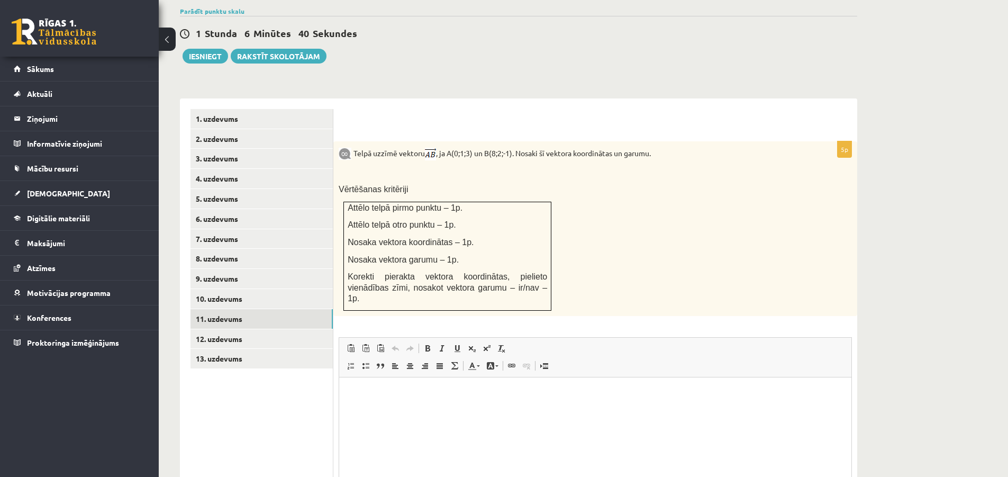
click at [663, 231] on div "Telpā uzzīmē vektoru , ja A(0;1;3) un B(8;2;-1). Nosaki šī vektora koordinātas …" at bounding box center [595, 228] width 524 height 175
click at [466, 390] on p "Визуальный текстовый редактор, wiswyg-editor-user-answer-47433916817880" at bounding box center [595, 392] width 491 height 11
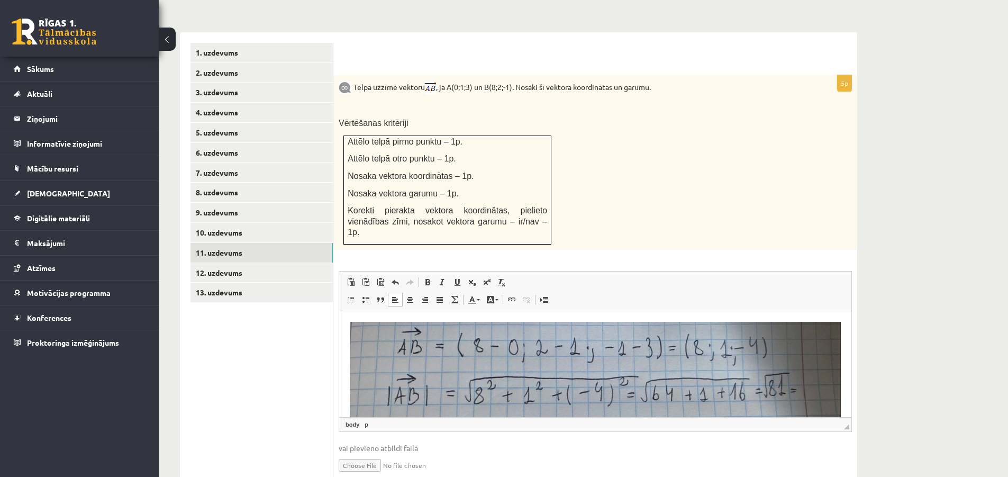
scroll to position [408, 0]
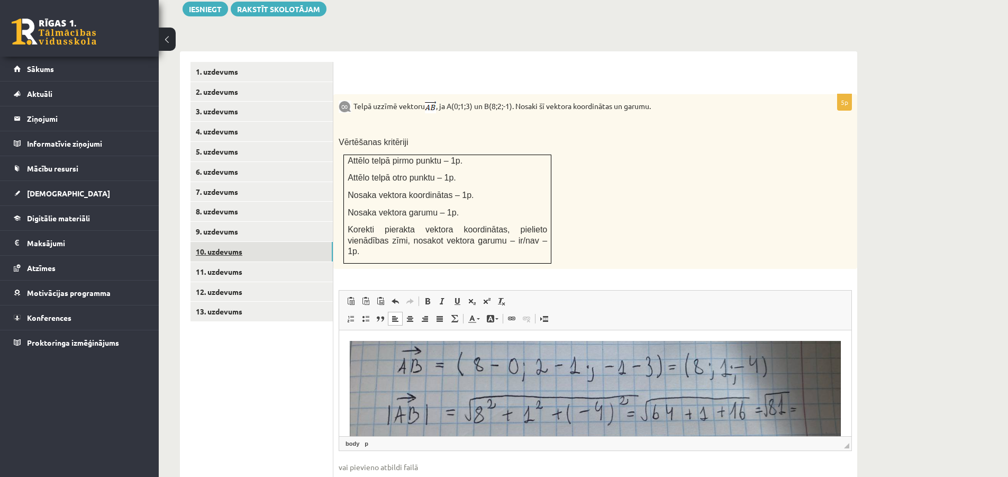
click at [232, 242] on link "10. uzdevums" at bounding box center [261, 252] width 142 height 20
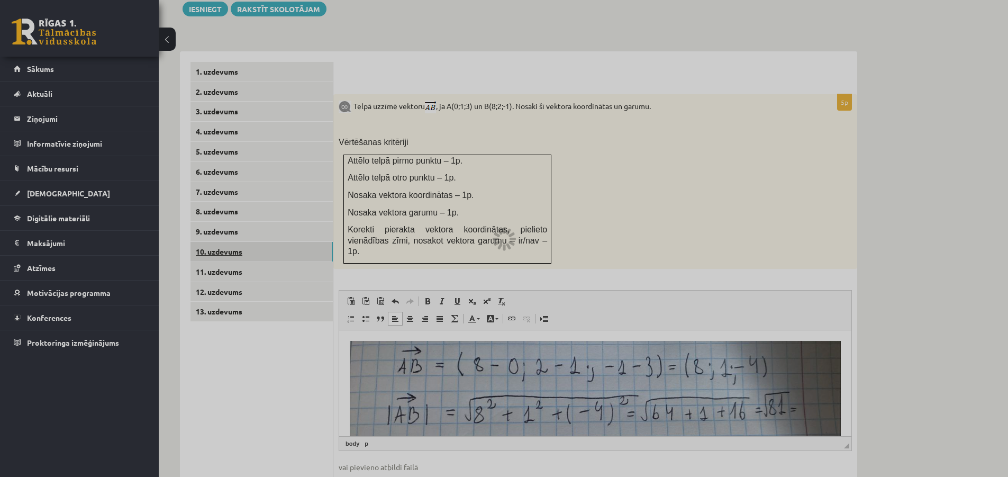
scroll to position [381, 0]
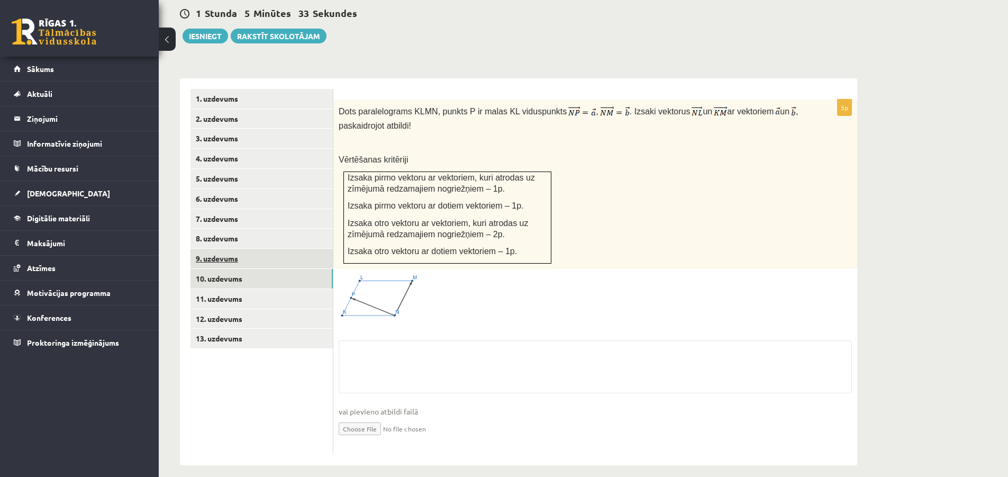
click at [221, 249] on link "9. uzdevums" at bounding box center [261, 259] width 142 height 20
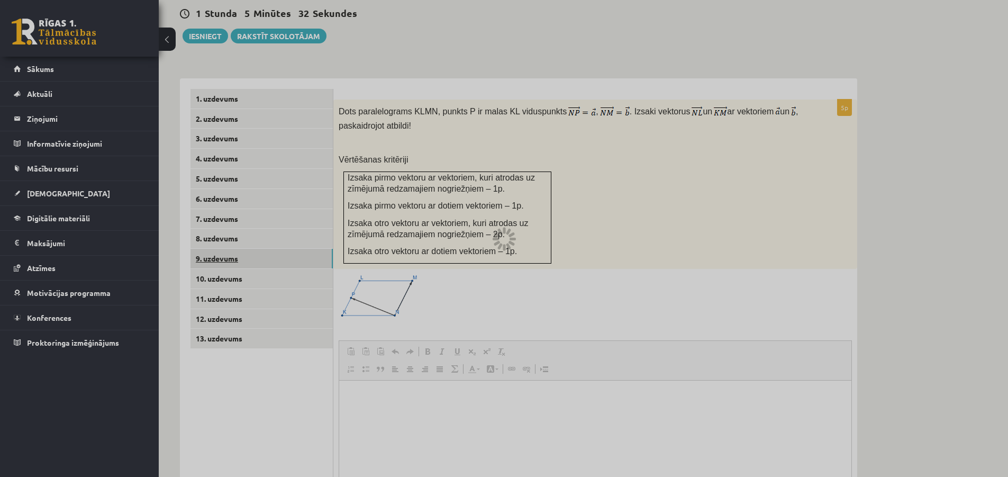
scroll to position [0, 0]
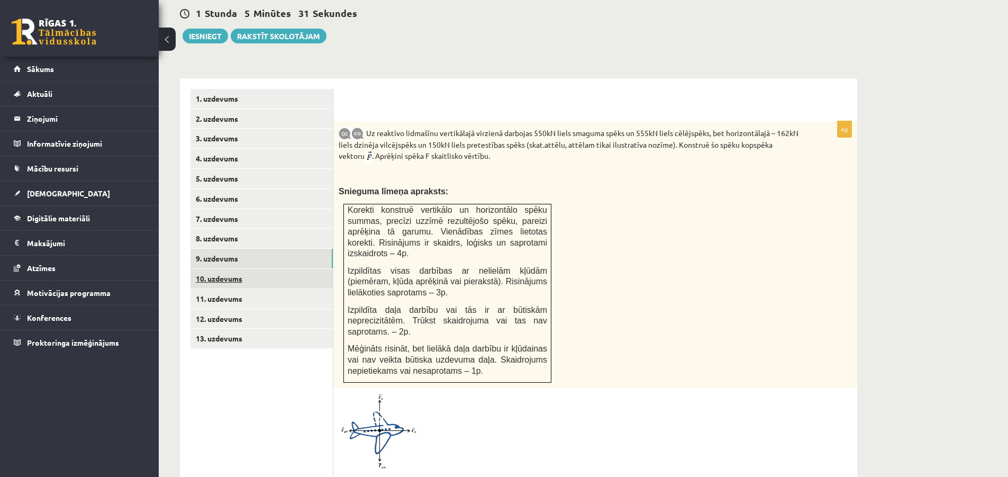
click at [220, 269] on link "10. uzdevums" at bounding box center [261, 279] width 142 height 20
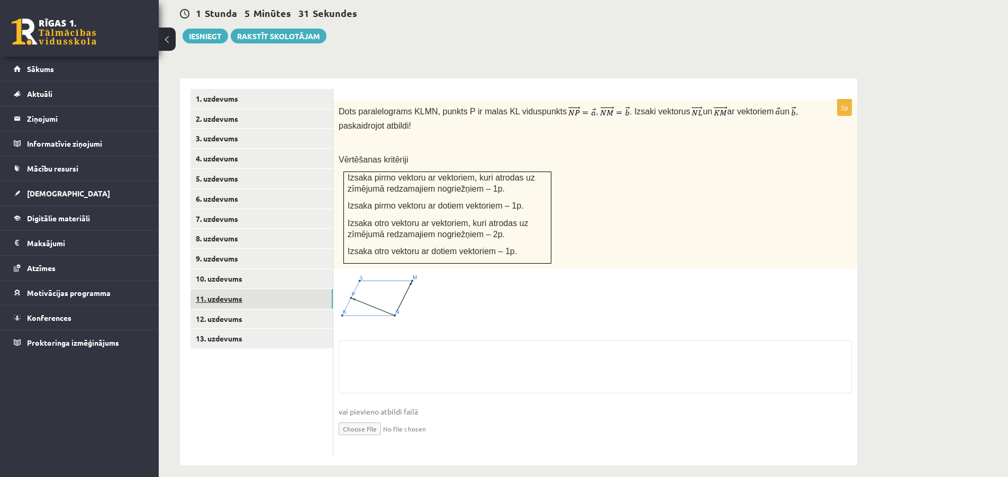
click at [222, 289] on link "11. uzdevums" at bounding box center [261, 299] width 142 height 20
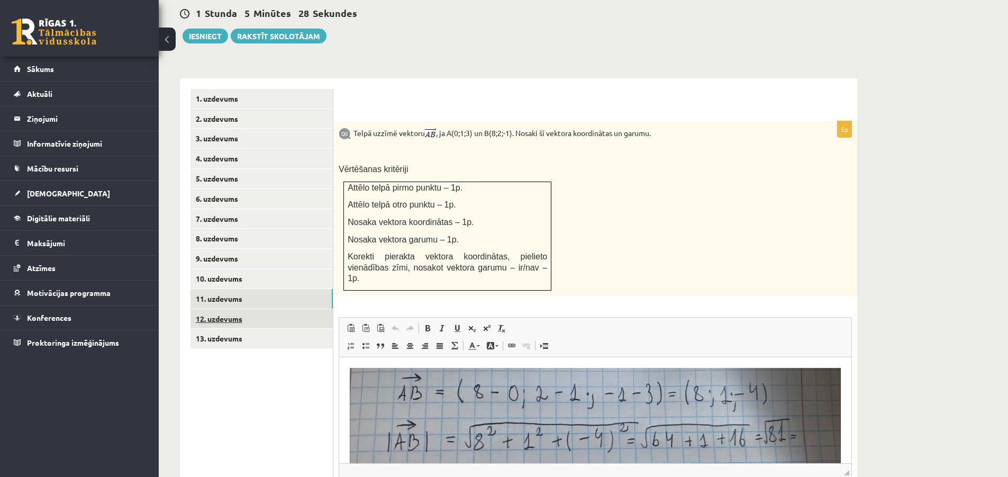
click at [242, 309] on link "12. uzdevums" at bounding box center [261, 319] width 142 height 20
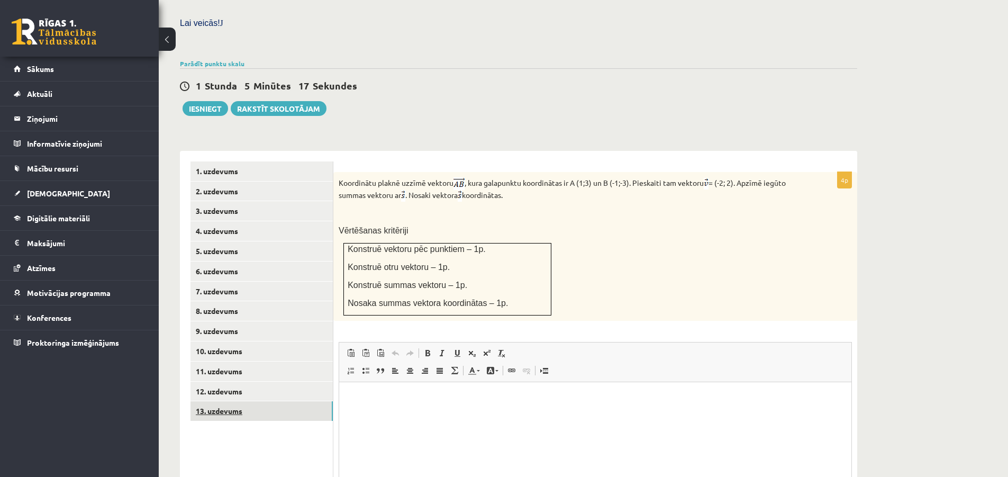
click at [244, 401] on link "13. uzdevums" at bounding box center [261, 411] width 142 height 20
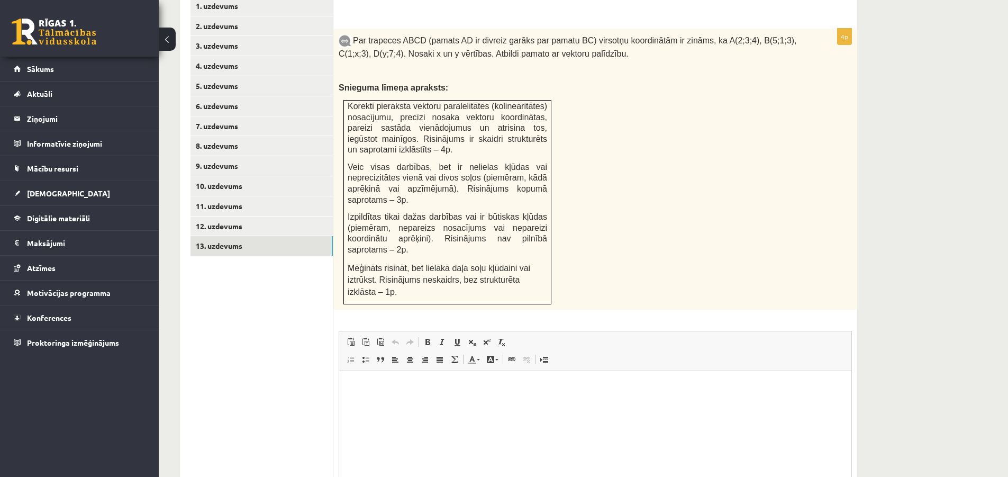
scroll to position [414, 0]
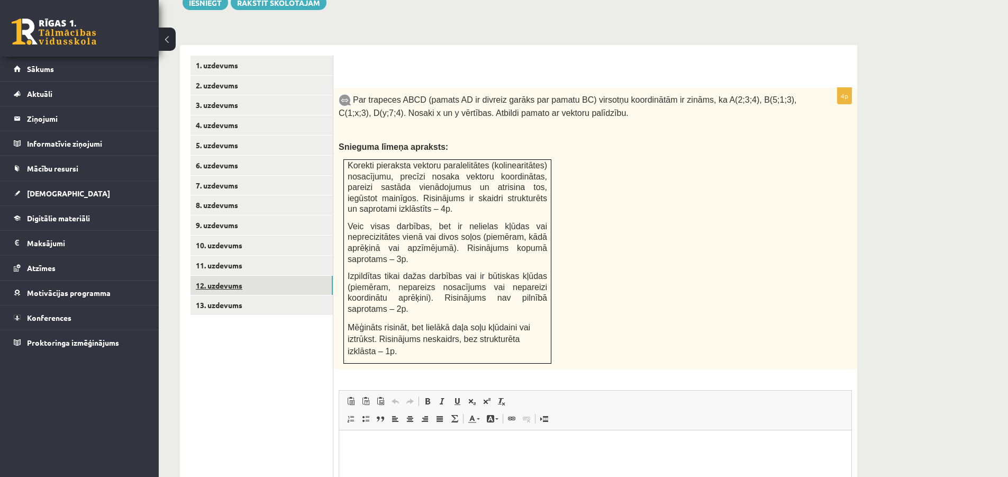
click at [230, 277] on link "12. uzdevums" at bounding box center [261, 286] width 142 height 20
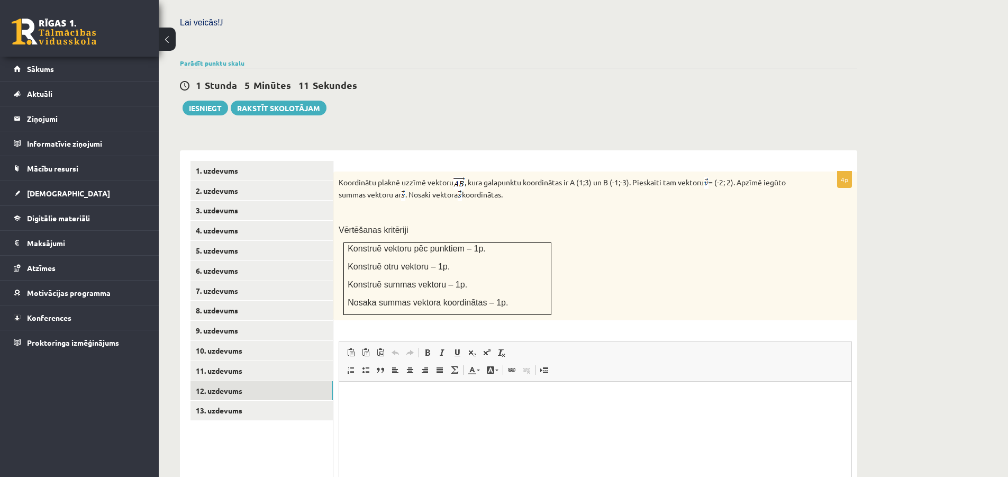
scroll to position [308, 0]
click at [234, 322] on link "9. uzdevums" at bounding box center [261, 332] width 142 height 20
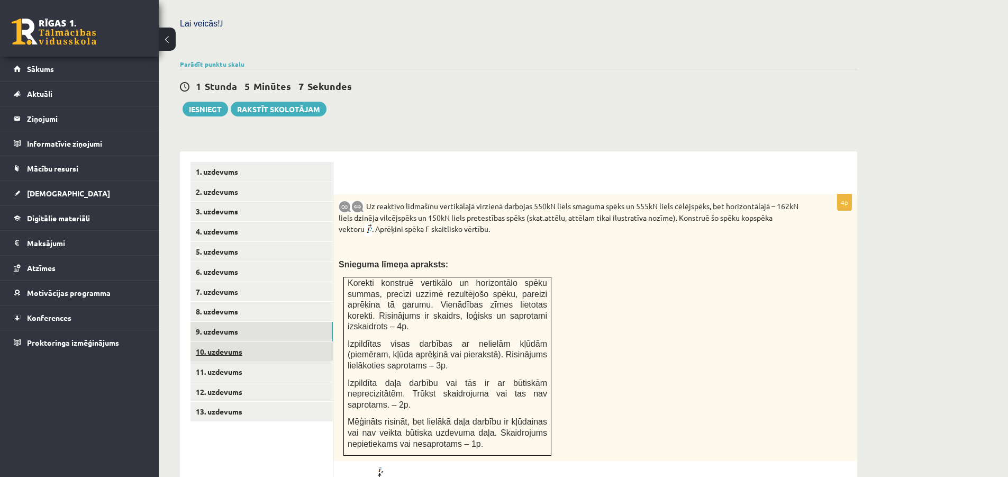
click at [232, 342] on link "10. uzdevums" at bounding box center [261, 352] width 142 height 20
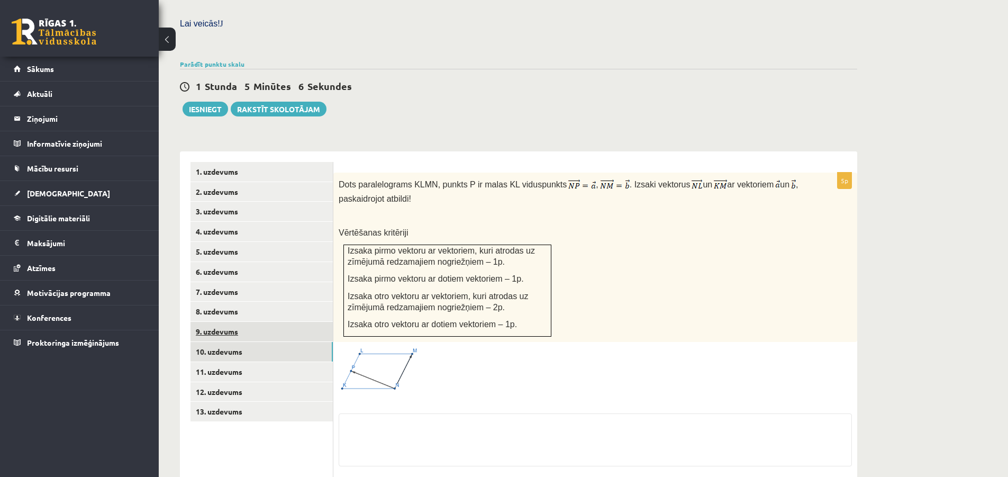
click at [230, 322] on link "9. uzdevums" at bounding box center [261, 332] width 142 height 20
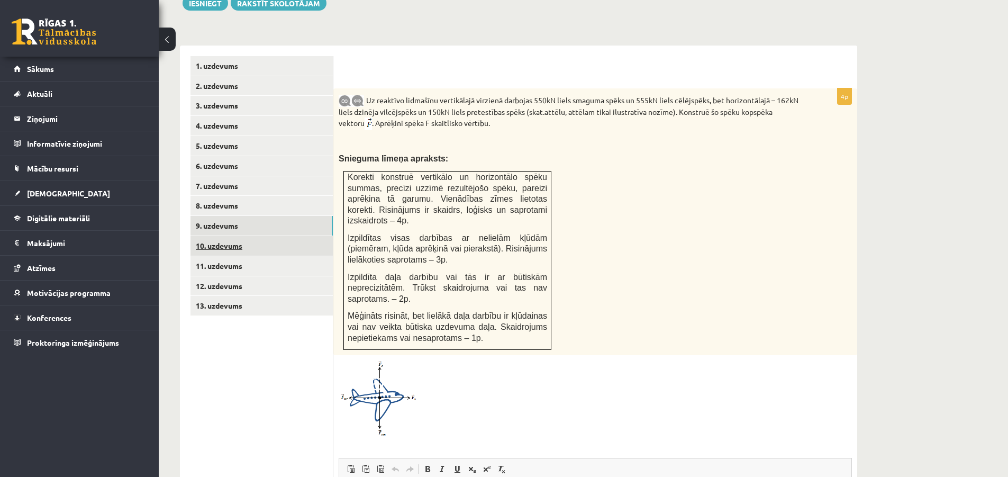
click at [226, 236] on link "10. uzdevums" at bounding box center [261, 246] width 142 height 20
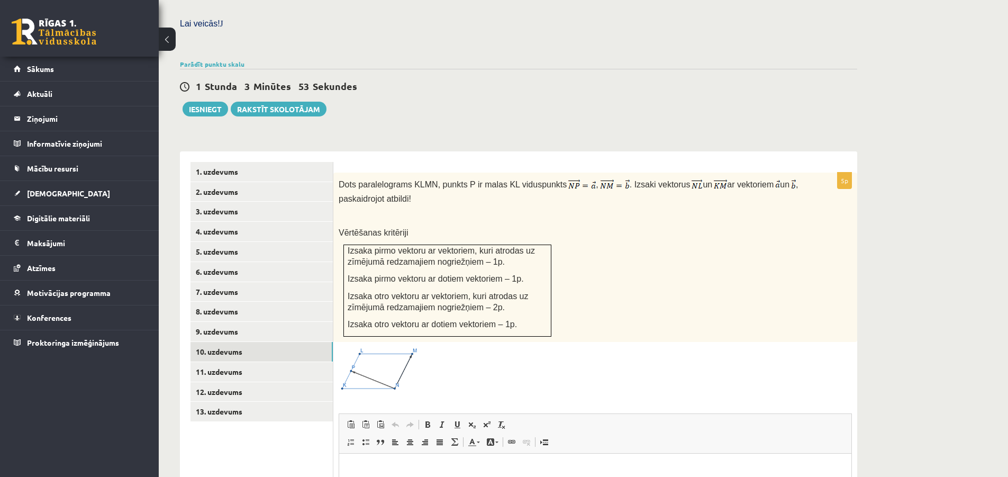
scroll to position [361, 0]
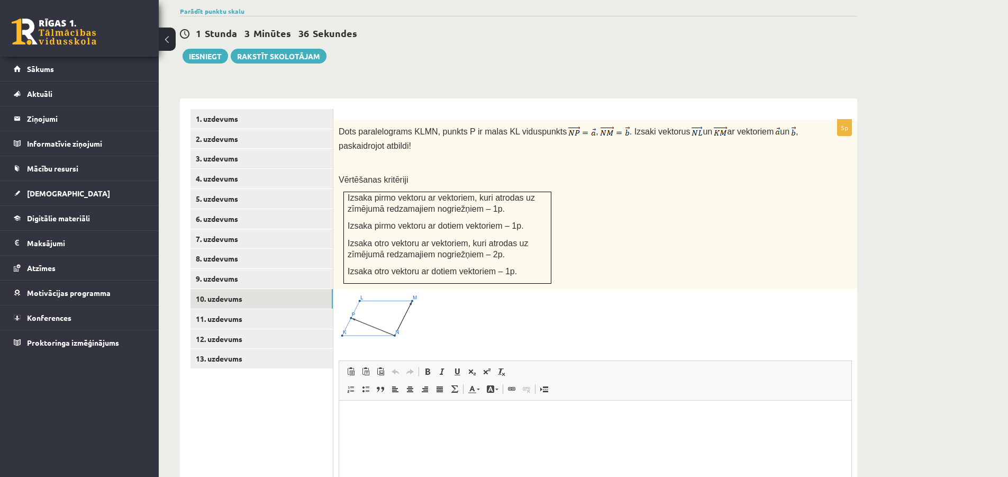
click at [377, 311] on span at bounding box center [378, 319] width 17 height 17
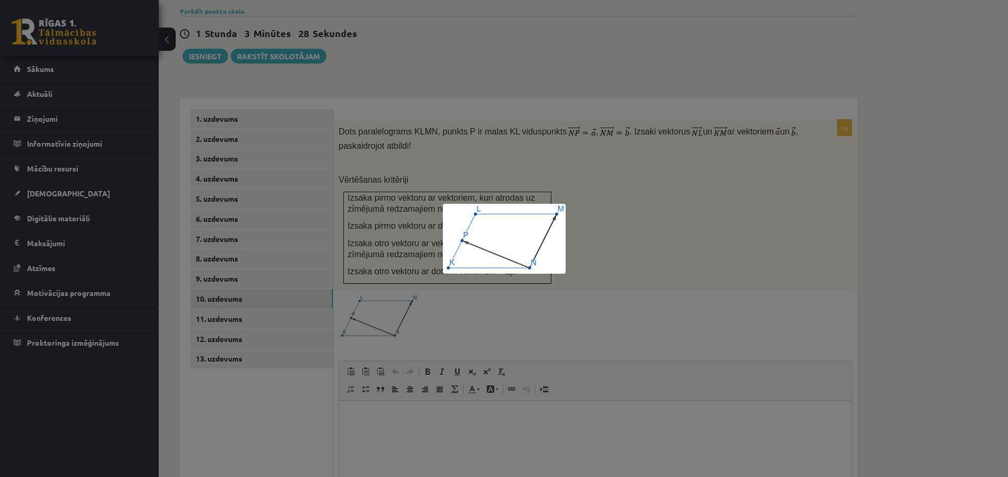
click at [606, 302] on div at bounding box center [504, 238] width 1008 height 477
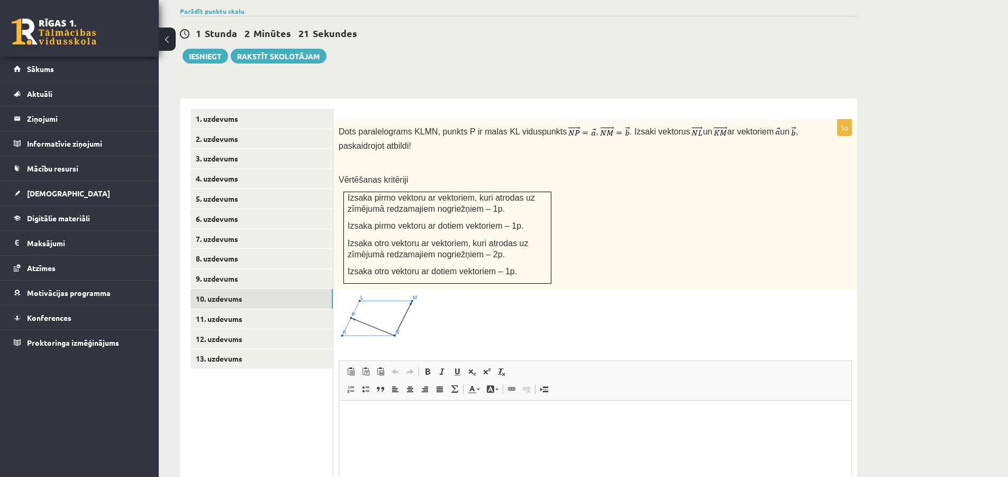
click at [378, 311] on span at bounding box center [378, 319] width 17 height 17
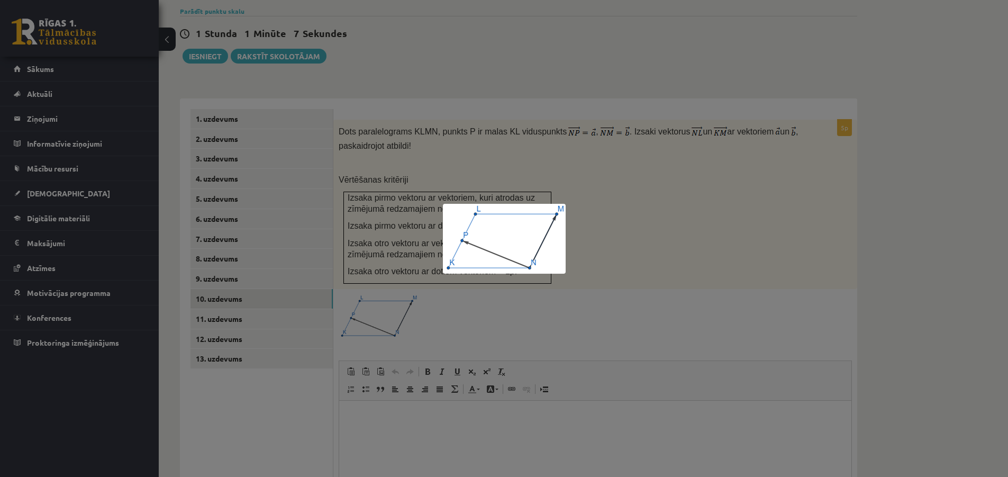
click at [621, 301] on div at bounding box center [504, 238] width 1008 height 477
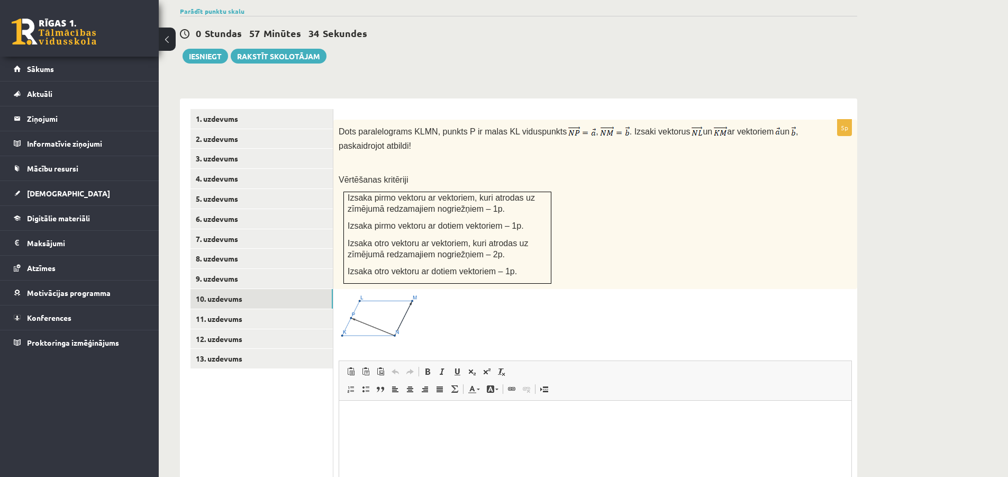
click at [675, 179] on div "Dots paralelograms KLMN, punkts P ir malas KL viduspunkts , . Izsaki vektorus u…" at bounding box center [595, 204] width 524 height 169
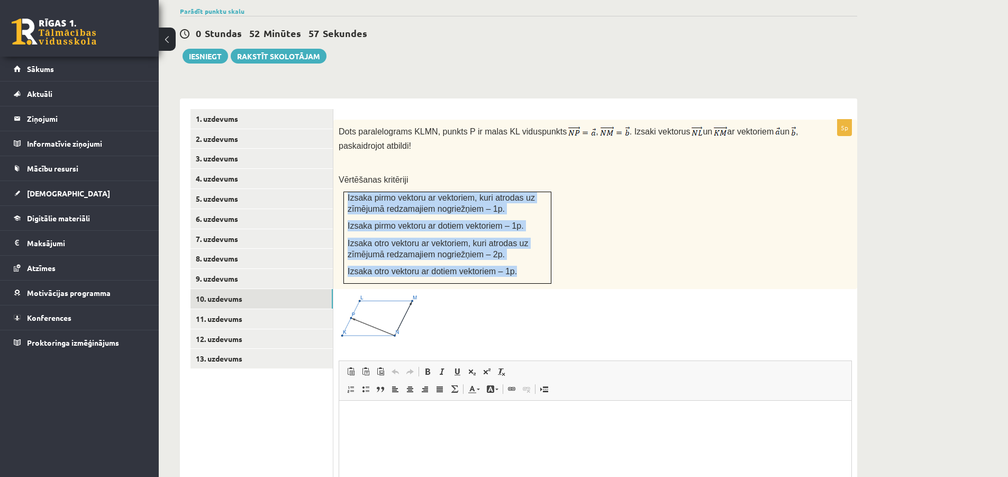
drag, startPoint x: 348, startPoint y: 187, endPoint x: 544, endPoint y: 267, distance: 212.0
click at [544, 267] on td "Izsaka pirmo vektoru ar vektoriem, kuri atrodas uz zīmējumā redzamajiem nogriež…" at bounding box center [447, 237] width 207 height 91
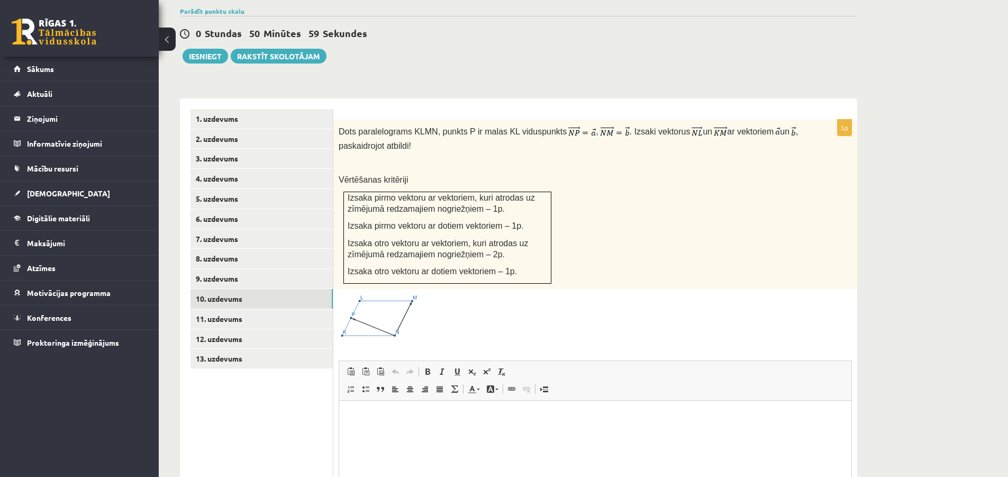
click at [719, 301] on div at bounding box center [594, 316] width 513 height 45
click at [411, 428] on html at bounding box center [595, 416] width 512 height 32
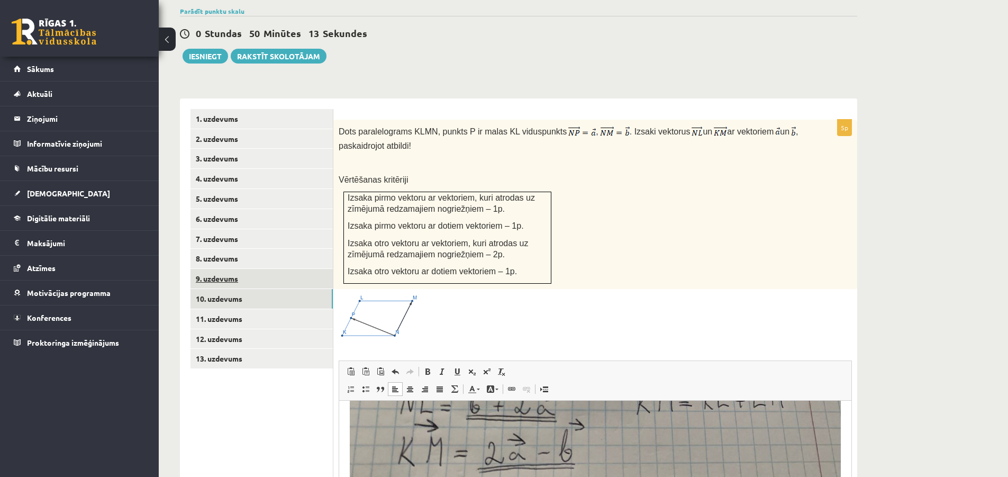
click at [238, 269] on link "9. uzdevums" at bounding box center [261, 279] width 142 height 20
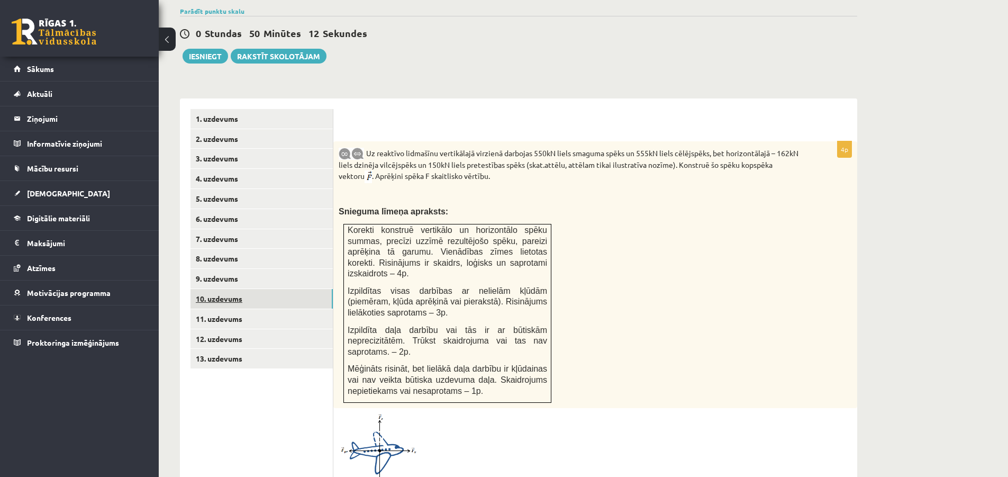
click at [216, 289] on link "10. uzdevums" at bounding box center [261, 299] width 142 height 20
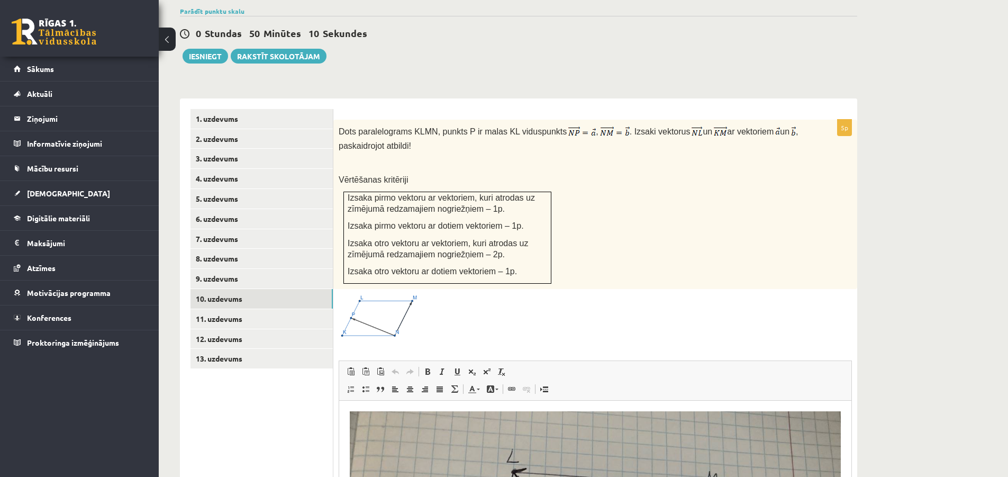
scroll to position [0, 0]
click at [226, 249] on link "8. uzdevums" at bounding box center [261, 259] width 142 height 20
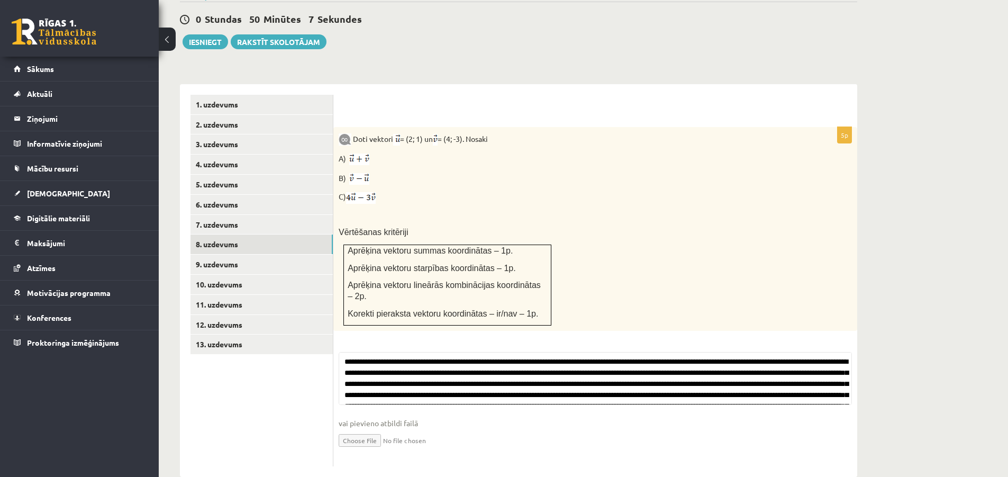
scroll to position [383, 0]
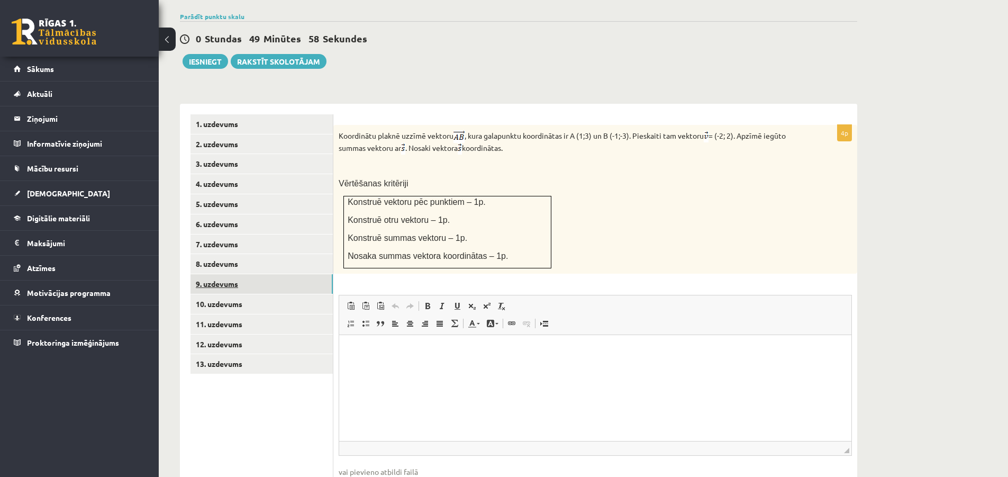
click at [225, 274] on link "9. uzdevums" at bounding box center [261, 284] width 142 height 20
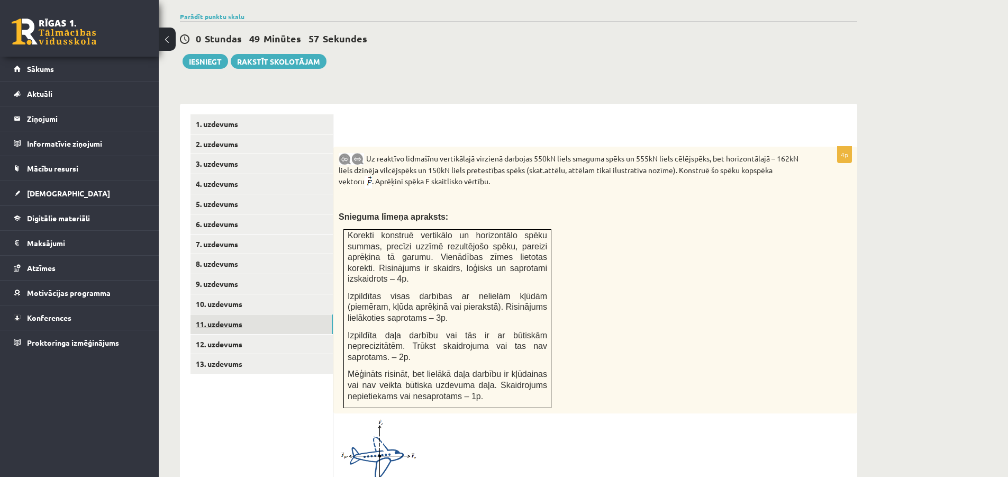
click at [227, 314] on link "11. uzdevums" at bounding box center [261, 324] width 142 height 20
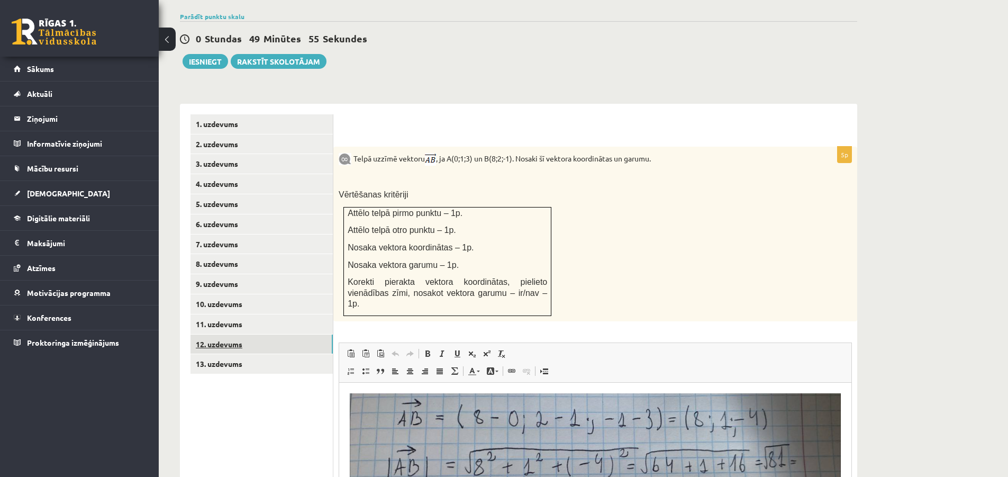
click at [234, 334] on link "12. uzdevums" at bounding box center [261, 344] width 142 height 20
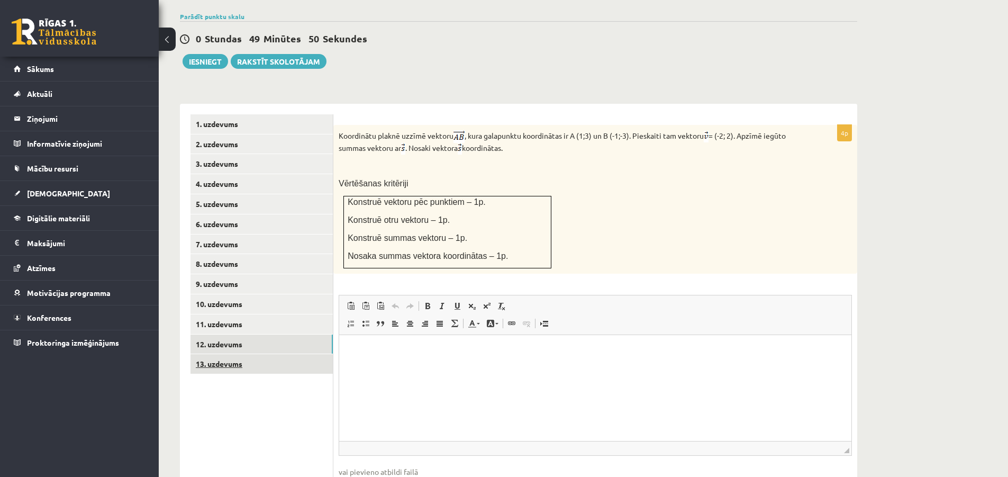
click at [232, 354] on link "13. uzdevums" at bounding box center [261, 364] width 142 height 20
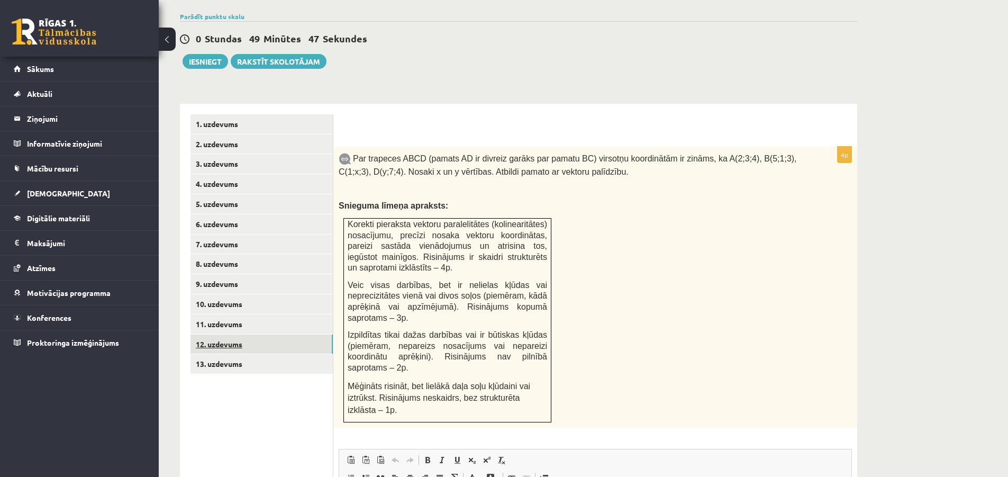
click at [219, 335] on link "12. uzdevums" at bounding box center [261, 344] width 142 height 20
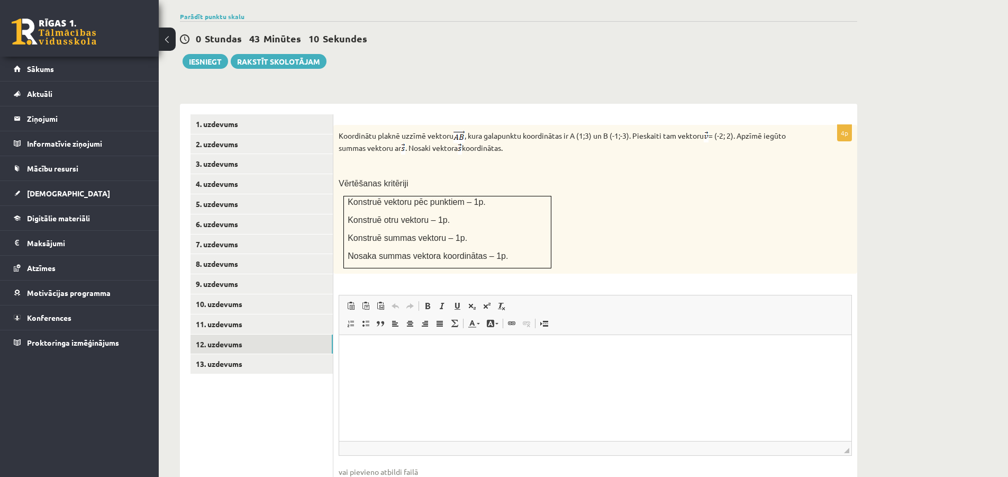
drag, startPoint x: 383, startPoint y: 129, endPoint x: 521, endPoint y: 141, distance: 138.5
click at [521, 141] on p "Koordinātu plaknē uzzīmē vektoru , kura galapunktu koordinātas ir A (1;3) un B …" at bounding box center [568, 142] width 460 height 24
copy p "Koordinātu plaknē uzzīmē vektoru , kura galapunktu koordinātas ir A (1;3) un B …"
click at [212, 354] on link "13. uzdevums" at bounding box center [261, 364] width 142 height 20
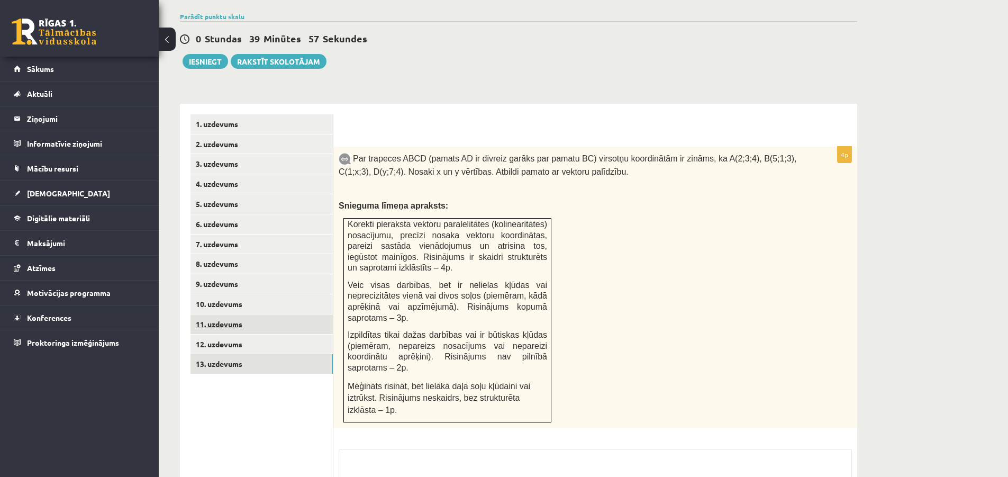
click at [221, 314] on link "11. uzdevums" at bounding box center [261, 324] width 142 height 20
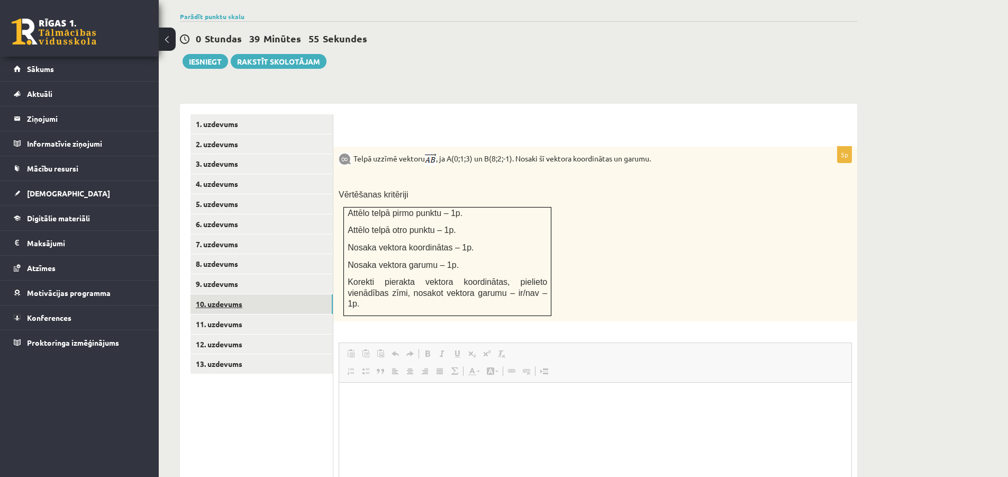
click at [232, 294] on link "10. uzdevums" at bounding box center [261, 304] width 142 height 20
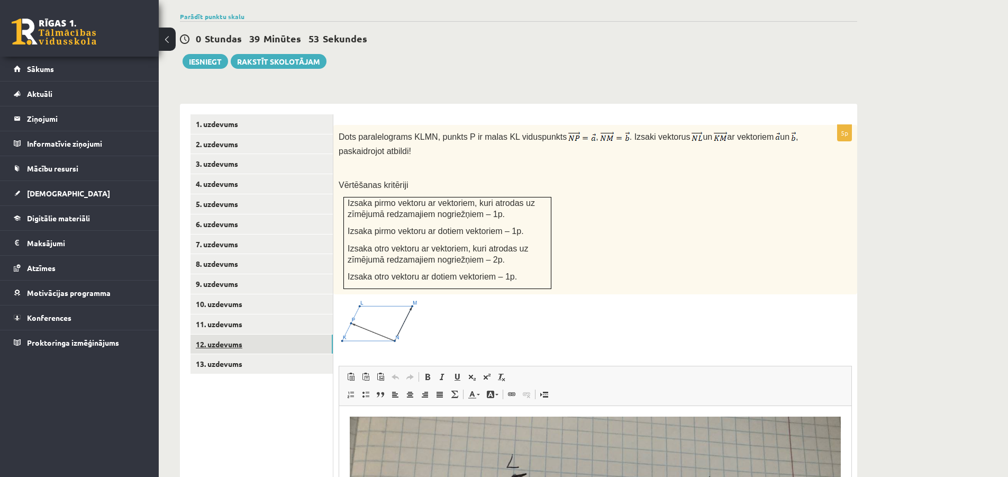
click at [223, 334] on link "12. uzdevums" at bounding box center [261, 344] width 142 height 20
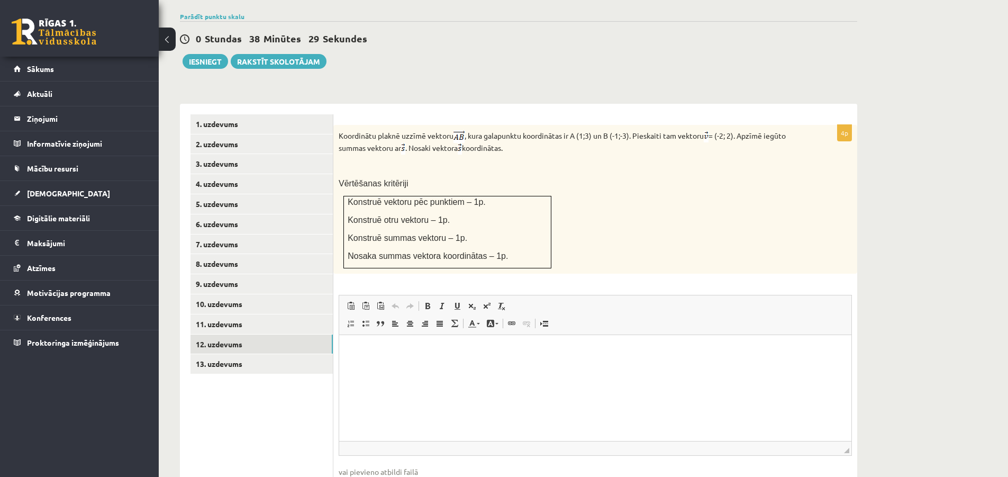
drag, startPoint x: 340, startPoint y: 121, endPoint x: 519, endPoint y: 136, distance: 179.5
click at [519, 136] on p "Koordinātu plaknē uzzīmē vektoru , kura galapunktu koordinātas ir A (1;3) un B …" at bounding box center [568, 142] width 460 height 24
copy p "Koordinātu plaknē uzzīmē vektoru , kura galapunktu koordinātas ir A (1;3) un B …"
drag, startPoint x: 401, startPoint y: 356, endPoint x: 379, endPoint y: 346, distance: 24.6
click at [378, 355] on p "Визуальный текстовый редактор, wiswyg-editor-user-answer-47433936972320" at bounding box center [595, 350] width 491 height 11
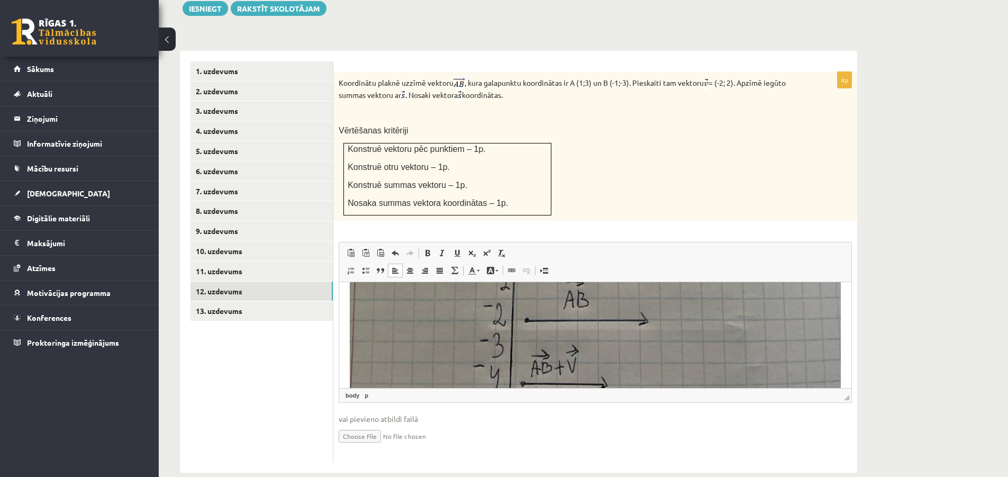
scroll to position [465, 0]
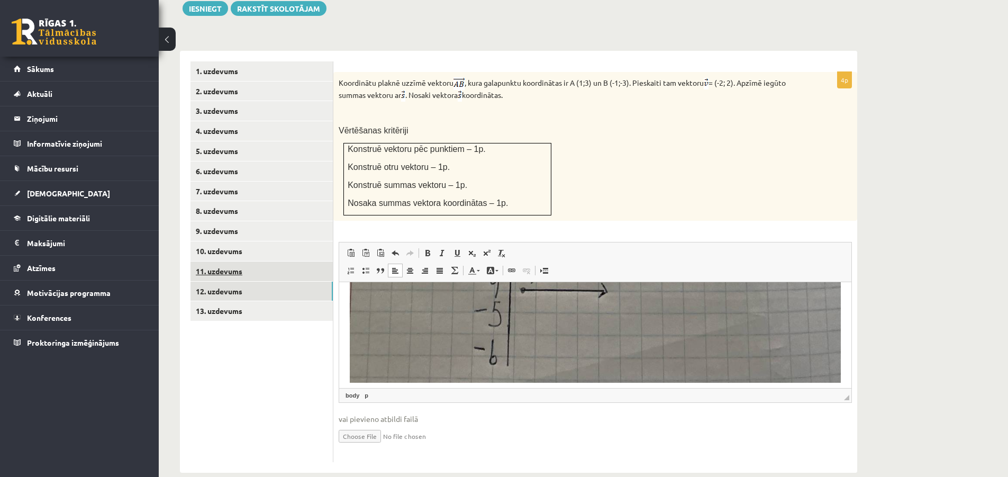
click at [226, 261] on link "11. uzdevums" at bounding box center [261, 271] width 142 height 20
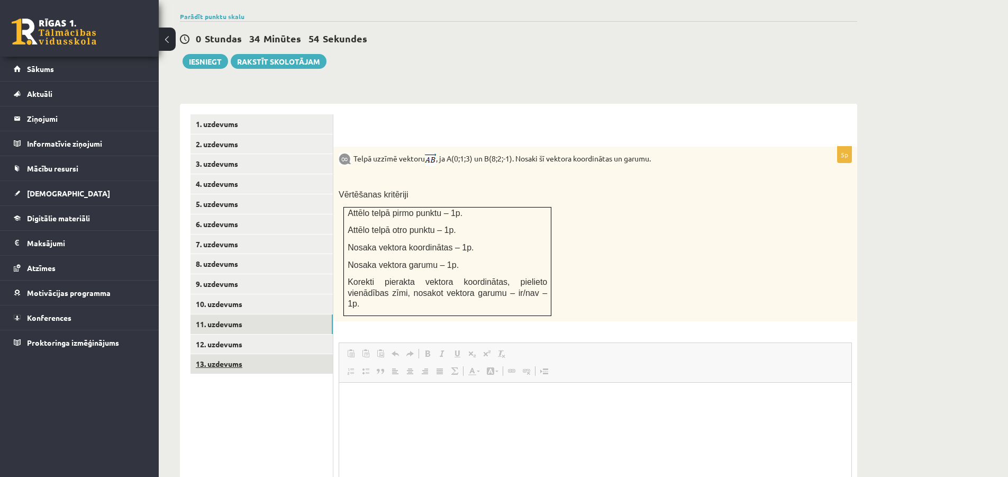
scroll to position [408, 0]
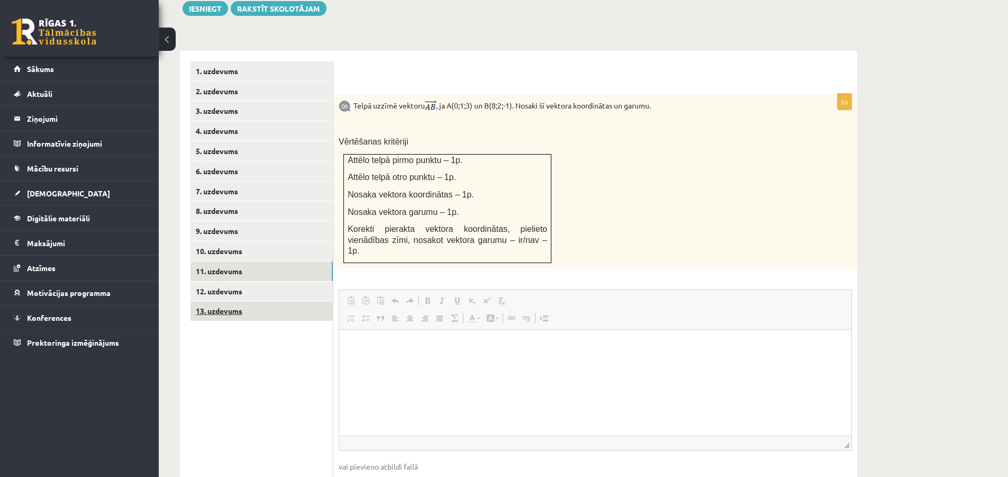
click at [243, 301] on link "13. uzdevums" at bounding box center [261, 311] width 142 height 20
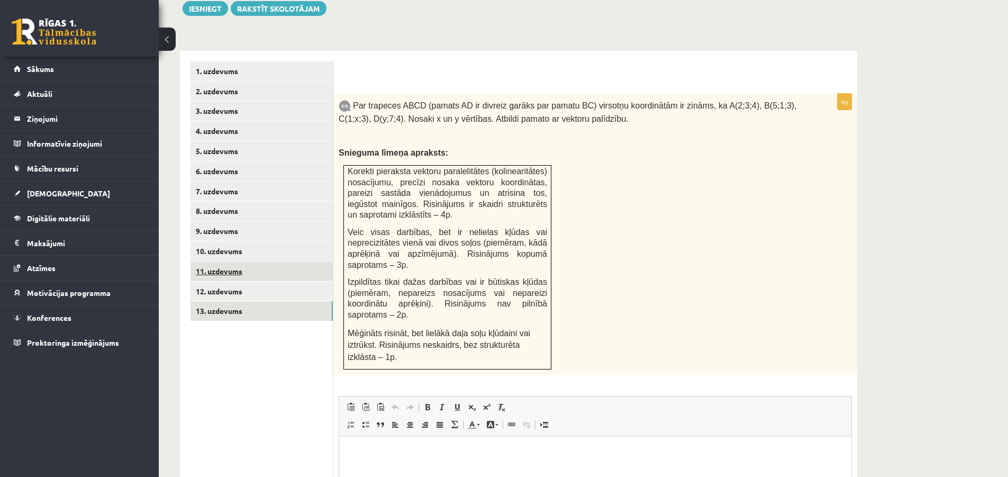
scroll to position [0, 0]
click at [227, 281] on link "12. uzdevums" at bounding box center [261, 291] width 142 height 20
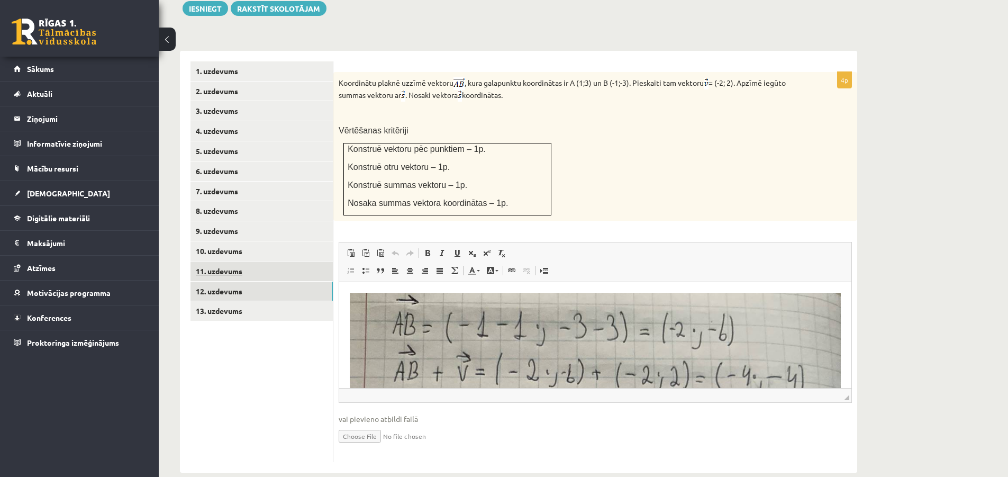
click at [243, 261] on link "11. uzdevums" at bounding box center [261, 271] width 142 height 20
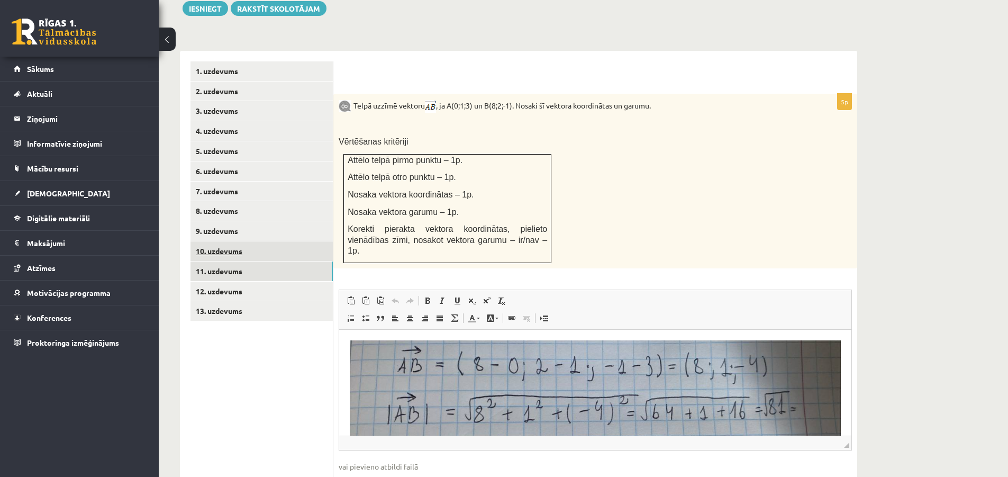
click at [235, 241] on link "10. uzdevums" at bounding box center [261, 251] width 142 height 20
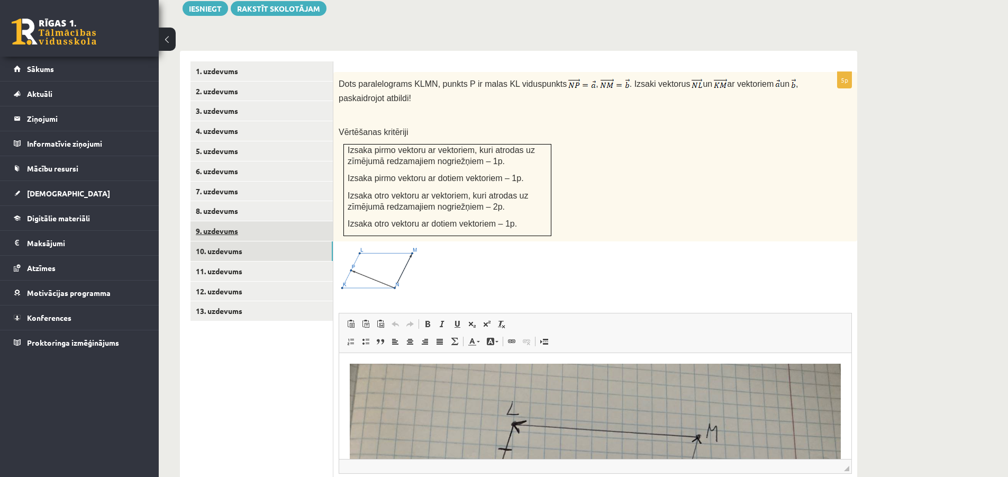
click at [220, 221] on link "9. uzdevums" at bounding box center [261, 231] width 142 height 20
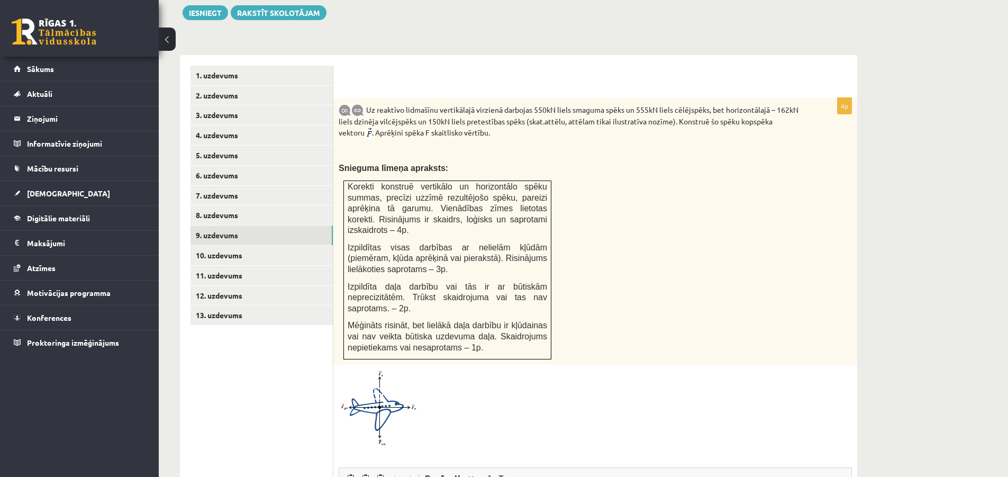
scroll to position [408, 0]
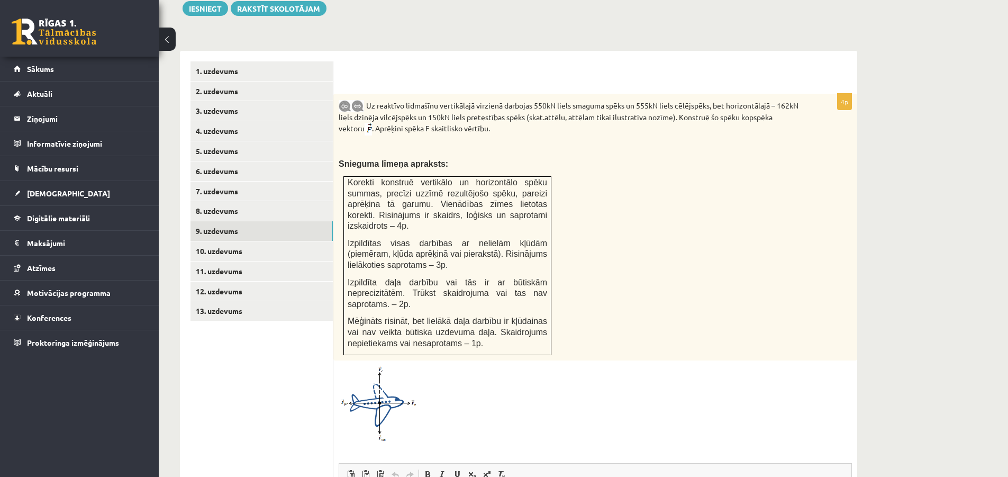
click at [390, 373] on img at bounding box center [377, 403] width 79 height 76
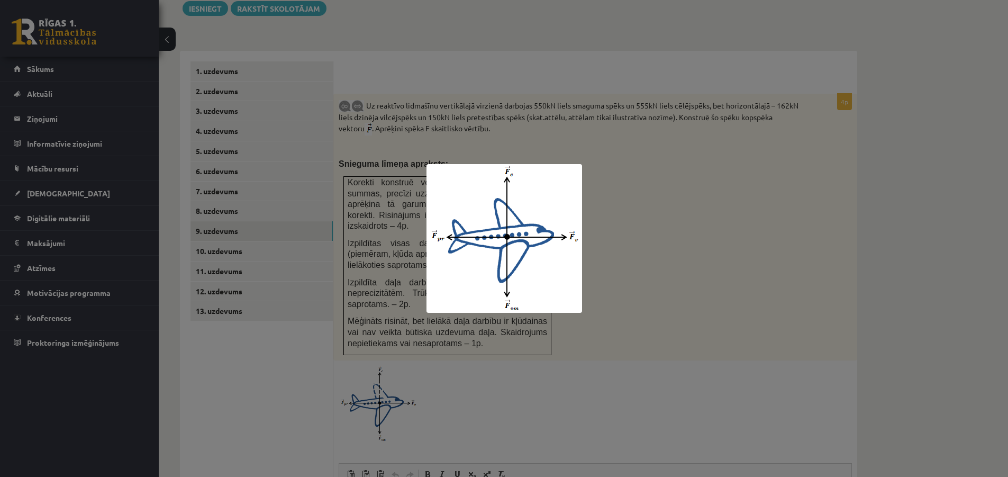
click at [567, 378] on div at bounding box center [504, 238] width 1008 height 477
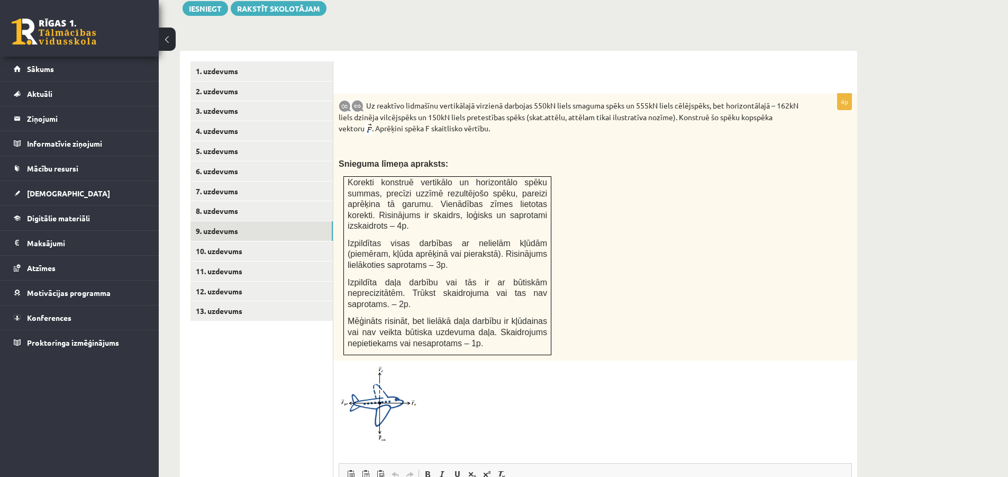
click at [369, 390] on img at bounding box center [377, 403] width 79 height 76
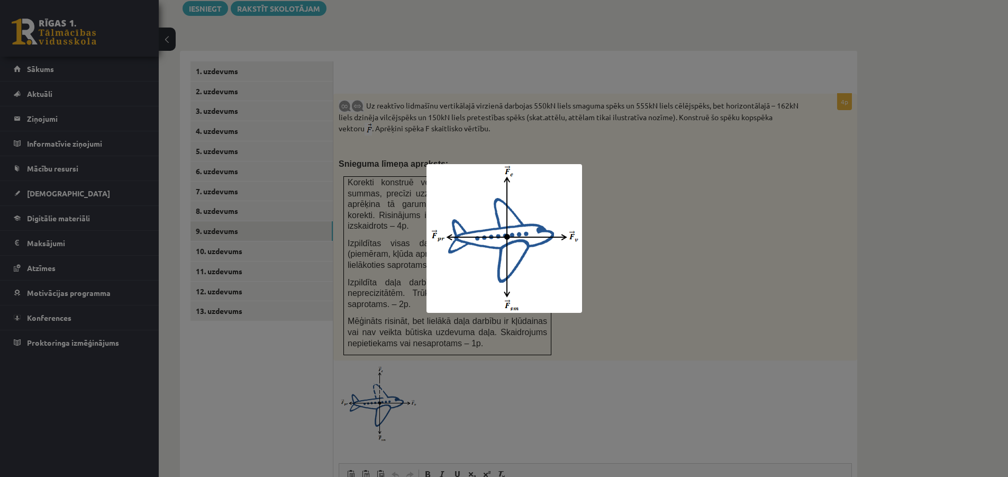
click at [662, 276] on div at bounding box center [504, 238] width 1008 height 477
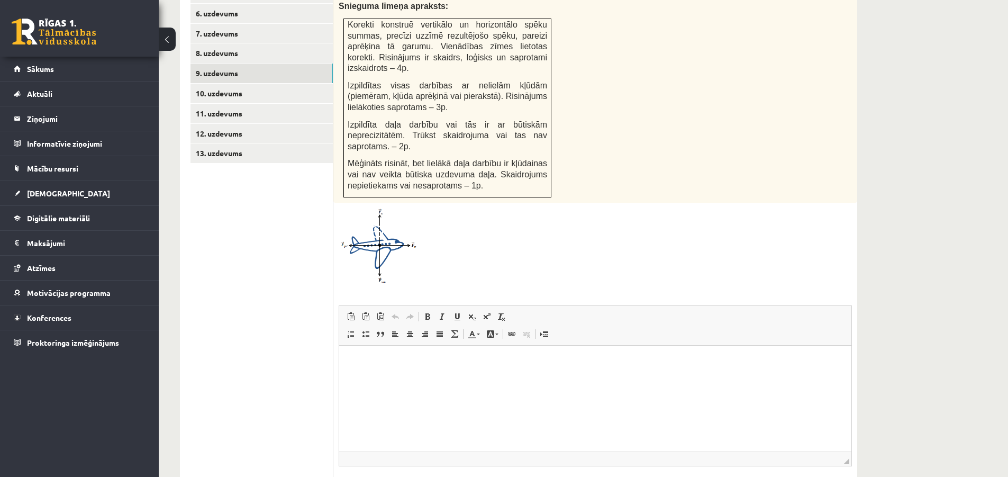
scroll to position [567, 0]
drag, startPoint x: 373, startPoint y: 378, endPoint x: 374, endPoint y: 366, distance: 11.7
click at [373, 376] on html at bounding box center [595, 360] width 512 height 32
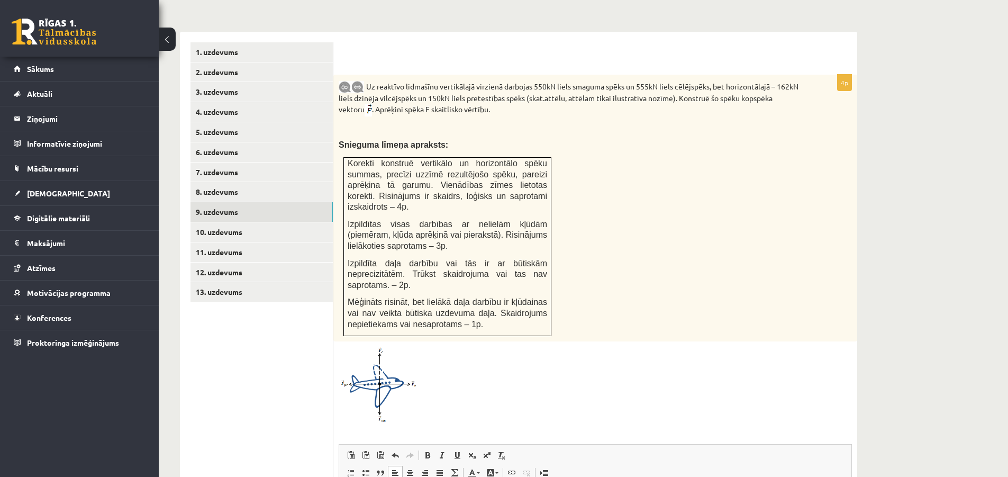
scroll to position [408, 0]
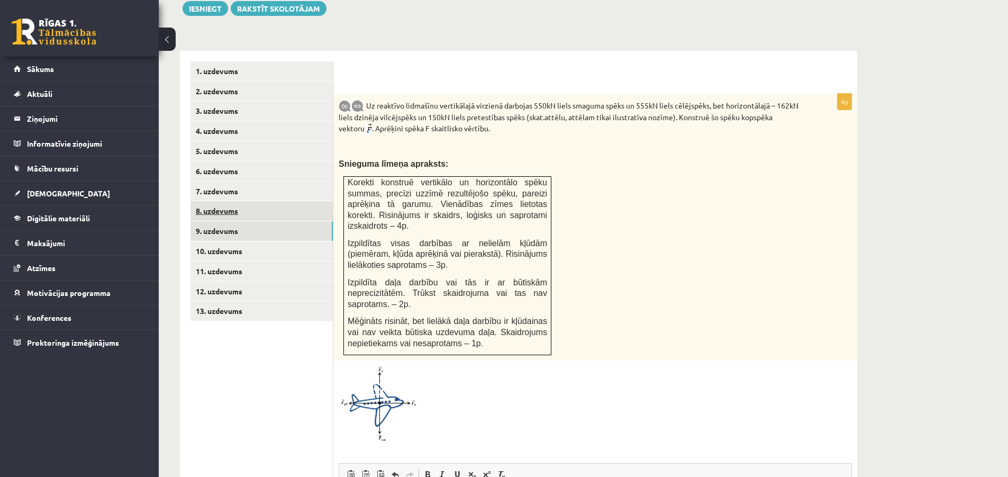
click at [233, 201] on link "8. uzdevums" at bounding box center [261, 211] width 142 height 20
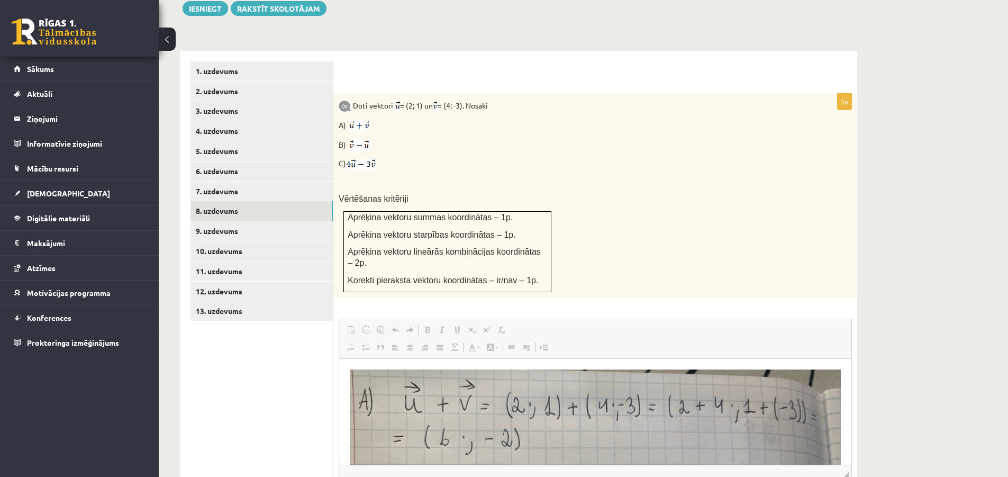
scroll to position [0, 0]
click at [240, 281] on link "12. uzdevums" at bounding box center [261, 291] width 142 height 20
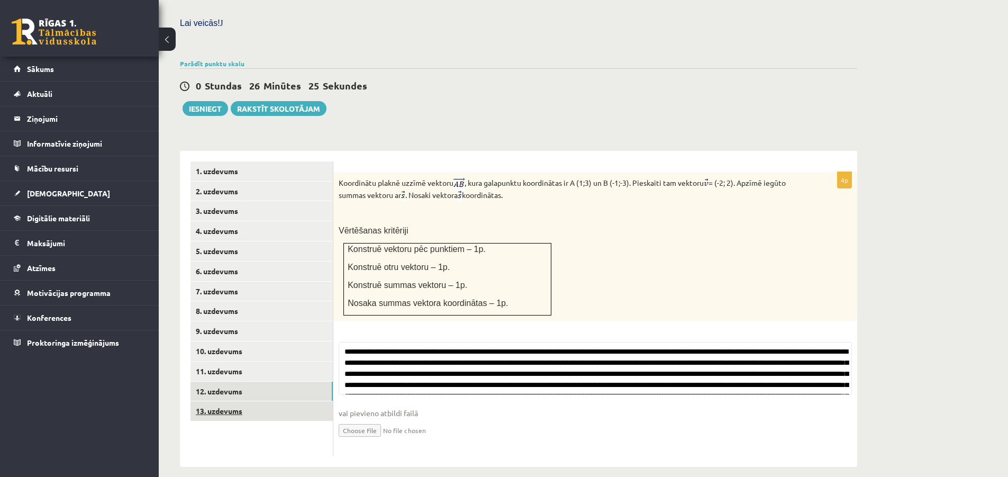
scroll to position [408, 0]
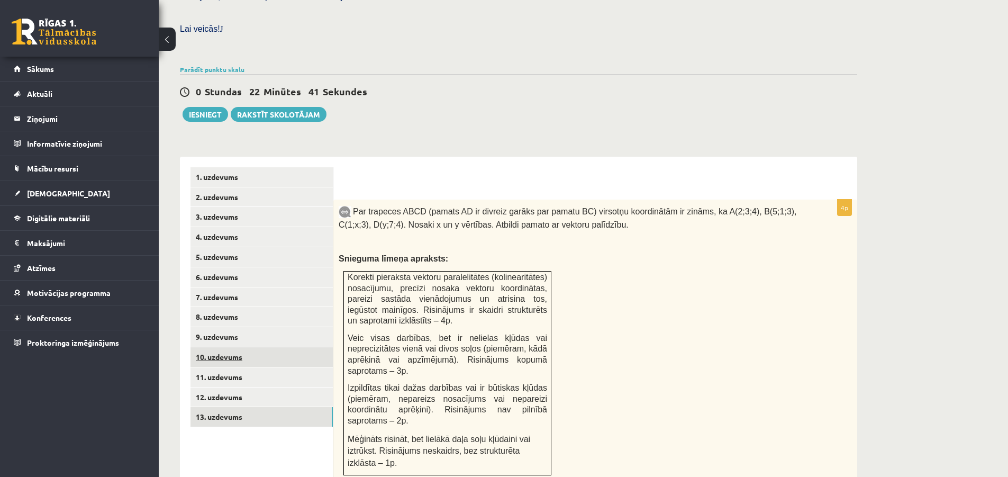
click at [223, 347] on link "10. uzdevums" at bounding box center [261, 357] width 142 height 20
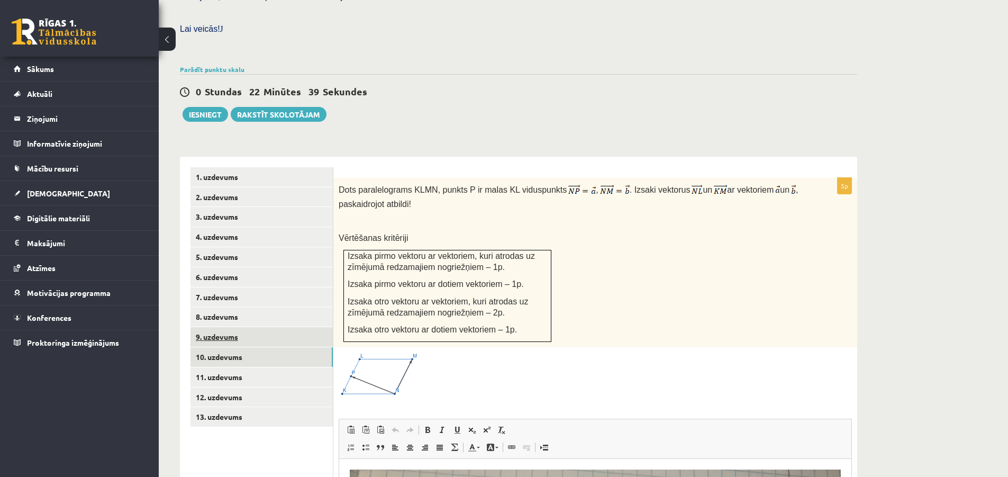
click at [236, 327] on link "9. uzdevums" at bounding box center [261, 337] width 142 height 20
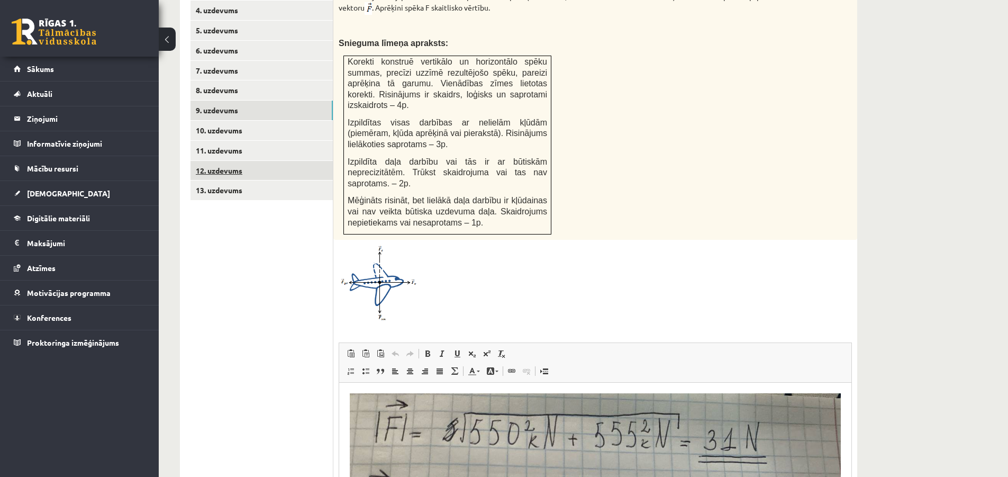
scroll to position [476, 0]
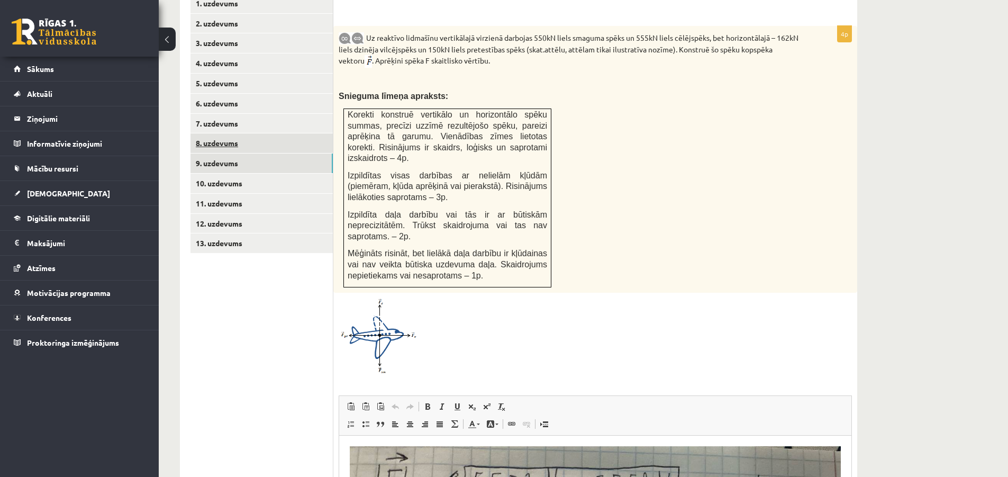
click at [230, 133] on link "8. uzdevums" at bounding box center [261, 143] width 142 height 20
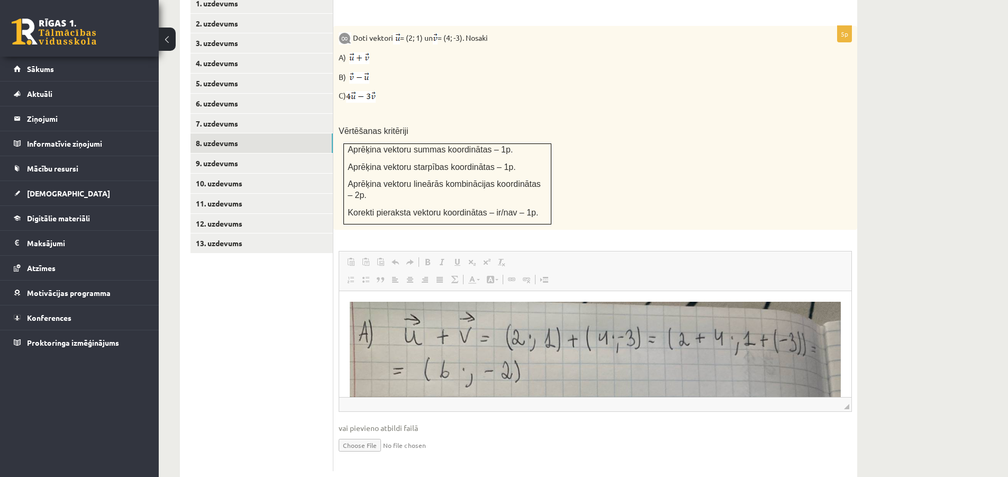
scroll to position [0, 0]
click at [210, 214] on link "12. uzdevums" at bounding box center [261, 224] width 142 height 20
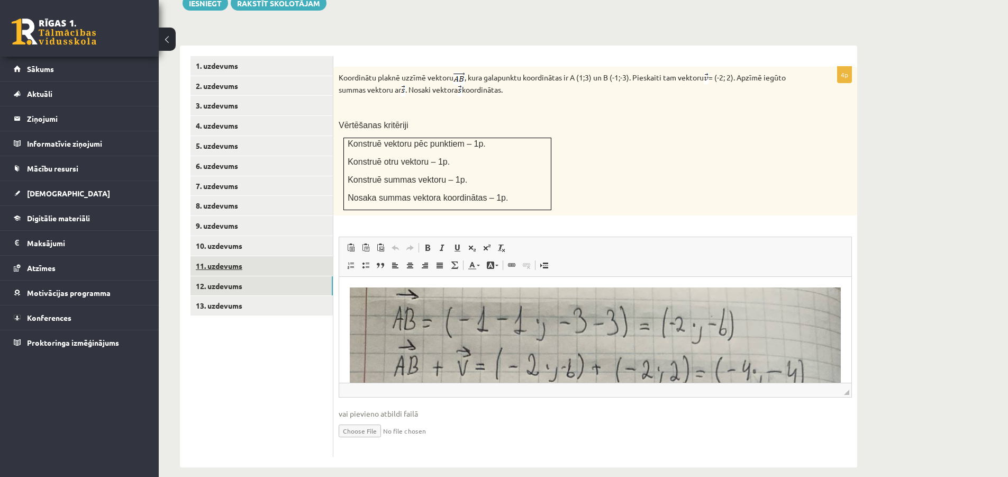
click at [228, 256] on link "11. uzdevums" at bounding box center [261, 266] width 142 height 20
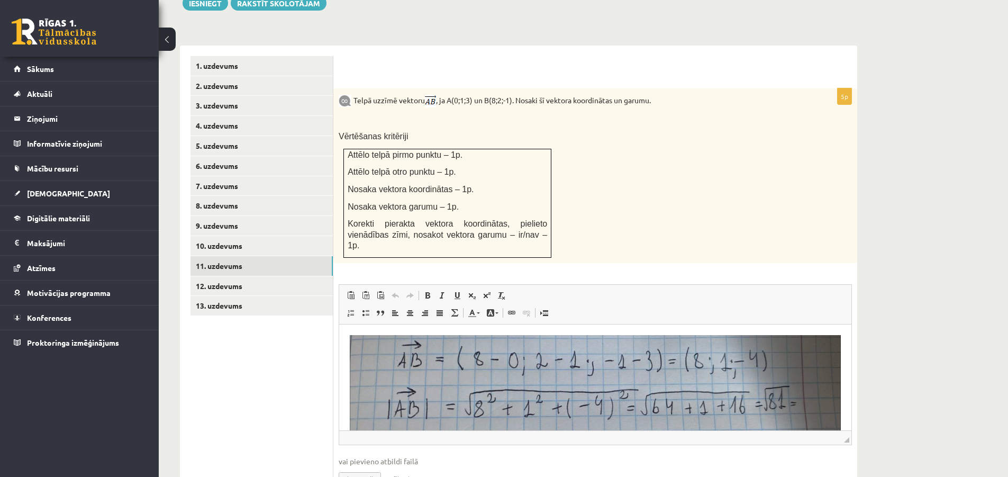
scroll to position [58, 0]
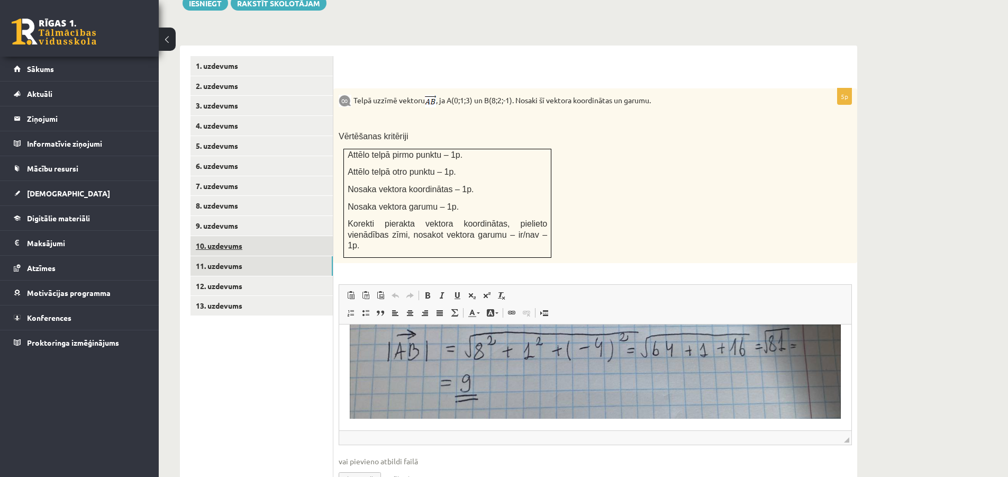
click at [235, 236] on link "10. uzdevums" at bounding box center [261, 246] width 142 height 20
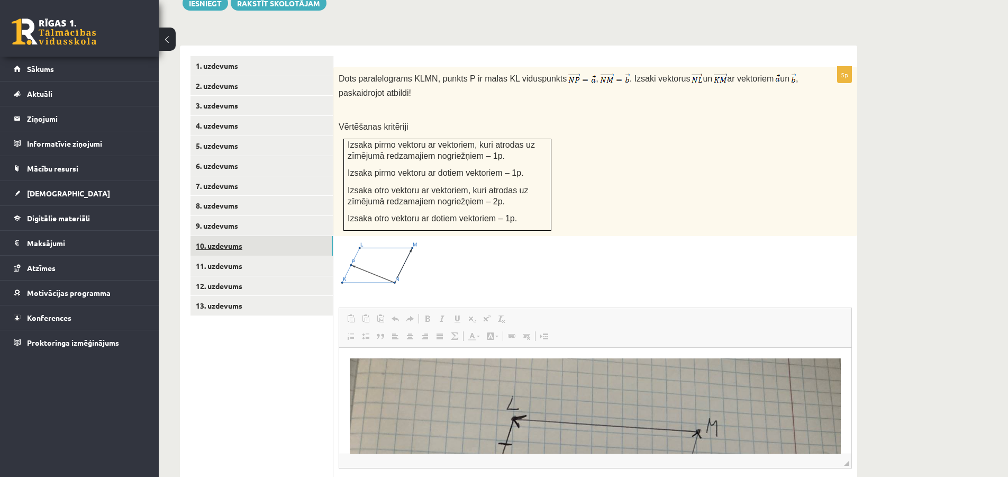
scroll to position [0, 0]
click at [220, 216] on link "9. uzdevums" at bounding box center [261, 226] width 142 height 20
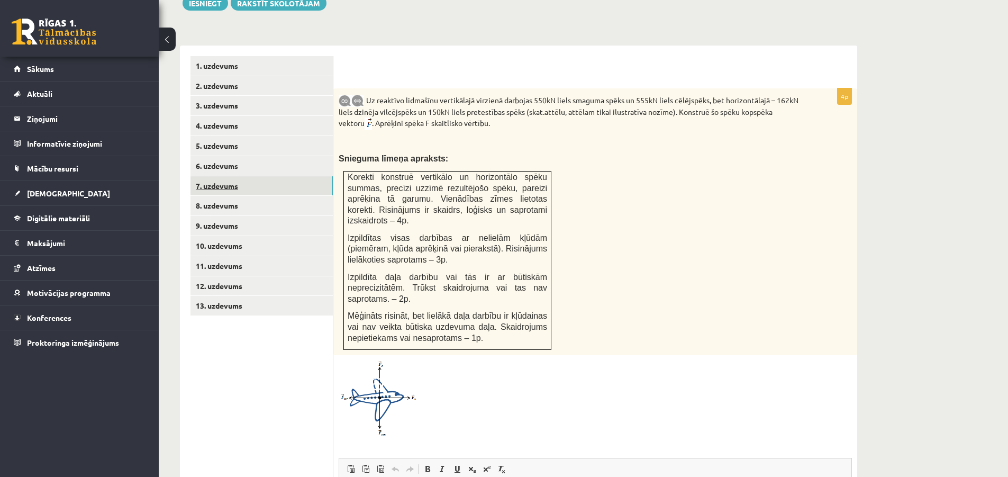
click at [230, 180] on link "7. uzdevums" at bounding box center [261, 186] width 142 height 20
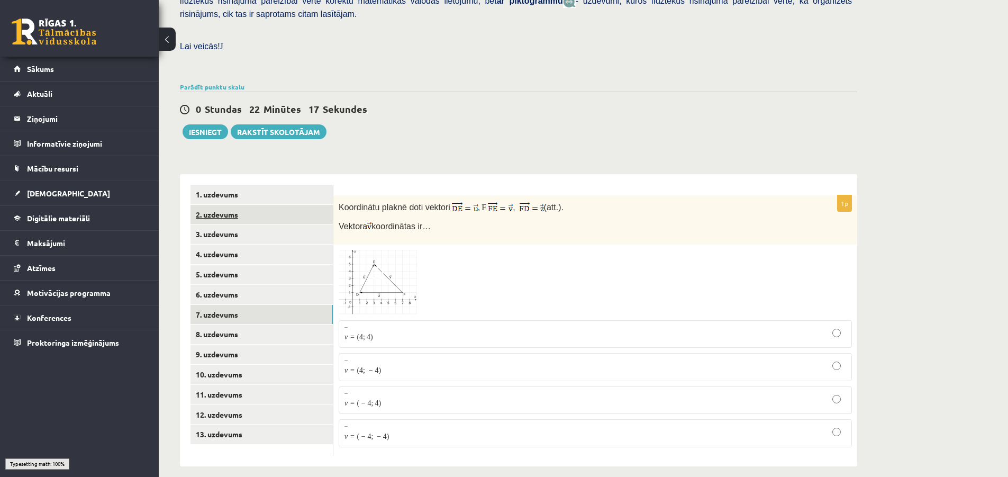
scroll to position [273, 0]
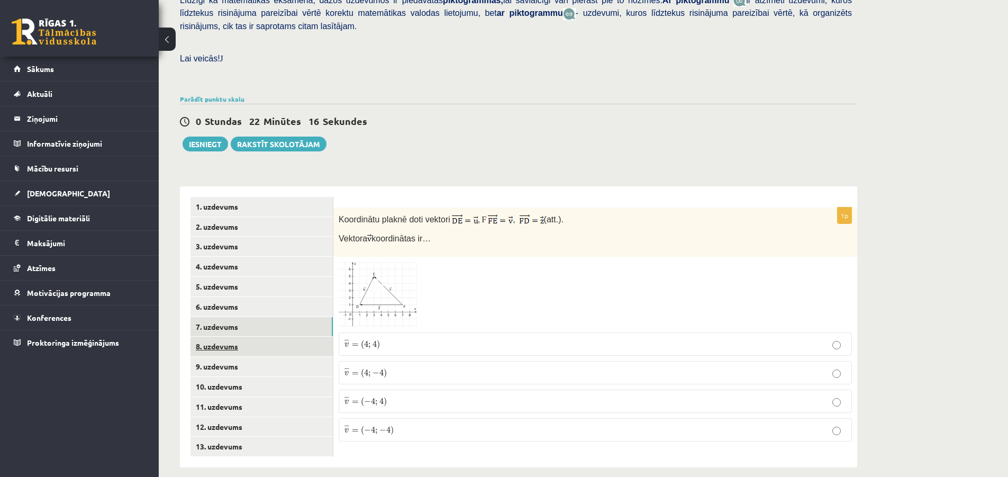
click at [228, 336] on link "8. uzdevums" at bounding box center [261, 346] width 142 height 20
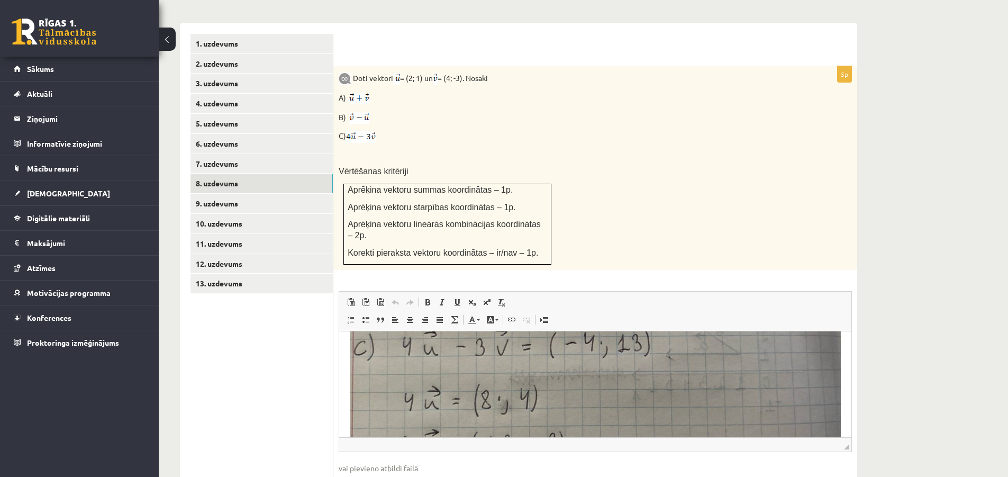
scroll to position [158, 0]
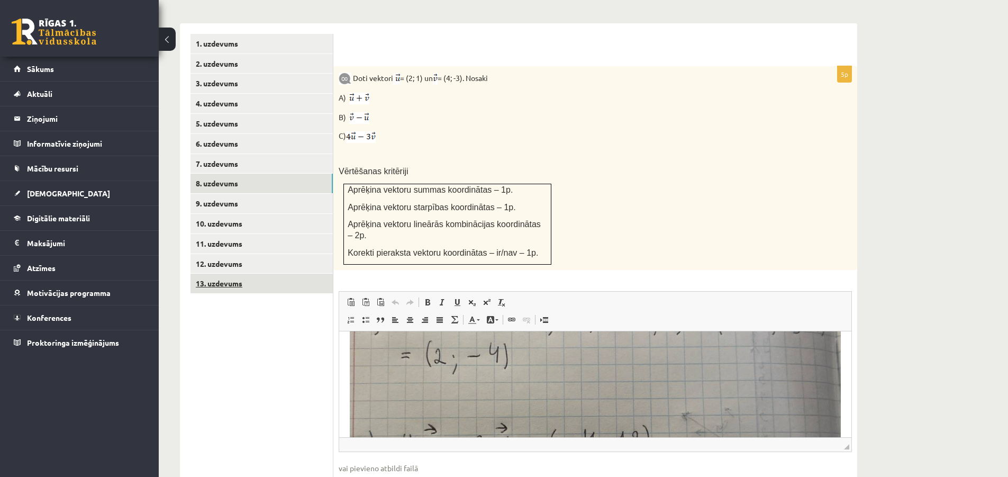
click at [229, 273] on link "13. uzdevums" at bounding box center [261, 283] width 142 height 20
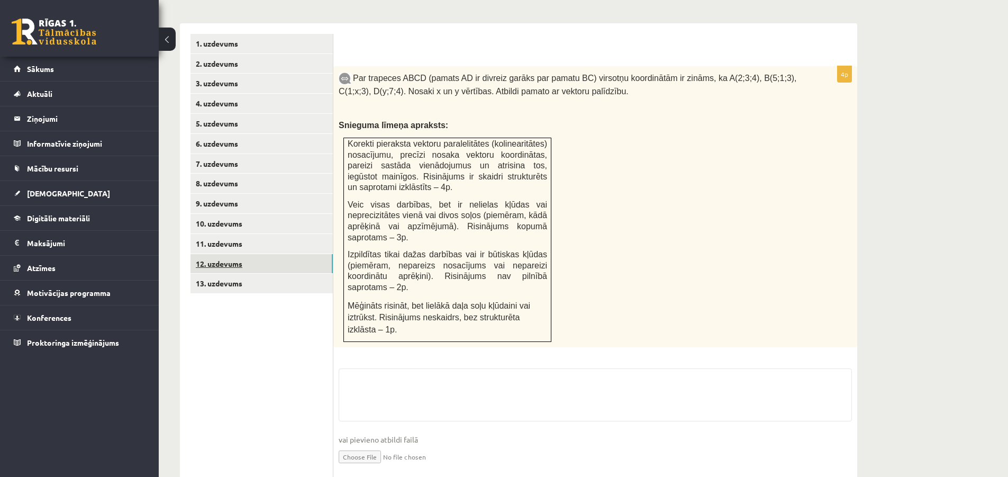
click at [243, 254] on link "12. uzdevums" at bounding box center [261, 264] width 142 height 20
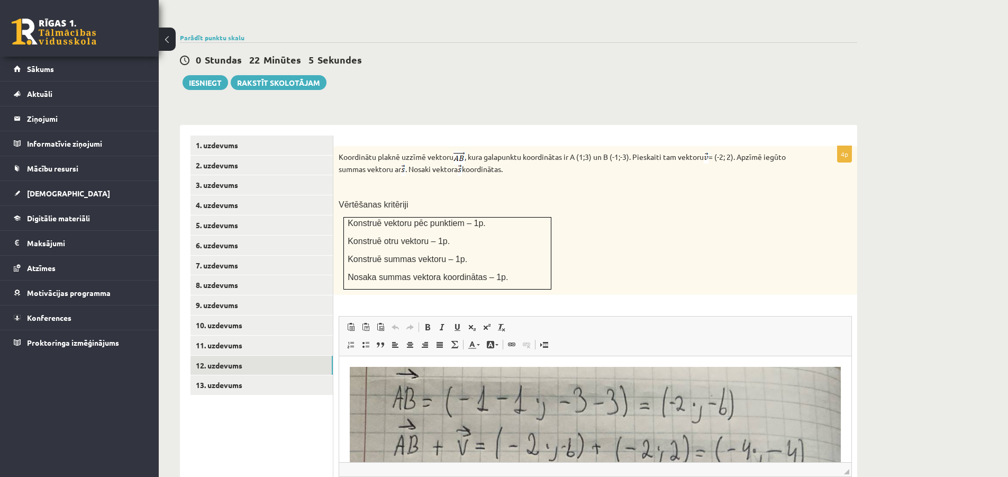
scroll to position [308, 0]
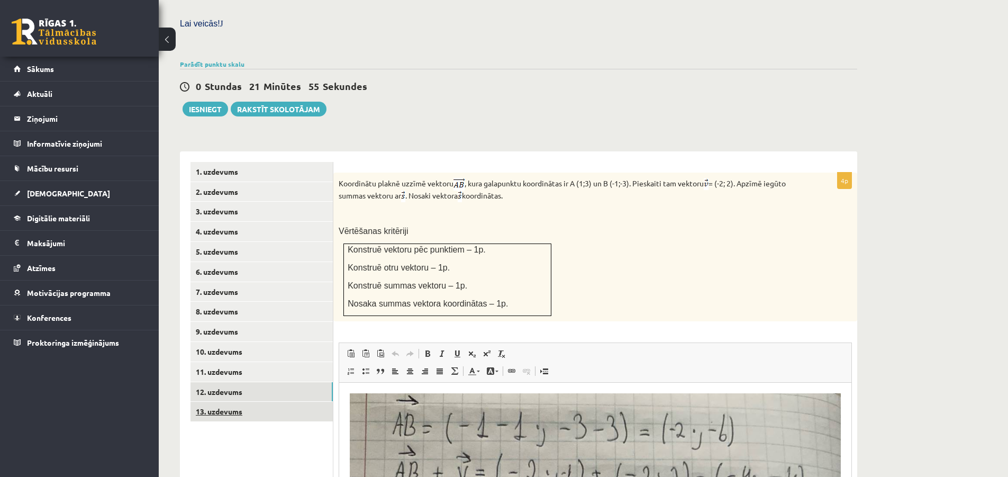
click at [222, 401] on link "13. uzdevums" at bounding box center [261, 411] width 142 height 20
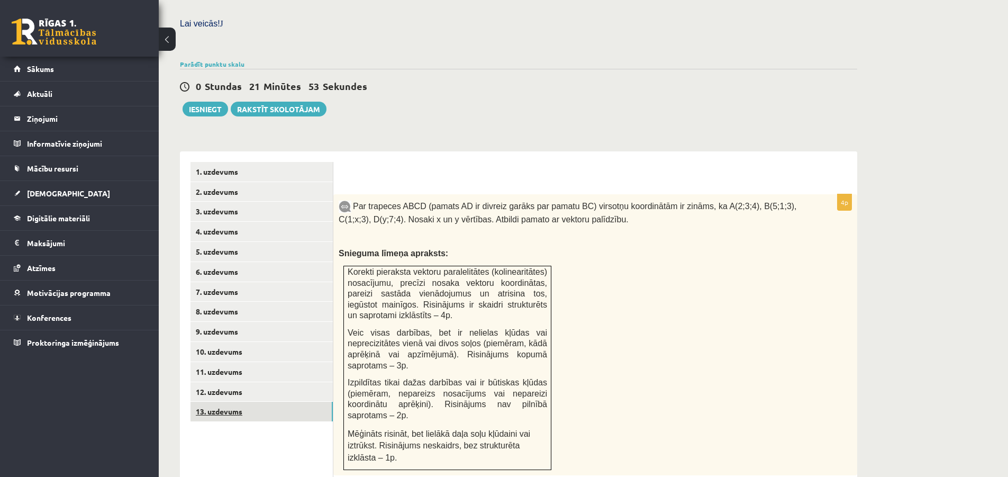
scroll to position [0, 0]
click at [222, 282] on link "7. uzdevums" at bounding box center [261, 292] width 142 height 20
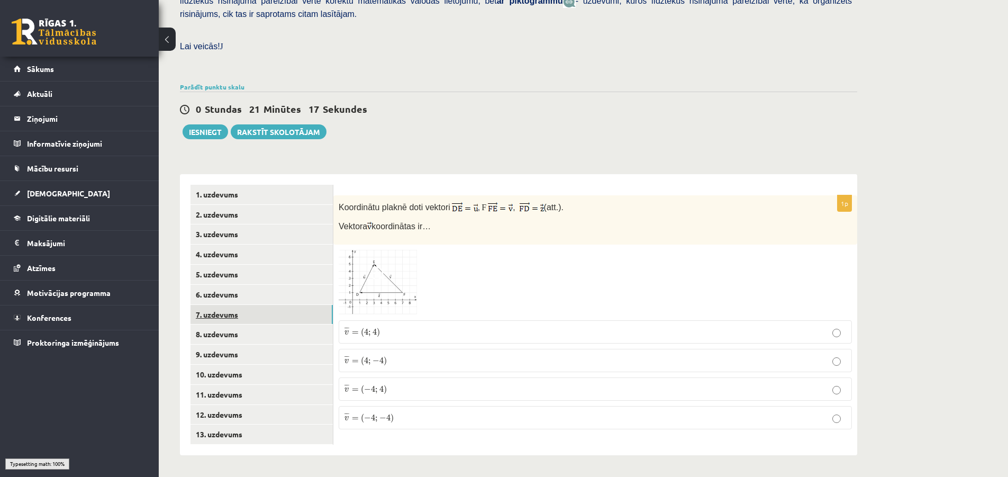
scroll to position [273, 0]
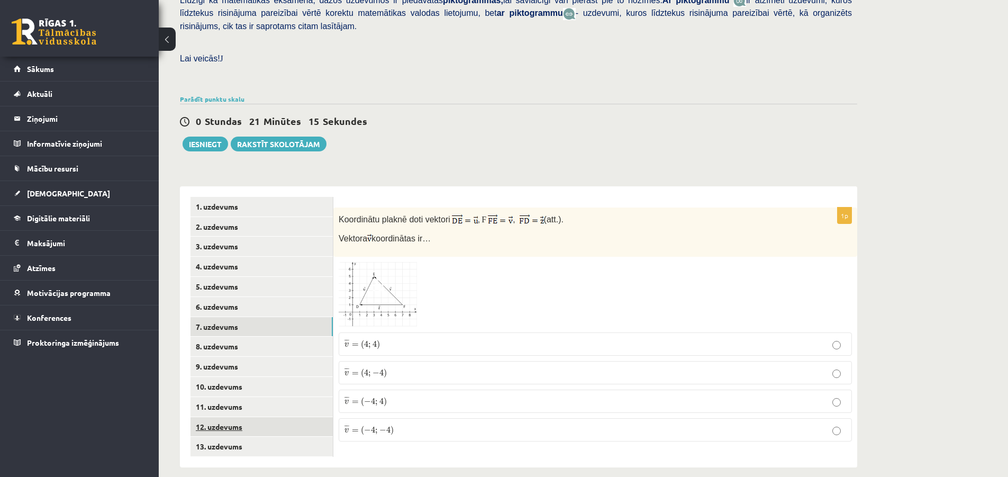
click at [225, 417] on link "12. uzdevums" at bounding box center [261, 427] width 142 height 20
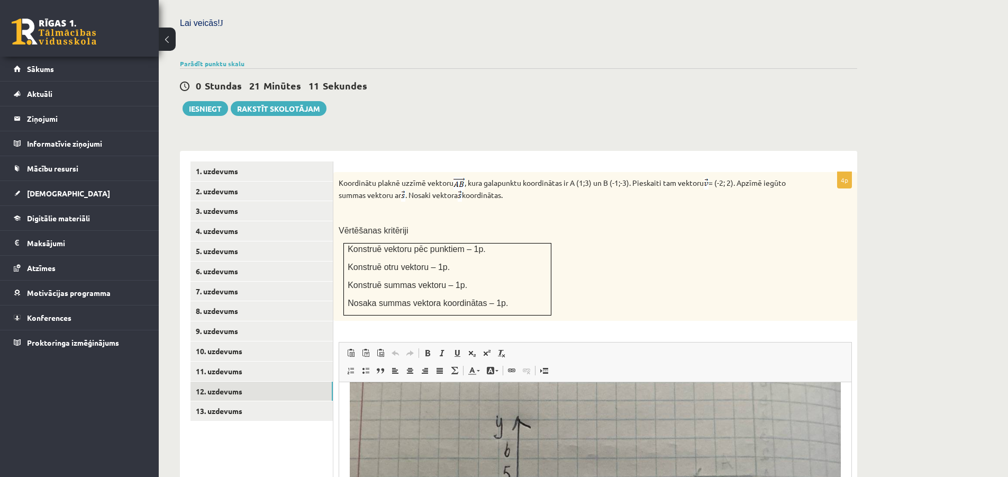
scroll to position [106, 0]
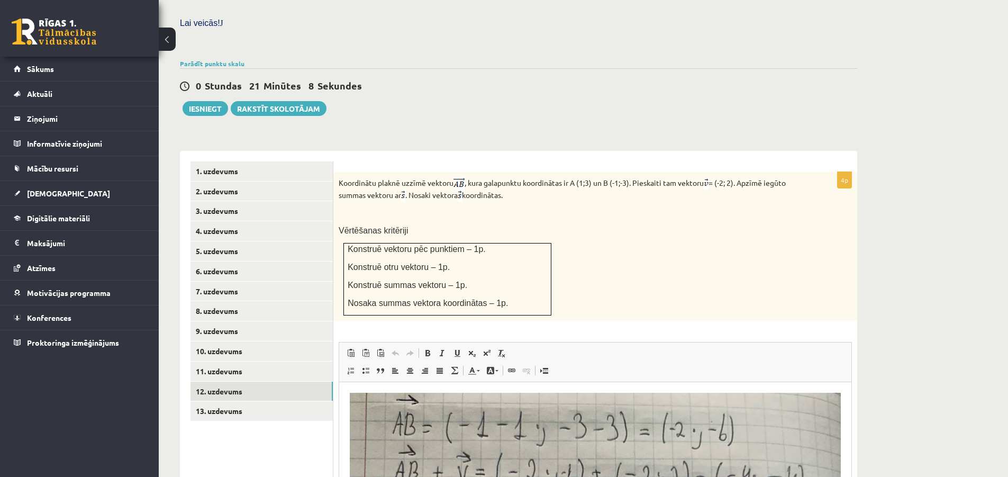
scroll to position [106, 0]
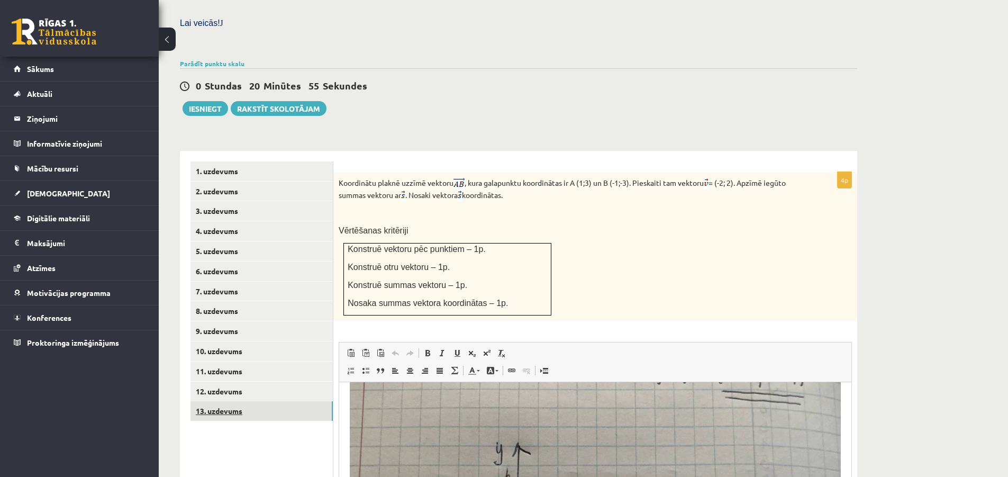
click at [241, 401] on link "13. uzdevums" at bounding box center [261, 411] width 142 height 20
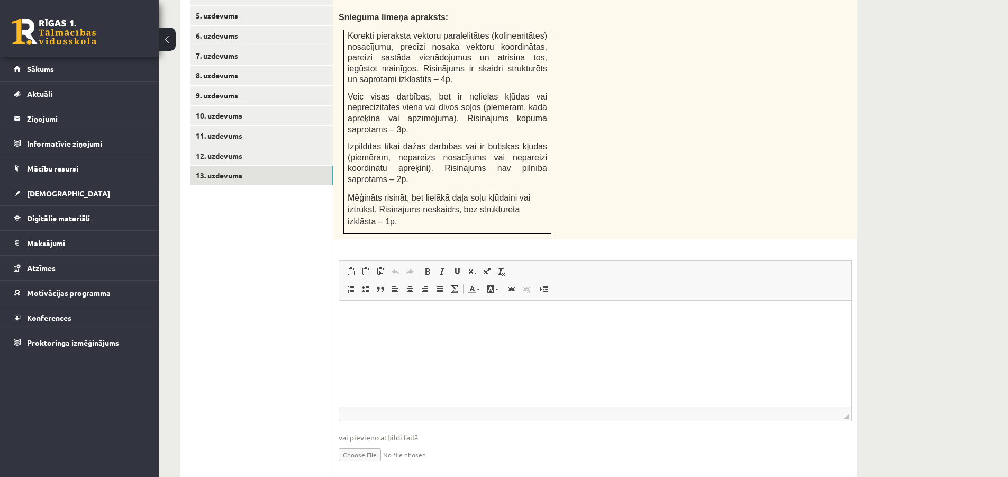
scroll to position [567, 0]
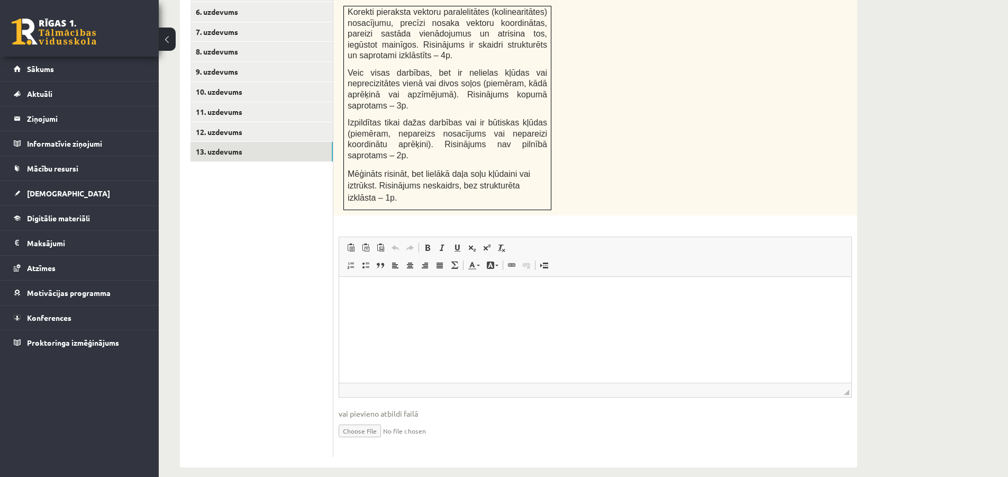
click at [471, 307] on html at bounding box center [595, 293] width 512 height 32
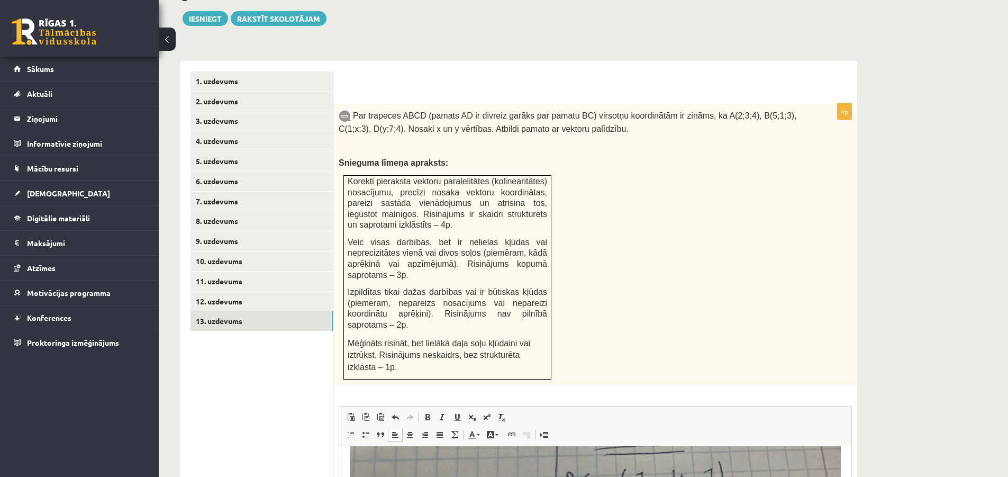
scroll to position [356, 0]
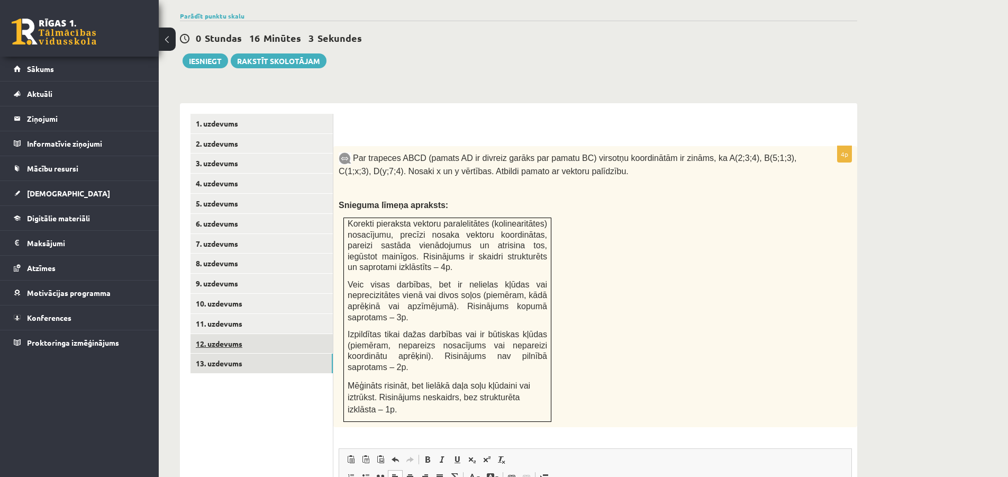
click at [238, 334] on link "12. uzdevums" at bounding box center [261, 344] width 142 height 20
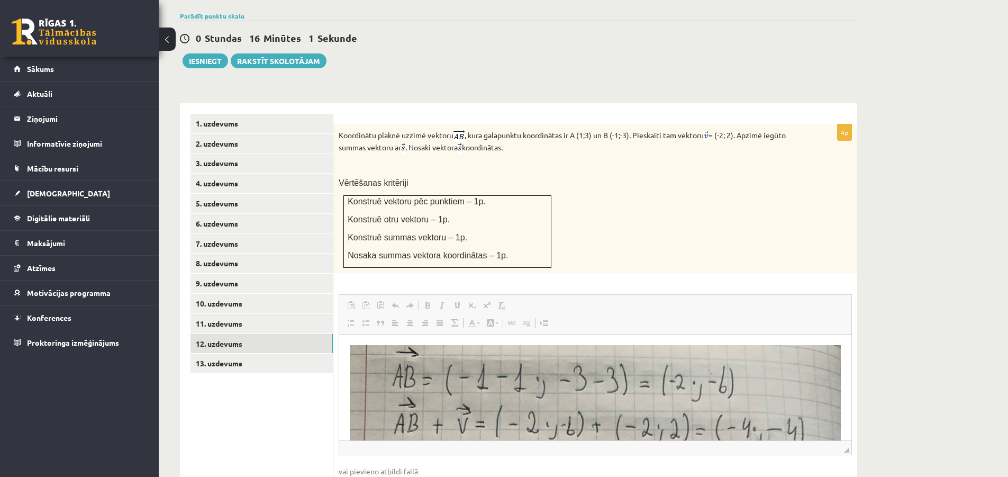
scroll to position [0, 0]
click at [231, 114] on link "1. uzdevums" at bounding box center [261, 124] width 142 height 20
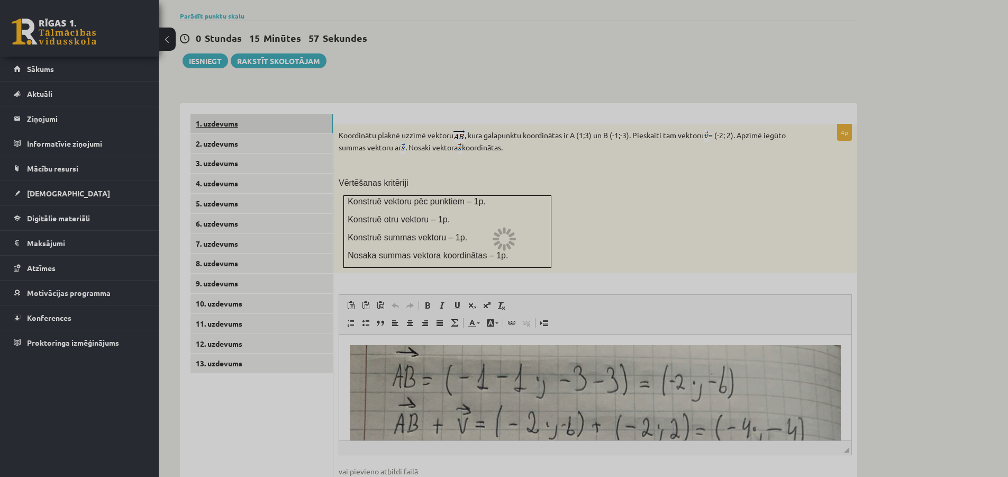
scroll to position [273, 0]
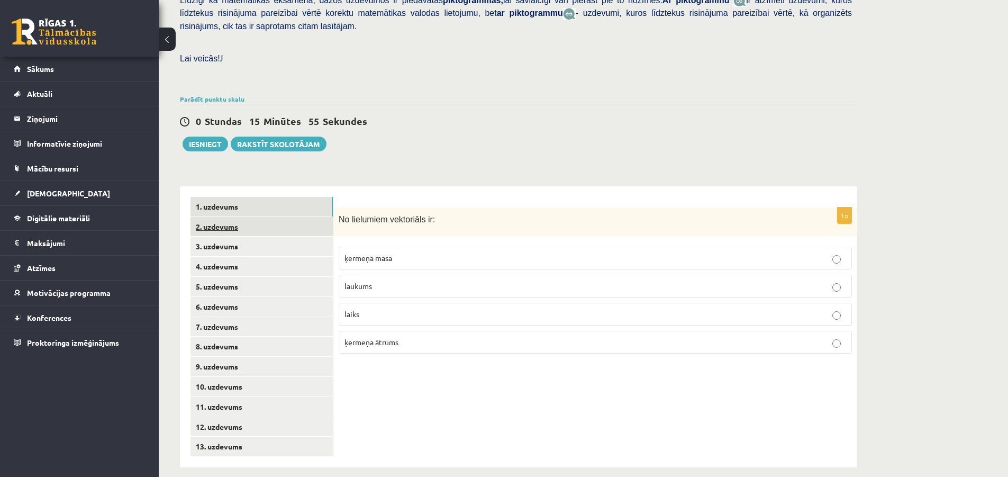
click at [212, 217] on link "2. uzdevums" at bounding box center [261, 227] width 142 height 20
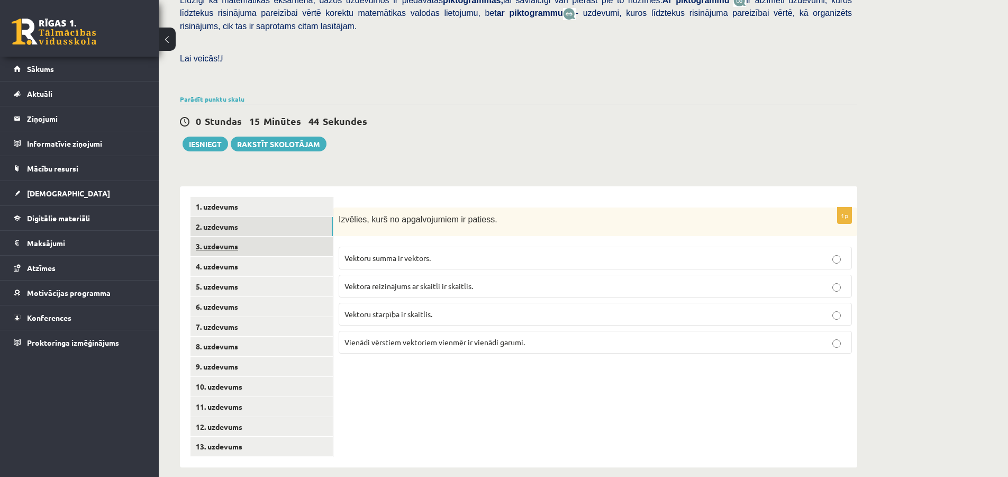
click at [258, 236] on link "3. uzdevums" at bounding box center [261, 246] width 142 height 20
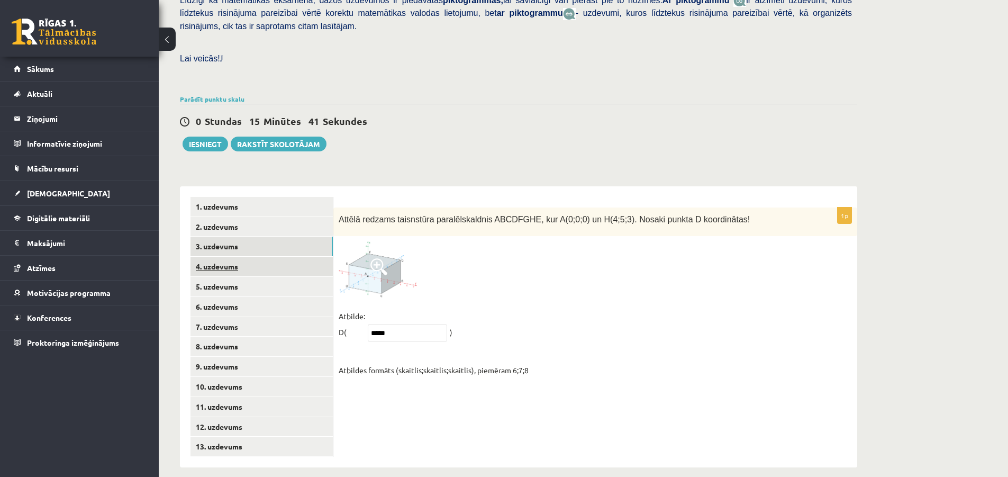
click at [227, 257] on link "4. uzdevums" at bounding box center [261, 267] width 142 height 20
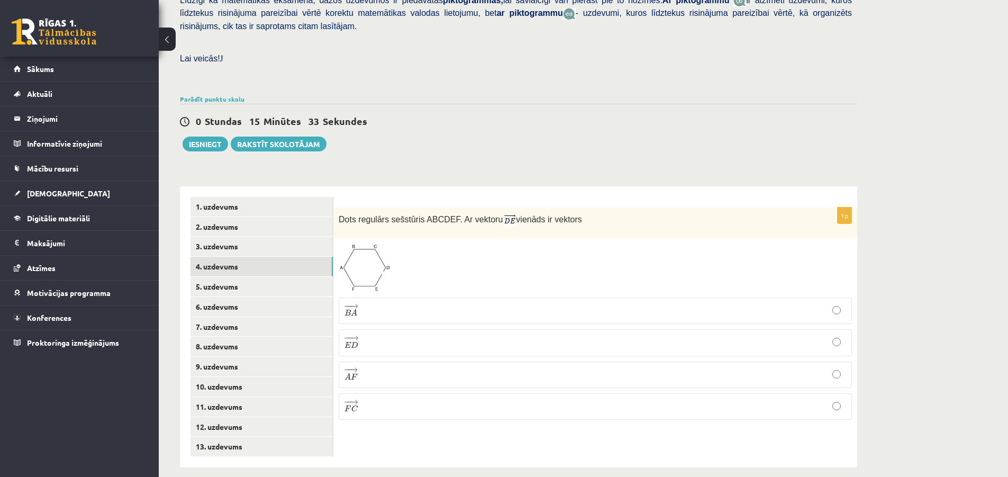
click at [370, 367] on p "− − → A F A F →" at bounding box center [594, 374] width 501 height 15
click at [230, 277] on link "5. uzdevums" at bounding box center [261, 287] width 142 height 20
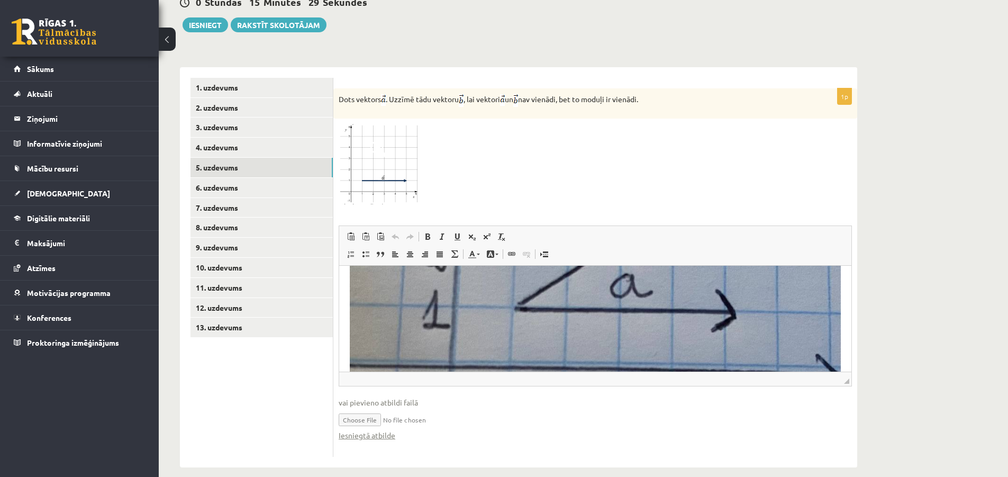
scroll to position [317, 0]
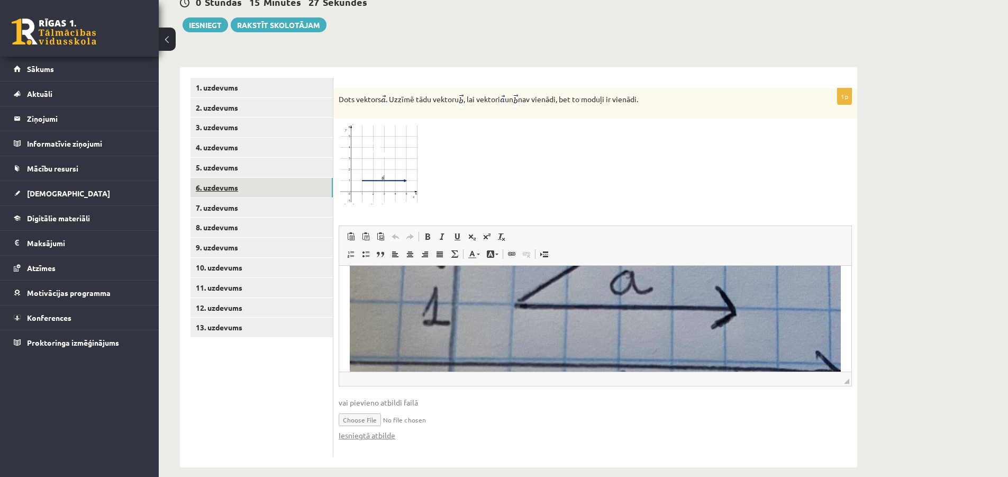
click at [235, 178] on link "6. uzdevums" at bounding box center [261, 188] width 142 height 20
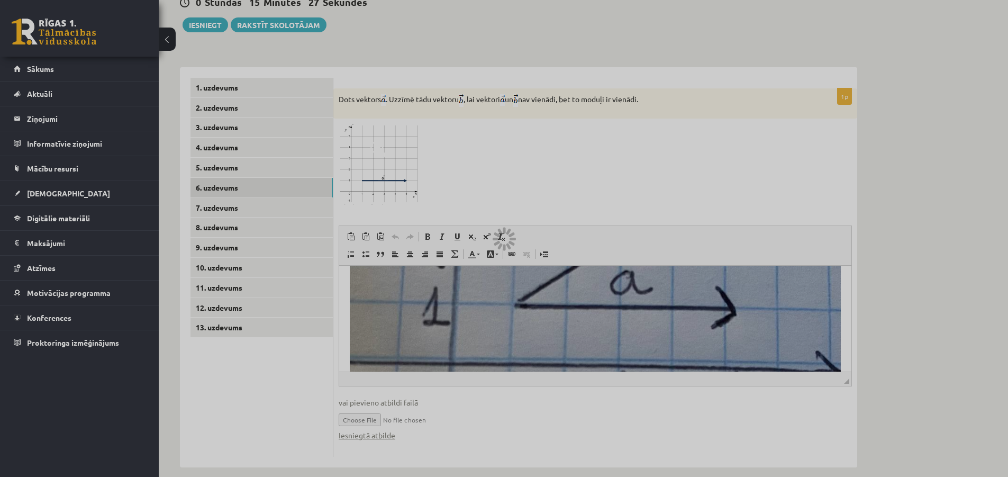
scroll to position [273, 0]
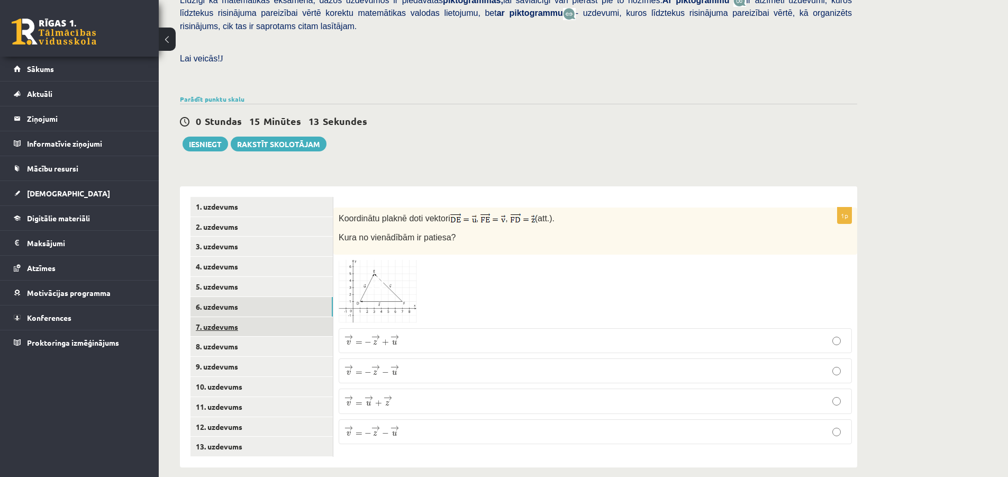
click at [236, 318] on link "7. uzdevums" at bounding box center [261, 327] width 142 height 20
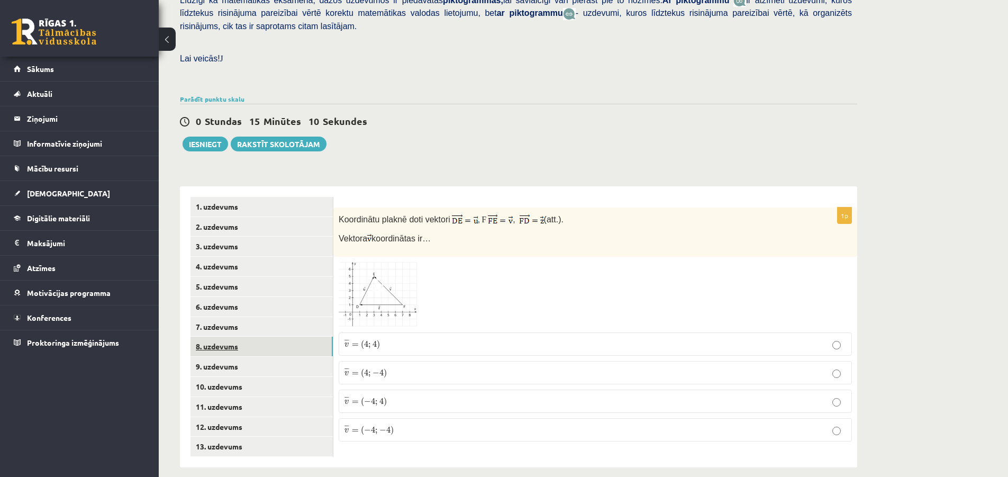
click at [253, 336] on link "8. uzdevums" at bounding box center [261, 346] width 142 height 20
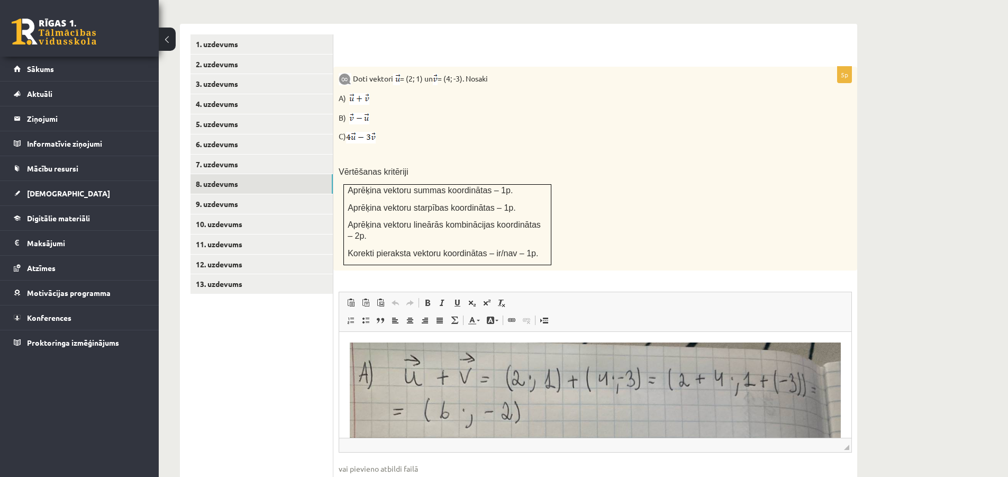
scroll to position [436, 0]
click at [234, 194] on link "9. uzdevums" at bounding box center [261, 204] width 142 height 20
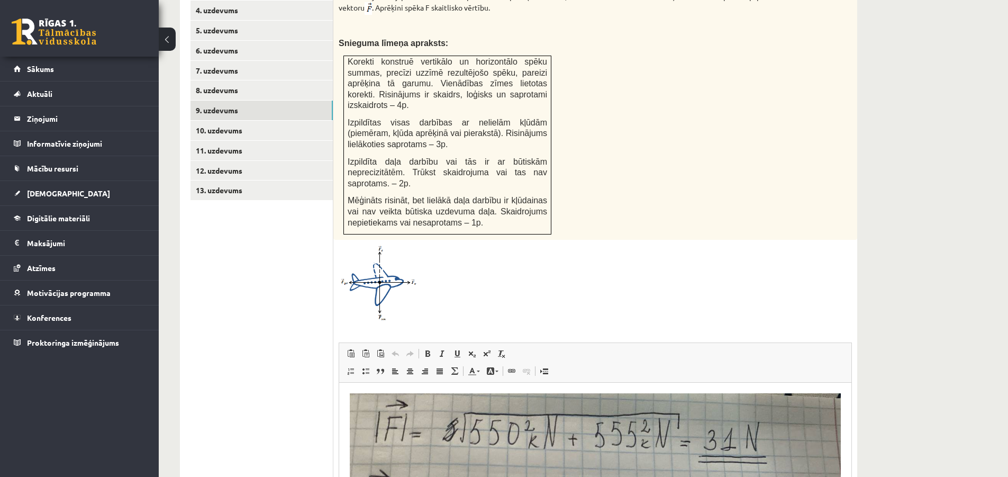
scroll to position [0, 0]
click at [225, 121] on link "10. uzdevums" at bounding box center [261, 131] width 142 height 20
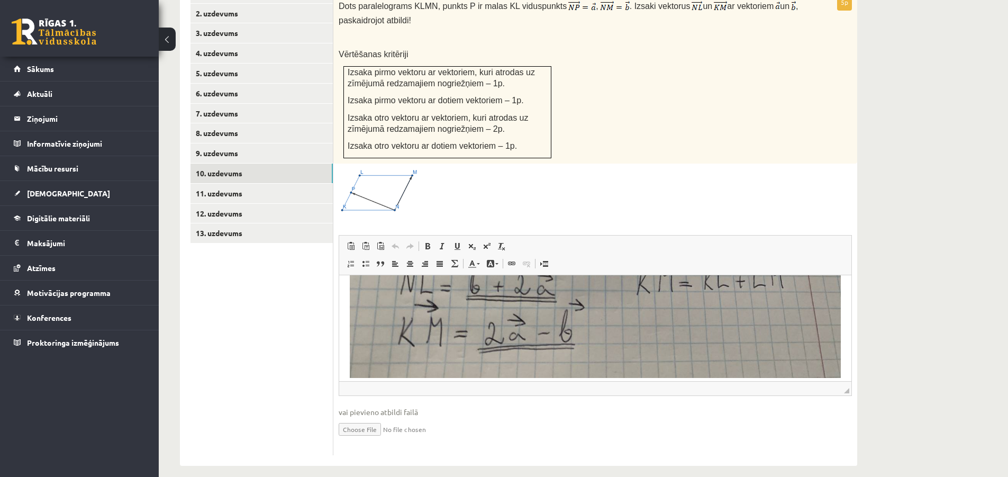
scroll to position [263, 0]
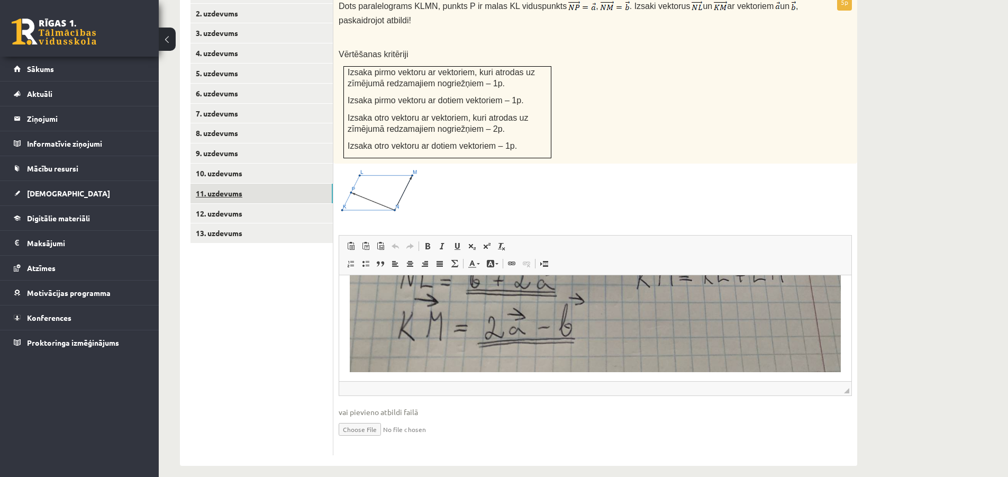
click at [235, 184] on link "11. uzdevums" at bounding box center [261, 194] width 142 height 20
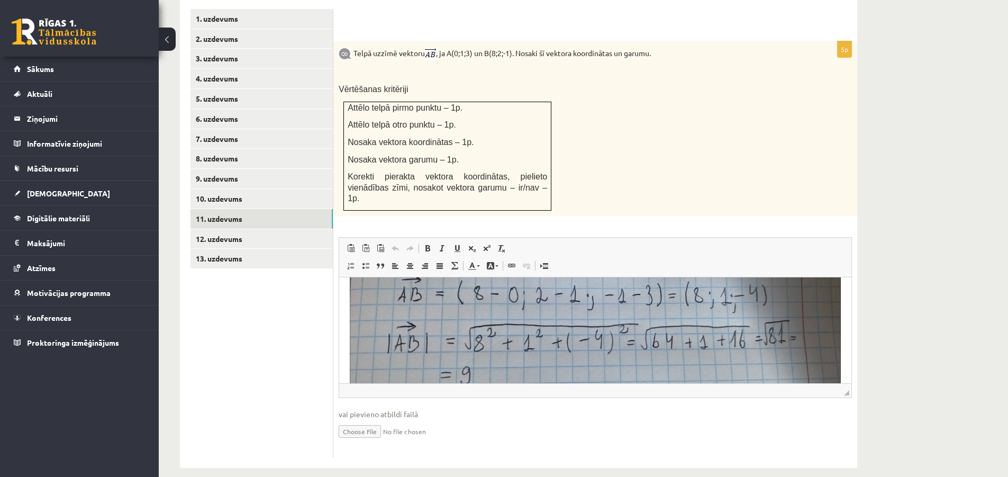
scroll to position [0, 0]
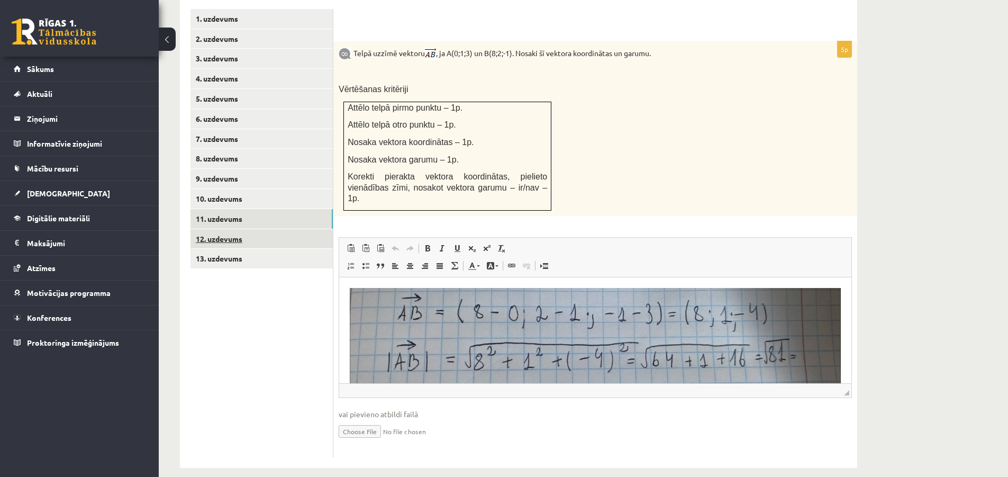
click at [241, 229] on link "12. uzdevums" at bounding box center [261, 239] width 142 height 20
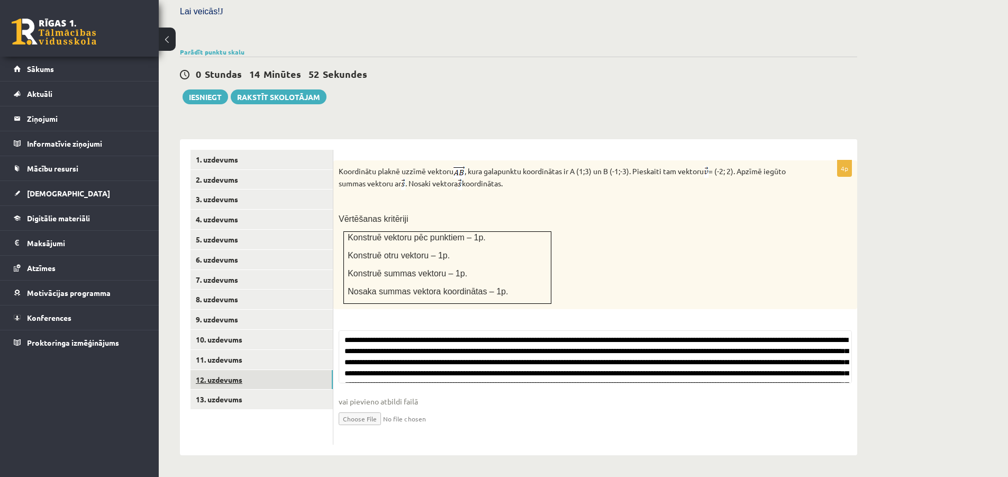
scroll to position [308, 0]
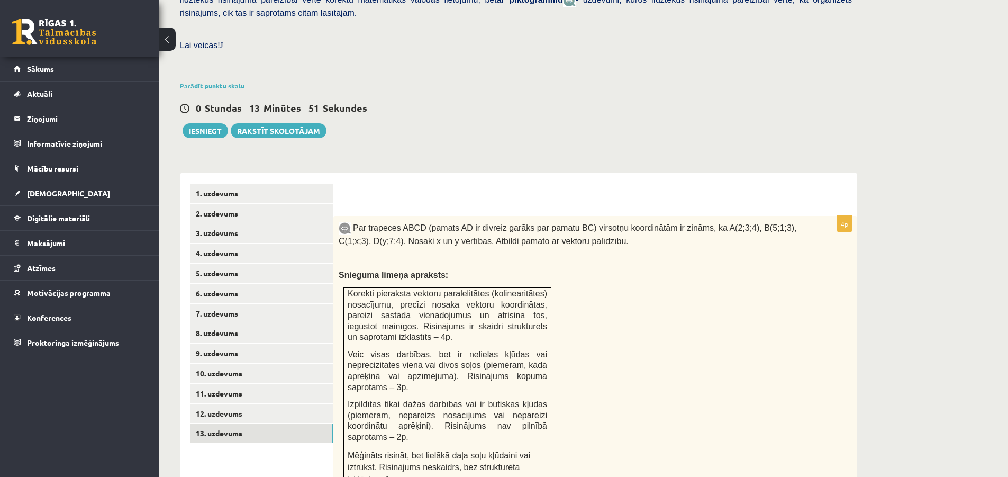
scroll to position [250, 0]
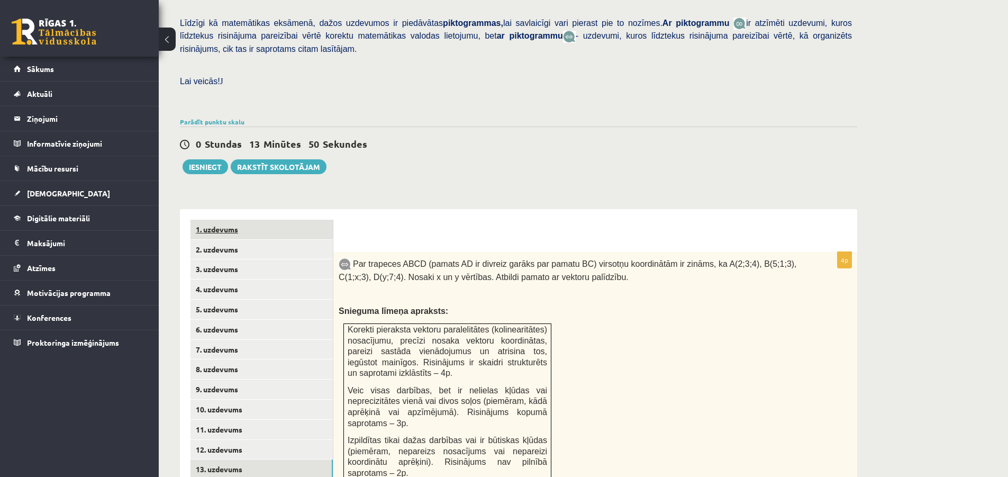
click at [219, 219] on link "1. uzdevums" at bounding box center [261, 229] width 142 height 20
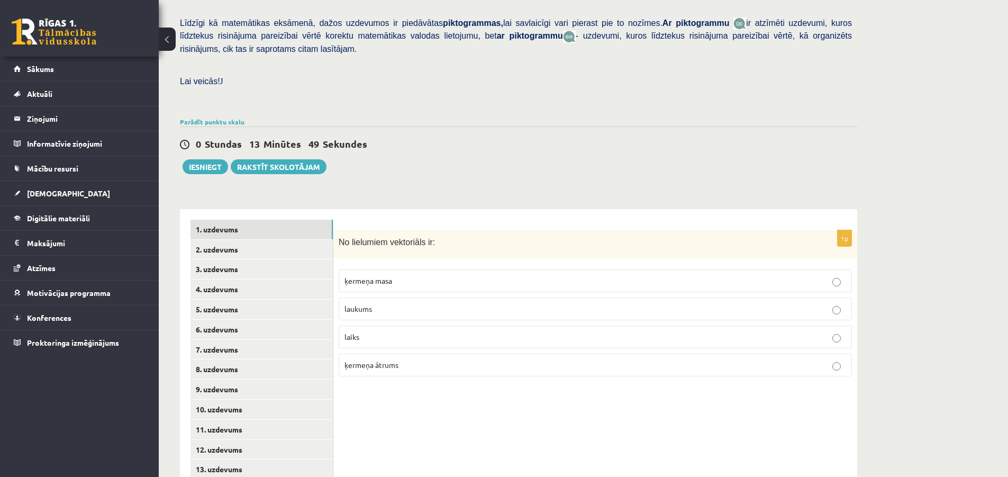
scroll to position [273, 0]
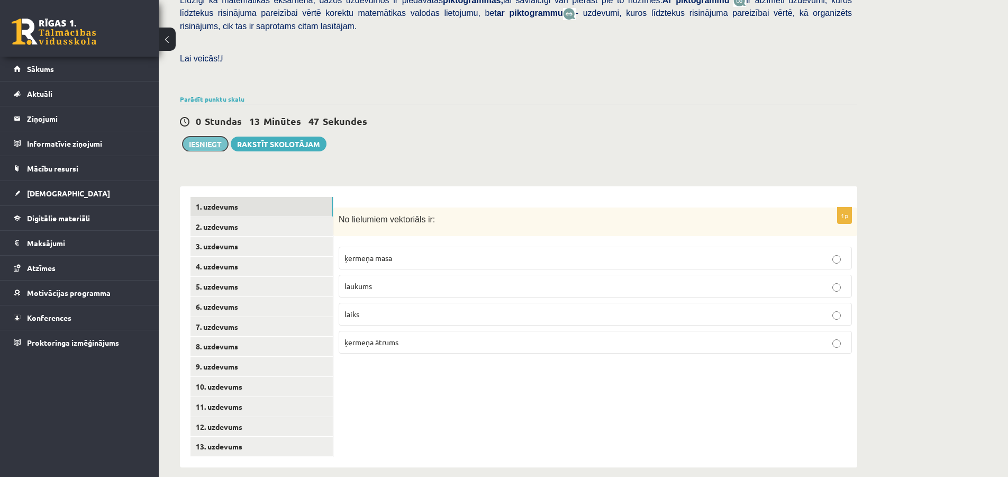
click at [217, 136] on button "Iesniegt" at bounding box center [204, 143] width 45 height 15
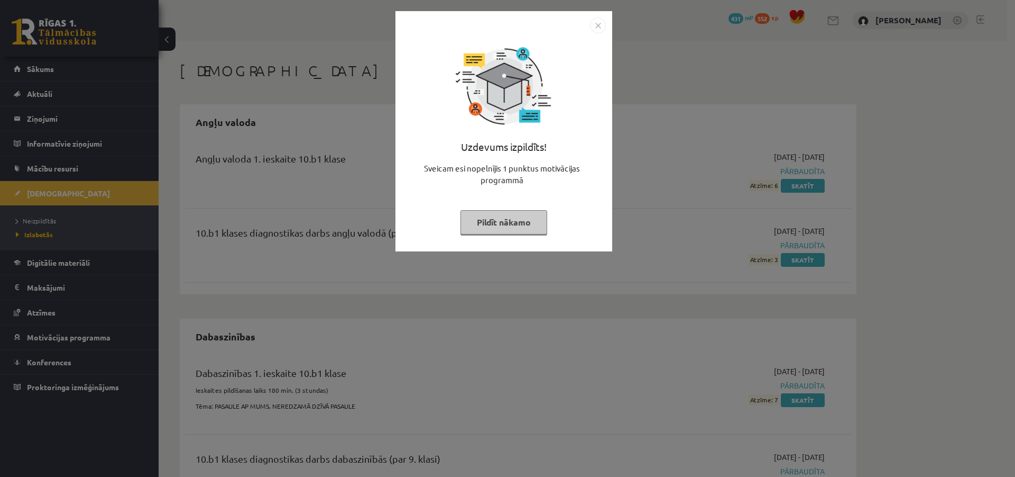
click at [532, 220] on button "Pildīt nākamo" at bounding box center [504, 222] width 87 height 24
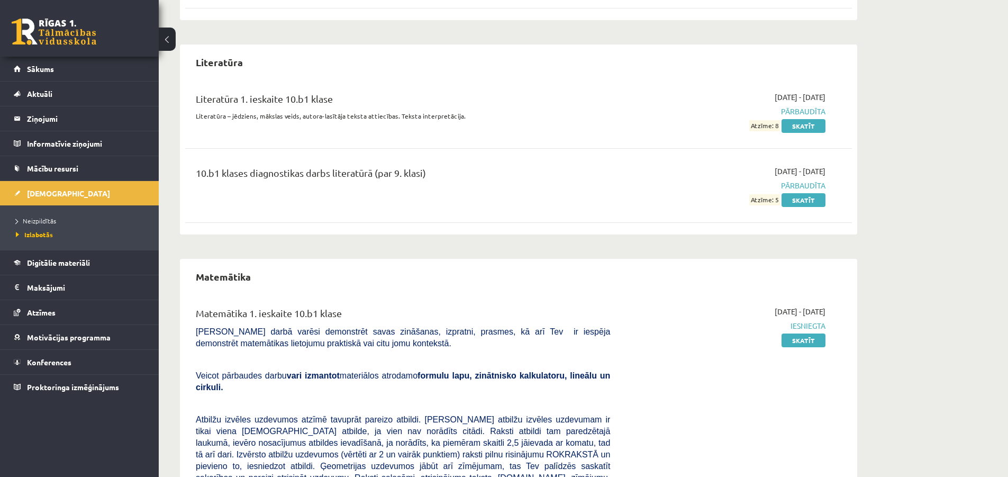
scroll to position [1375, 0]
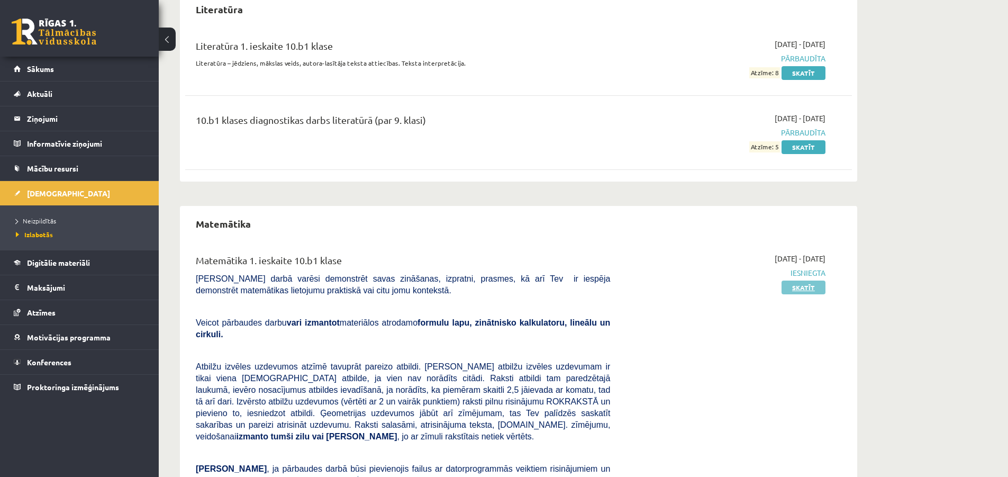
click at [798, 287] on link "Skatīt" at bounding box center [803, 287] width 44 height 14
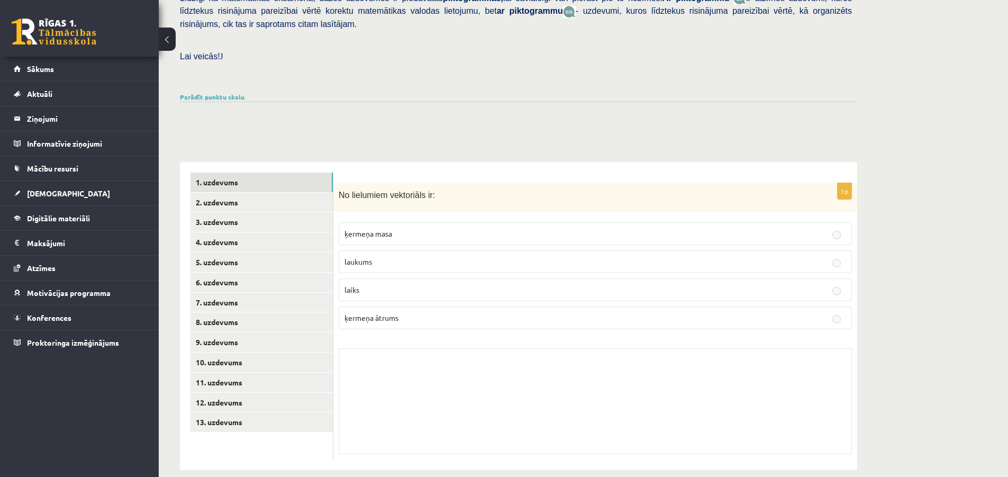
scroll to position [277, 0]
click at [237, 190] on link "2. uzdevums" at bounding box center [261, 200] width 142 height 20
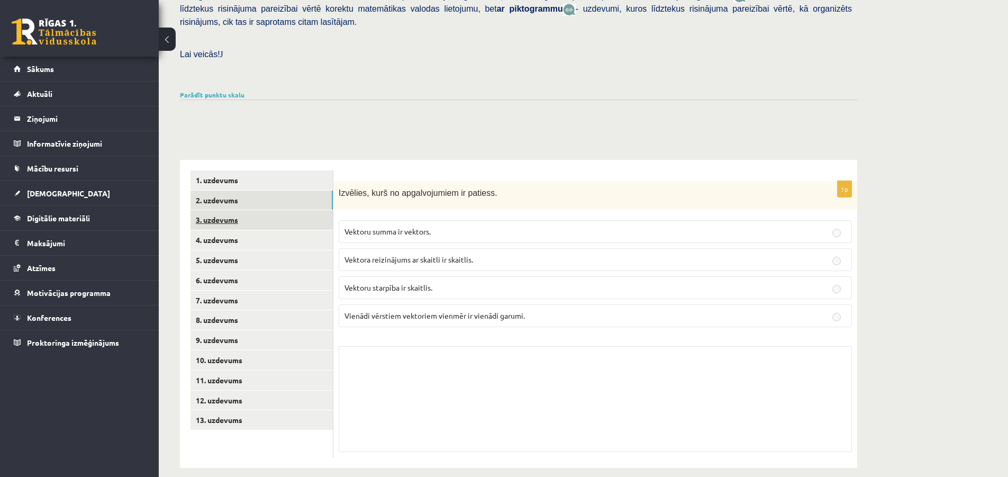
click at [232, 210] on link "3. uzdevums" at bounding box center [261, 220] width 142 height 20
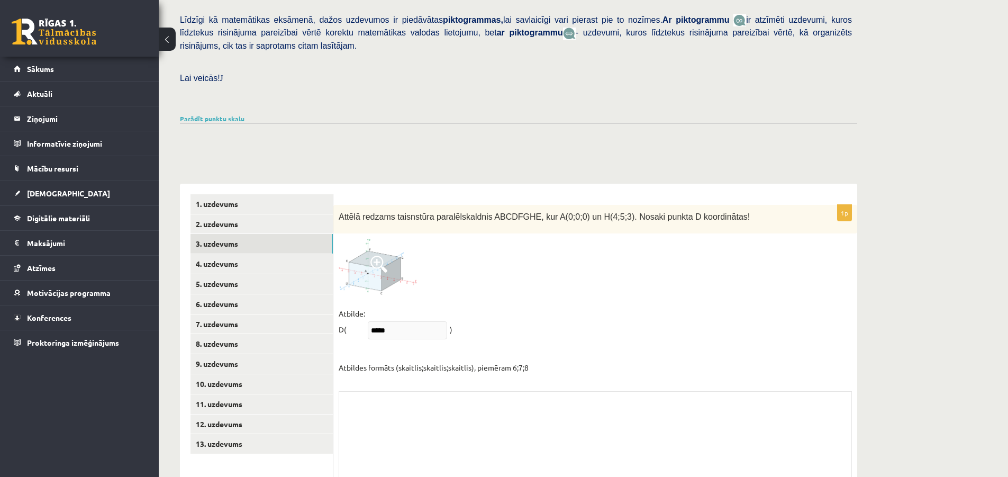
scroll to position [298, 0]
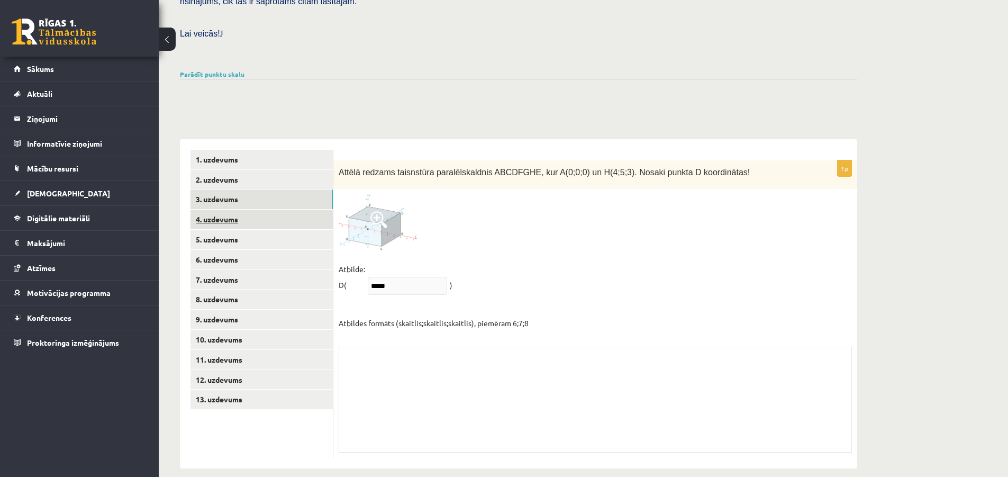
click at [242, 209] on link "4. uzdevums" at bounding box center [261, 219] width 142 height 20
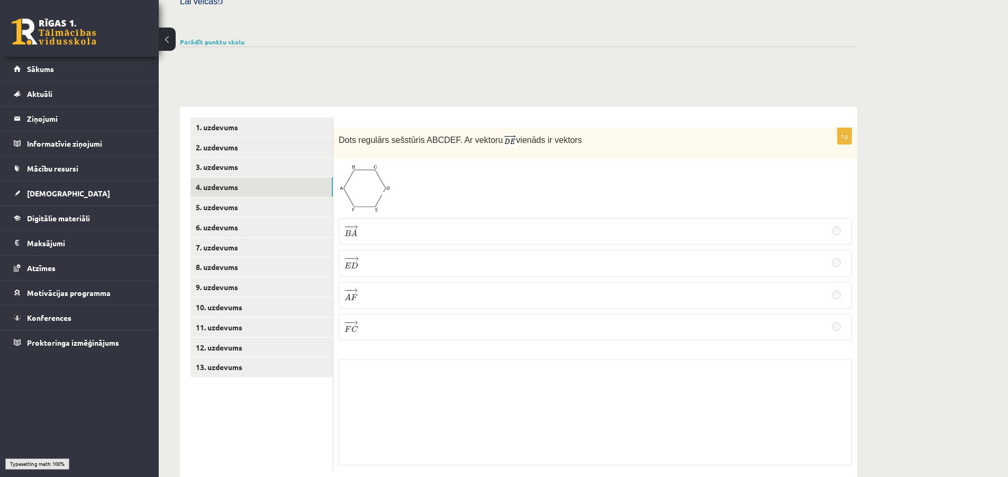
scroll to position [345, 0]
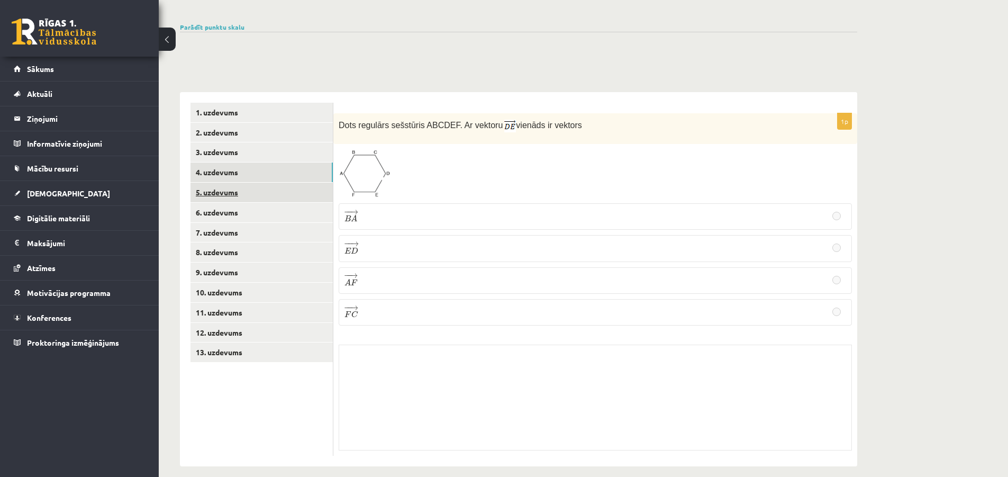
click at [227, 182] on link "5. uzdevums" at bounding box center [261, 192] width 142 height 20
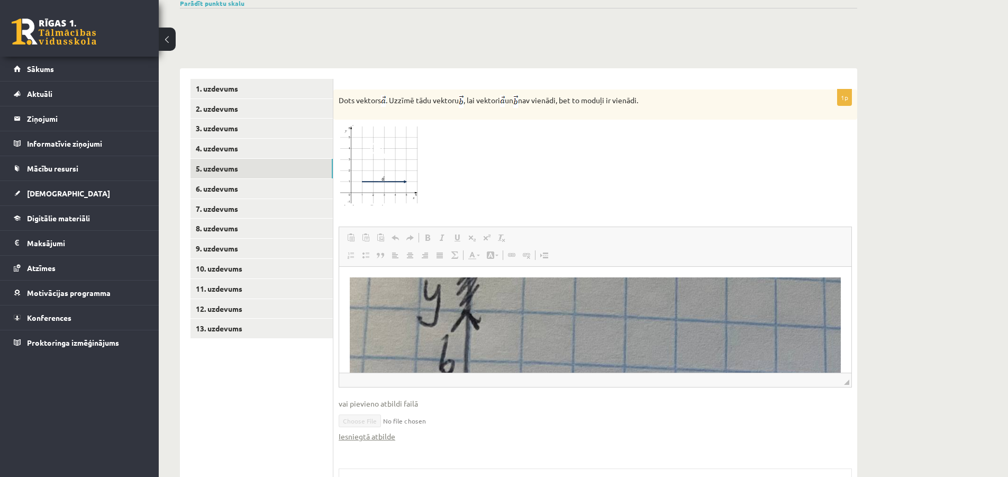
scroll to position [0, 0]
click at [232, 179] on link "6. uzdevums" at bounding box center [261, 189] width 142 height 20
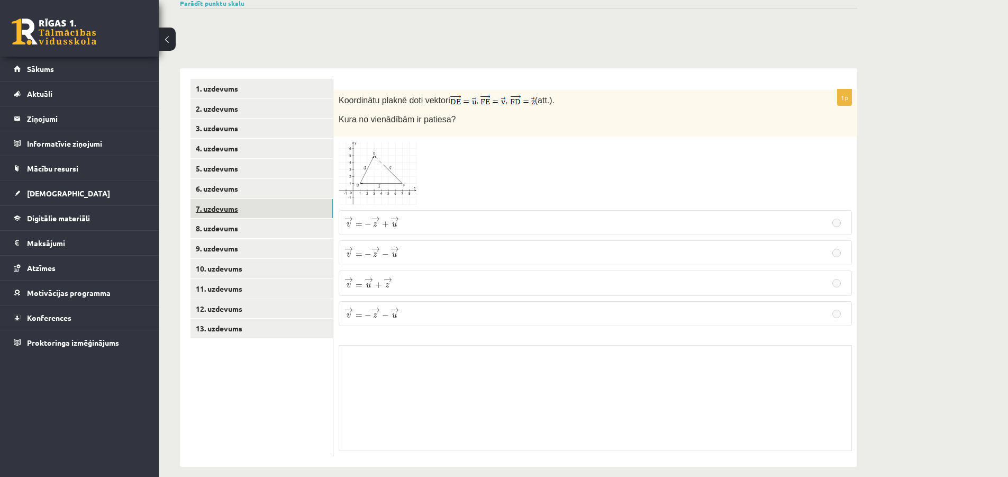
click at [239, 199] on link "7. uzdevums" at bounding box center [261, 209] width 142 height 20
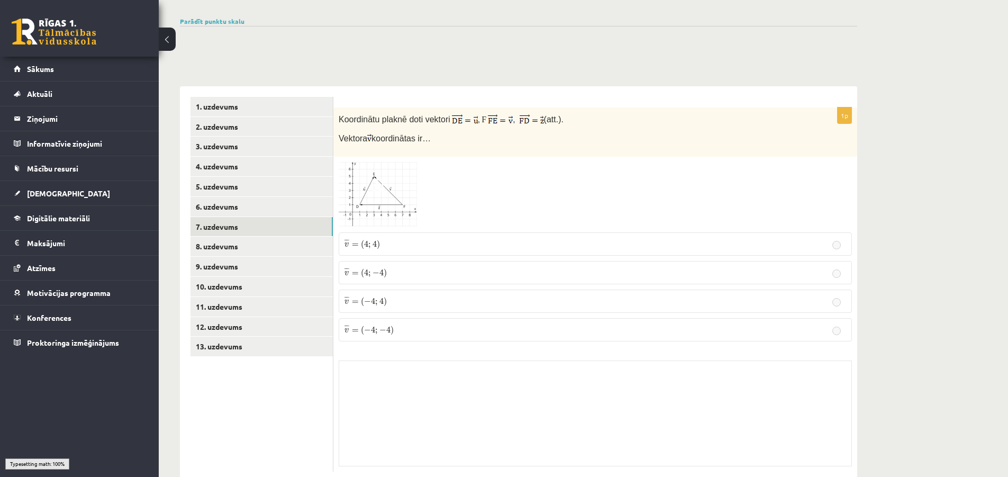
scroll to position [362, 0]
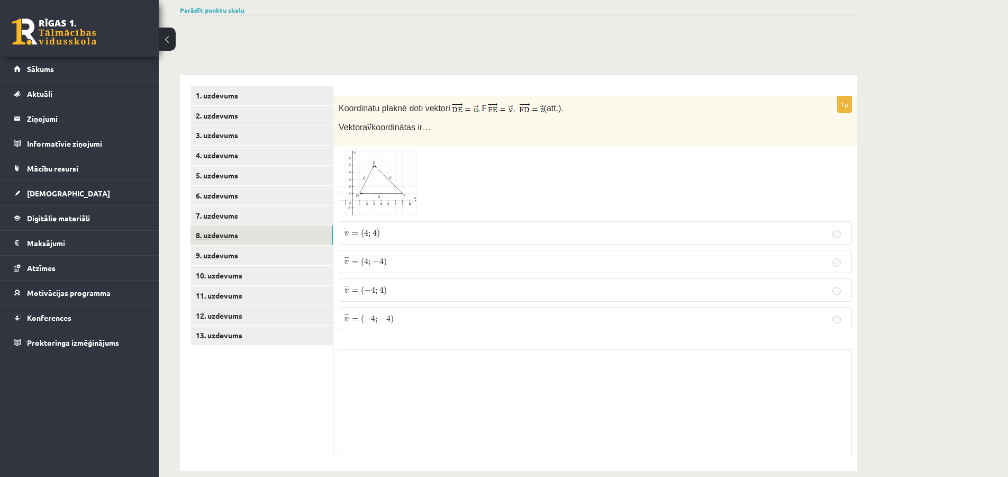
click at [241, 225] on link "8. uzdevums" at bounding box center [261, 235] width 142 height 20
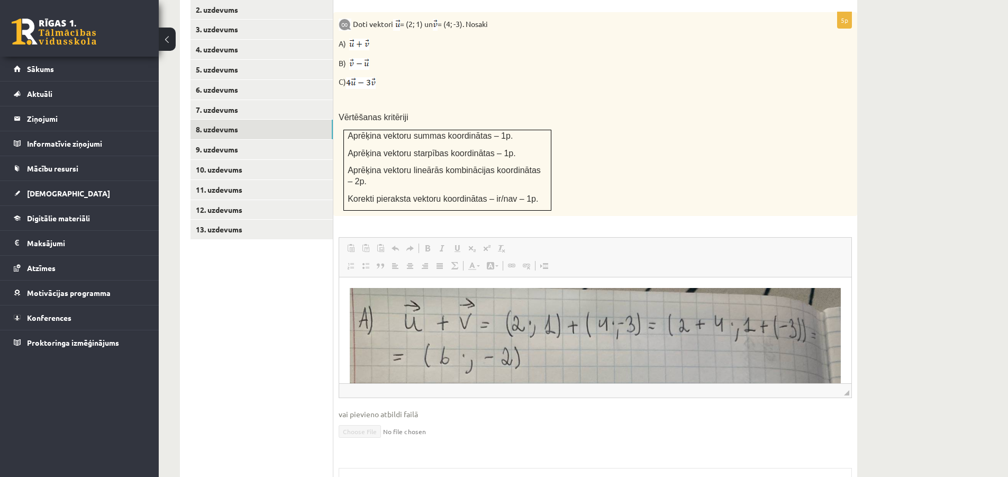
scroll to position [0, 0]
click at [230, 140] on link "9. uzdevums" at bounding box center [261, 150] width 142 height 20
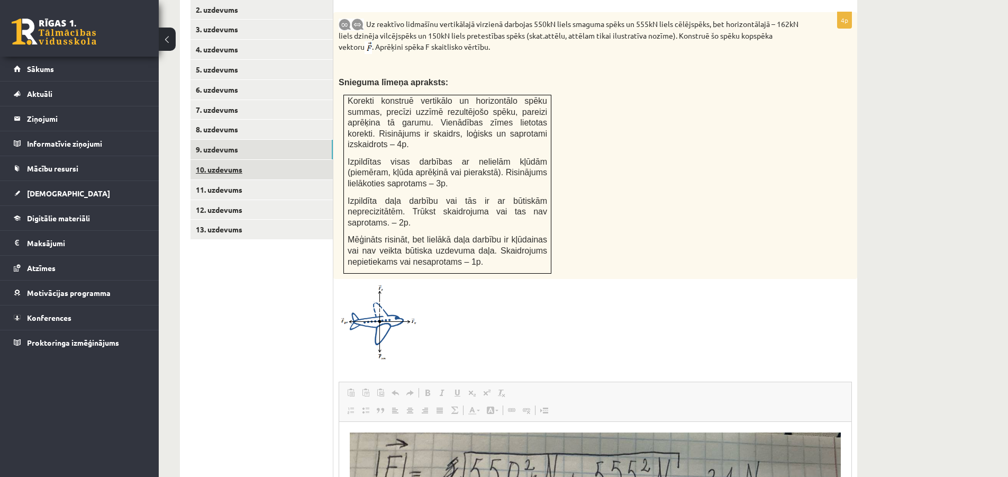
click at [222, 160] on link "10. uzdevums" at bounding box center [261, 170] width 142 height 20
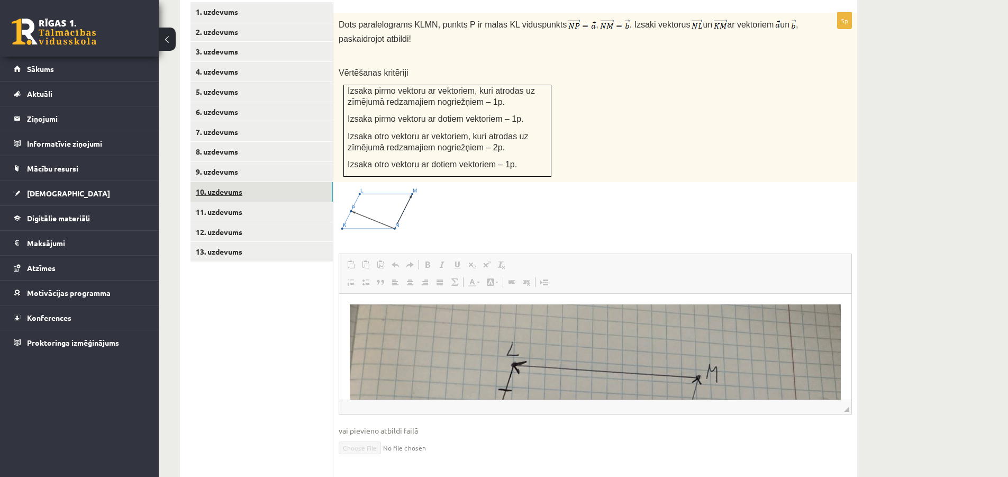
click at [231, 182] on link "10. uzdevums" at bounding box center [261, 192] width 142 height 20
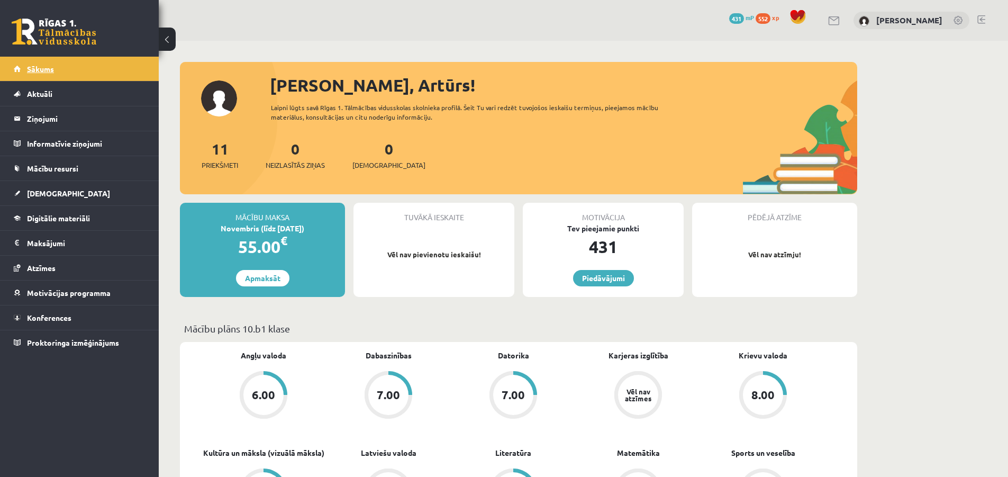
click at [30, 63] on link "Sākums" at bounding box center [80, 69] width 132 height 24
